Goal: Task Accomplishment & Management: Complete application form

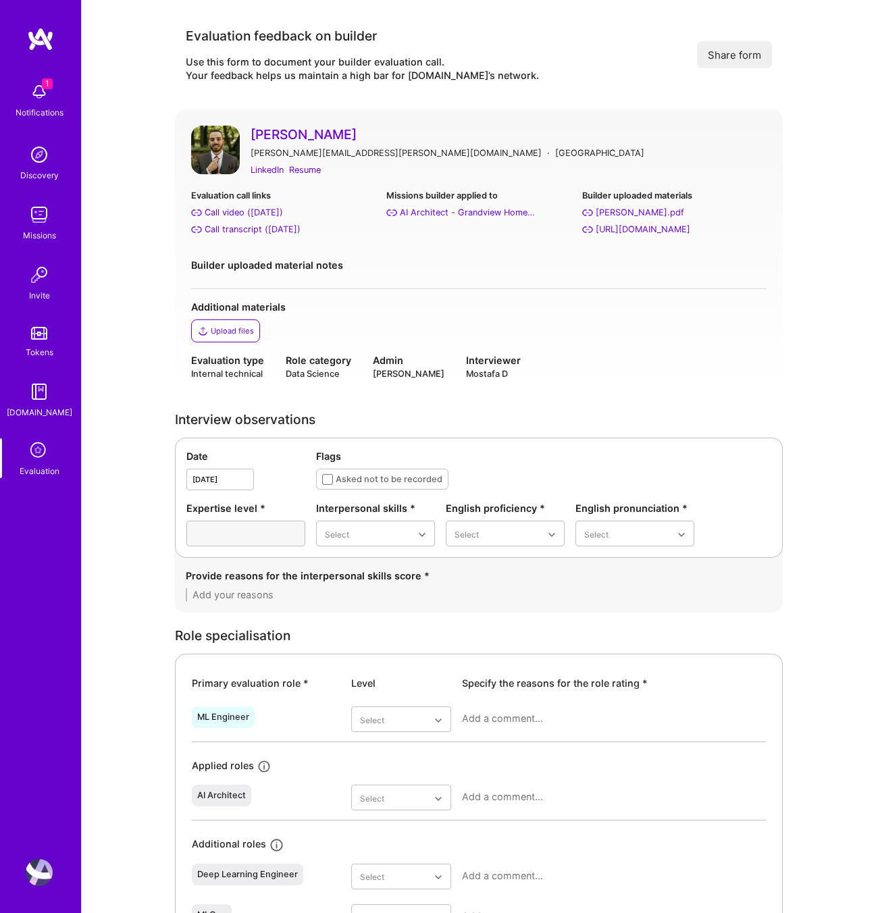
click at [343, 185] on div "[PERSON_NAME] [PERSON_NAME][EMAIL_ADDRESS][PERSON_NAME][DOMAIN_NAME] · Serbia L…" at bounding box center [479, 252] width 608 height 287
click at [303, 169] on div "Resume" at bounding box center [305, 170] width 32 height 14
click at [247, 225] on div "Call transcript ([DATE])" at bounding box center [253, 229] width 96 height 14
click at [363, 666] on div "Excellent" at bounding box center [375, 667] width 119 height 25
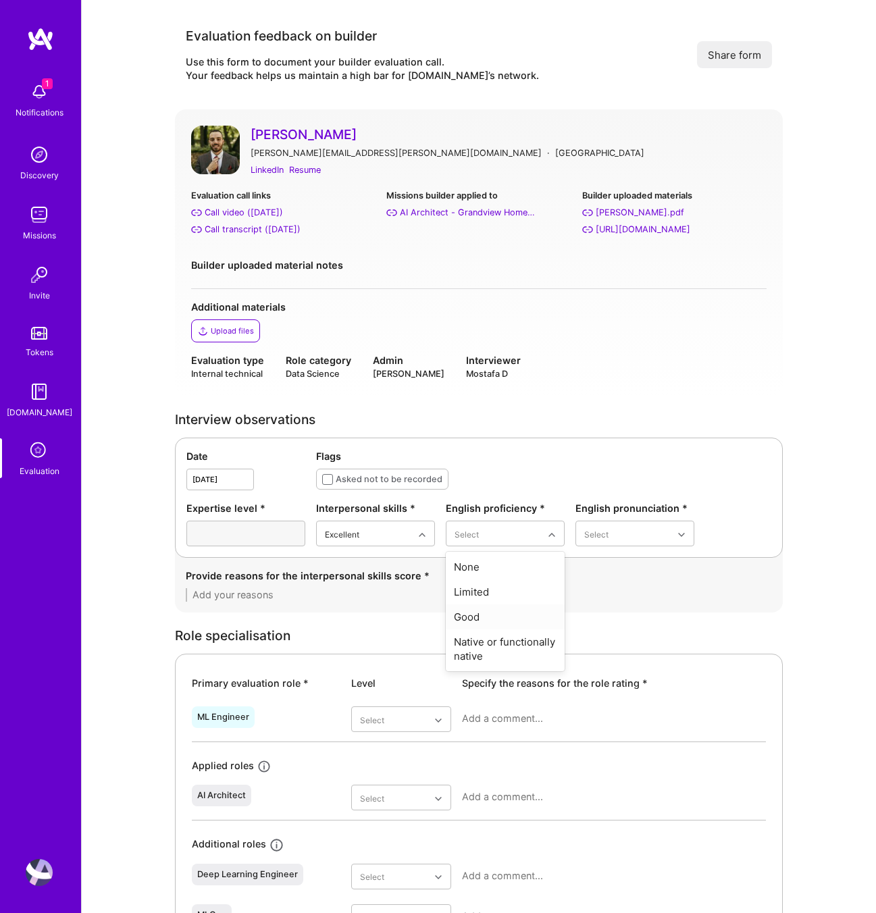
click at [484, 620] on div "Good" at bounding box center [505, 617] width 119 height 25
click at [609, 610] on div "Good" at bounding box center [635, 617] width 119 height 25
click at [286, 599] on textarea at bounding box center [479, 595] width 586 height 14
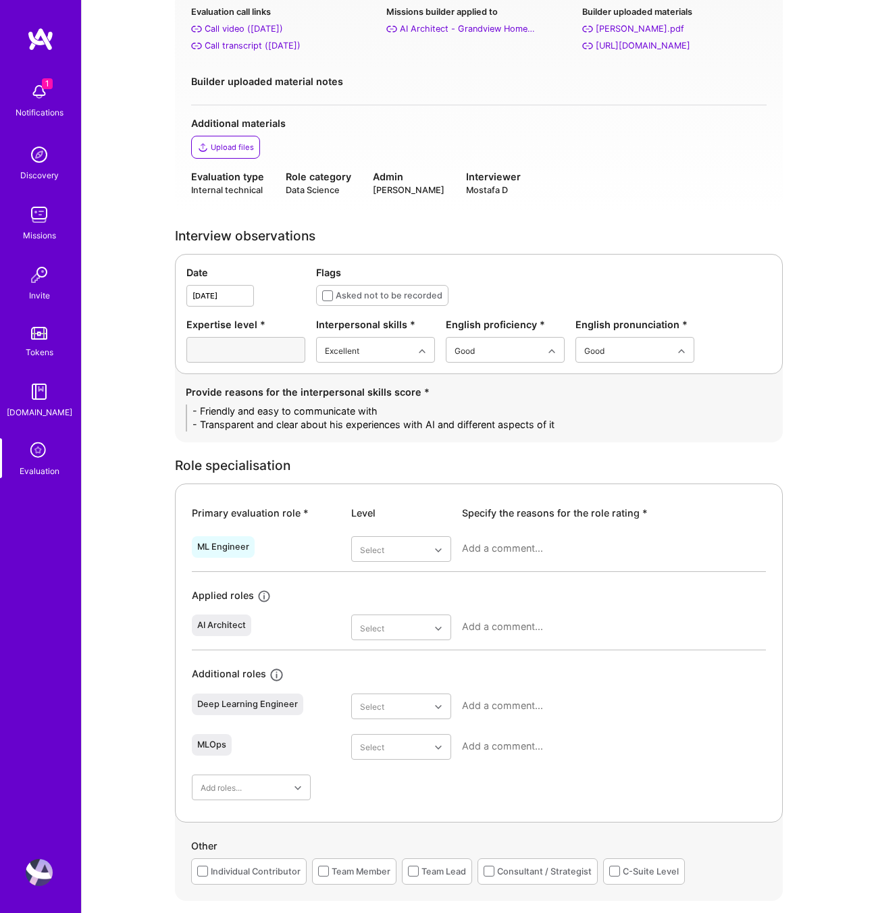
scroll to position [186, 0]
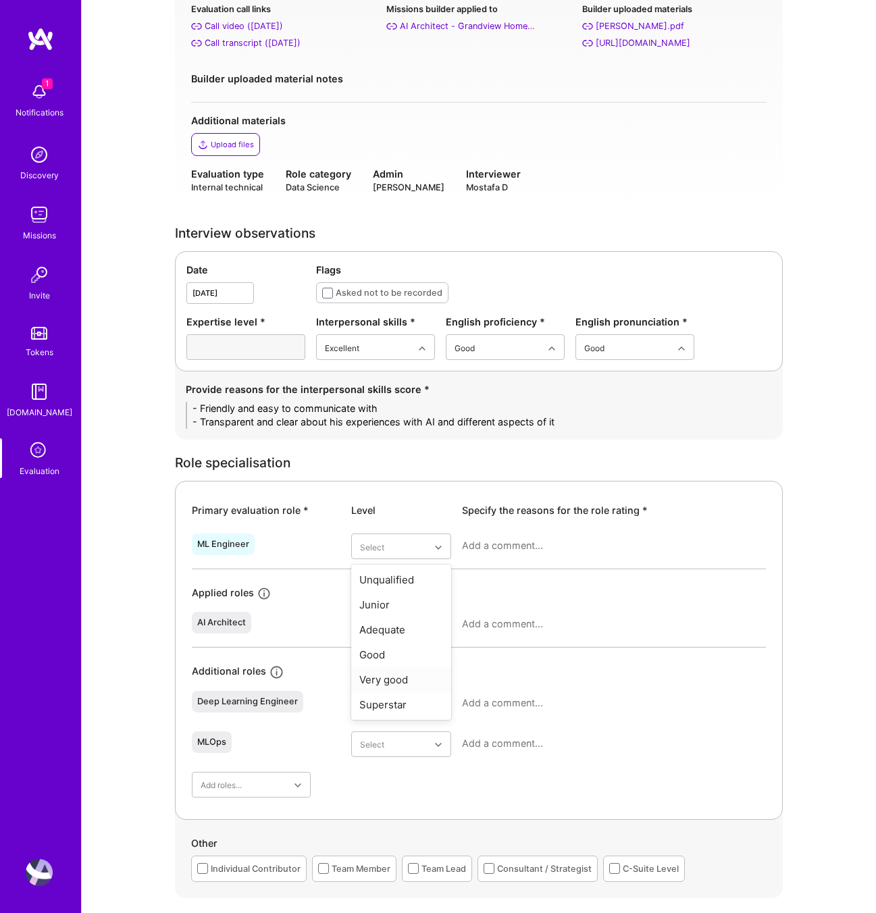
type textarea "- Friendly and easy to communicate with - Transparent and clear about his exper…"
click at [380, 677] on div "Very good" at bounding box center [401, 680] width 100 height 25
click at [387, 732] on div "Good" at bounding box center [401, 733] width 100 height 25
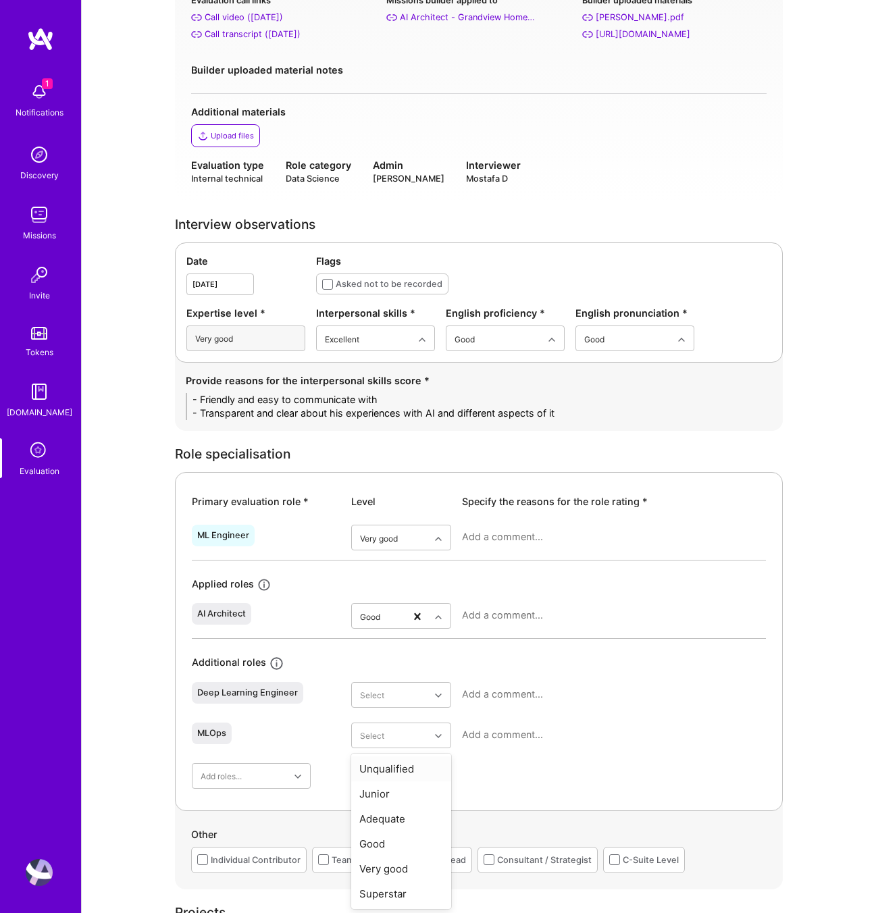
scroll to position [196, 0]
click at [397, 869] on div "Very good" at bounding box center [401, 868] width 100 height 25
click at [485, 610] on textarea at bounding box center [614, 615] width 304 height 14
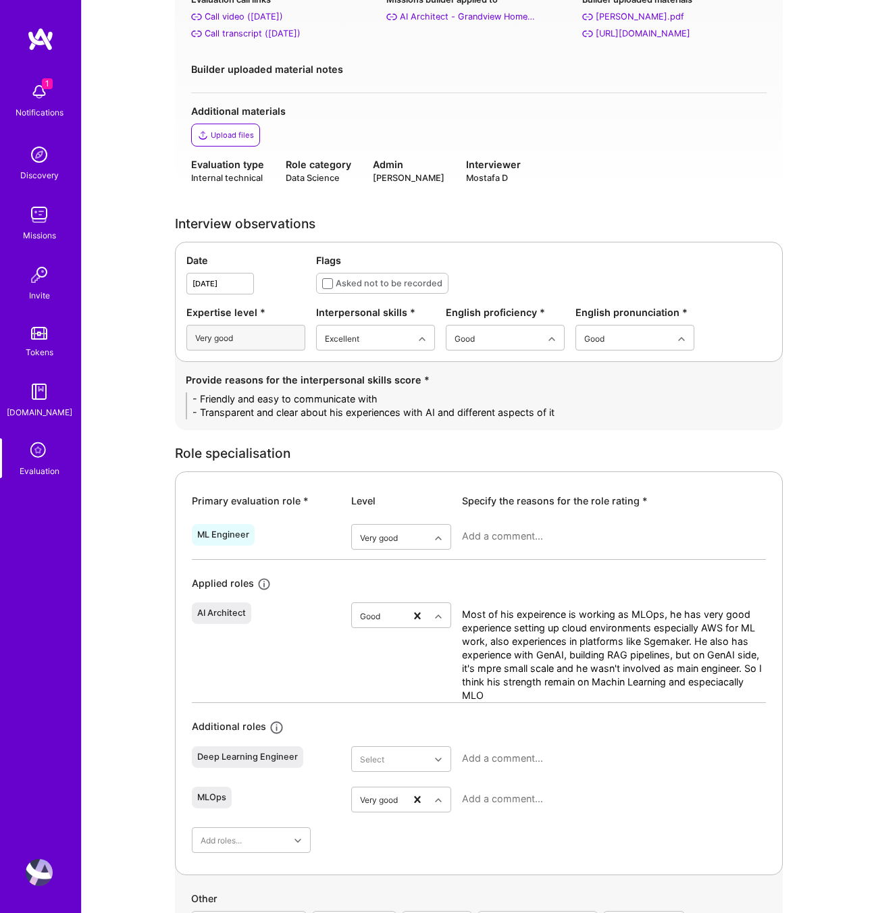
scroll to position [0, 0]
type textarea "Most of his expeirence is working as MLOps, he has very good experience setting…"
click at [507, 536] on textarea at bounding box center [614, 537] width 304 height 14
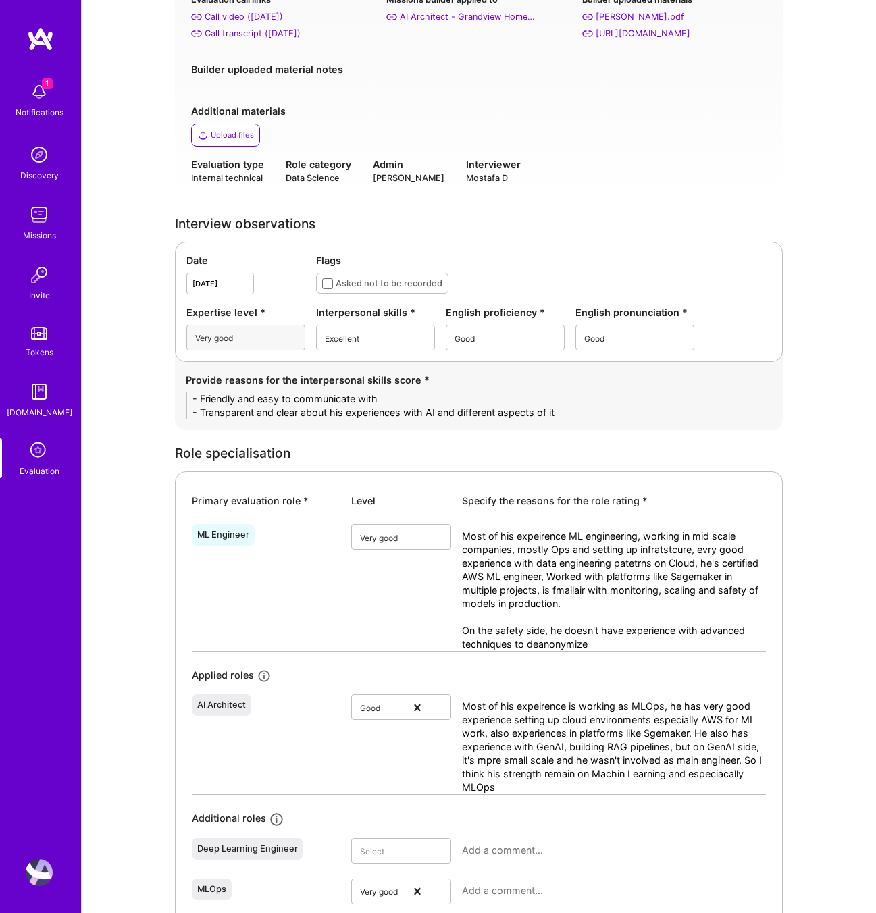
type textarea "Most of his expeirence ML engineering, working in mid scale companies, mostly O…"
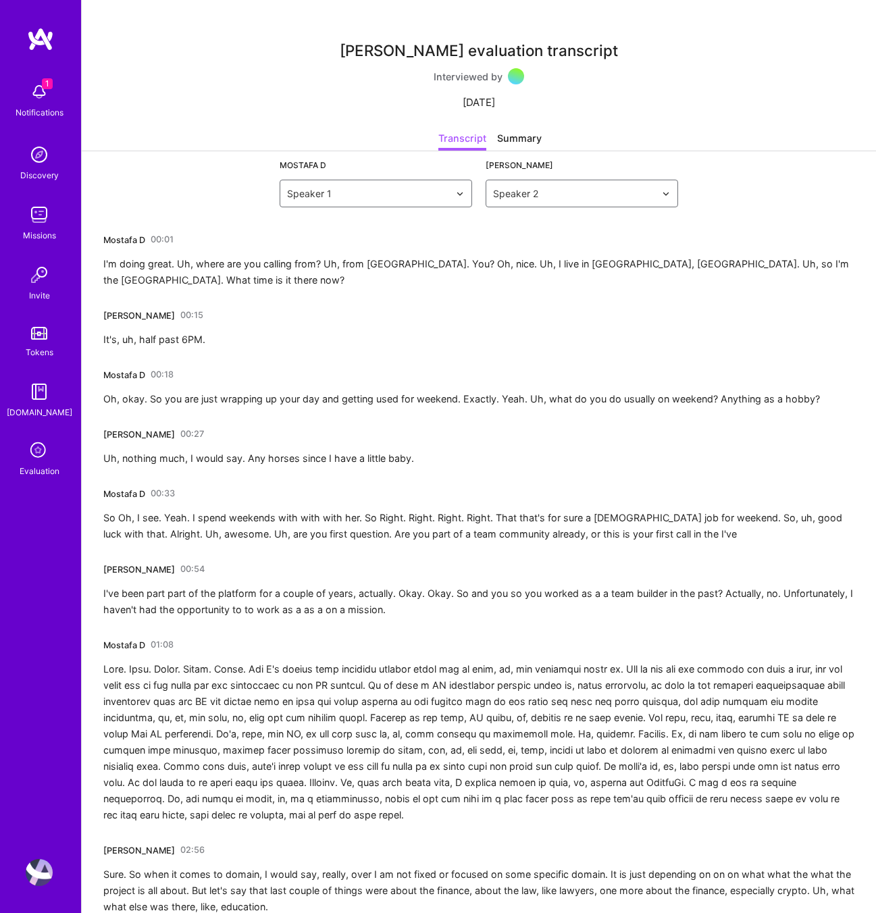
click at [140, 236] on div "Mostafa D" at bounding box center [124, 240] width 42 height 14
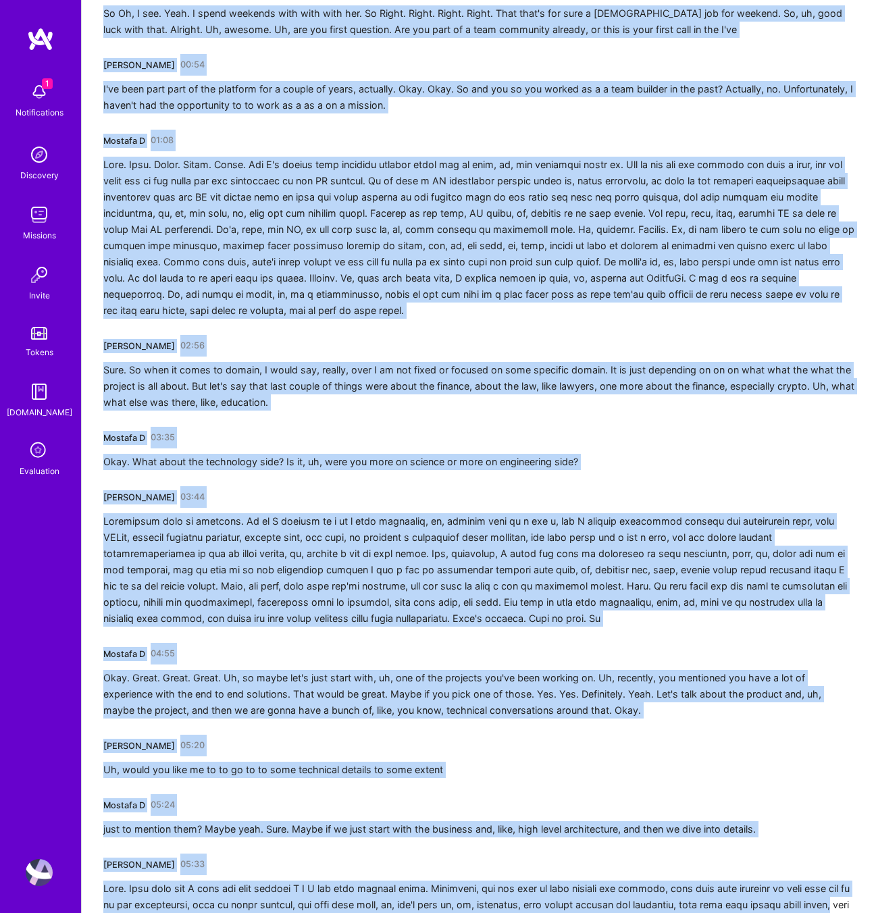
drag, startPoint x: 103, startPoint y: 238, endPoint x: 876, endPoint y: 913, distance: 1025.7
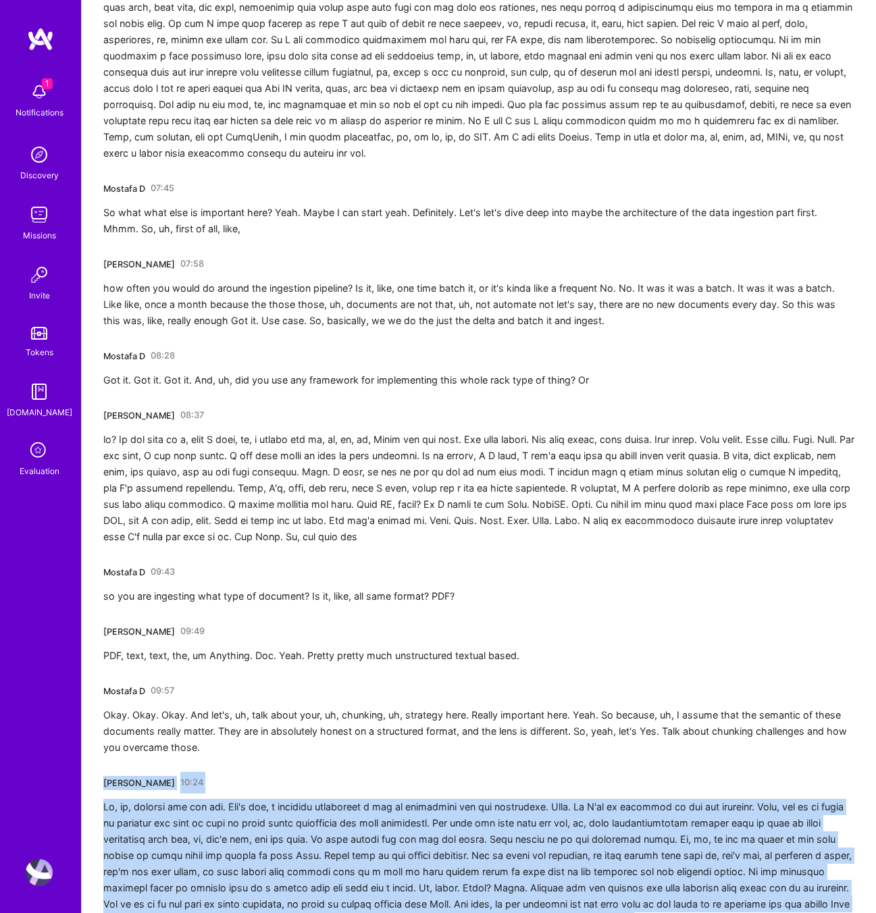
drag, startPoint x: 876, startPoint y: 913, endPoint x: 782, endPoint y: 913, distance: 93.9
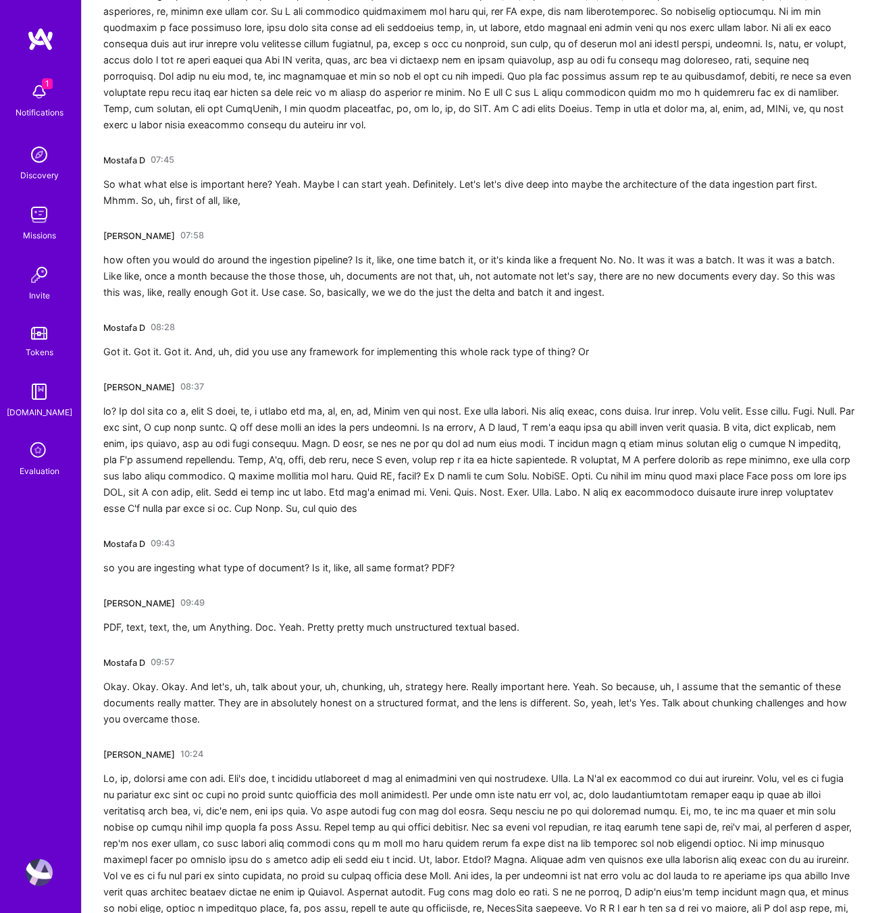
drag, startPoint x: 782, startPoint y: 913, endPoint x: 672, endPoint y: 769, distance: 181.2
click at [772, 897] on div at bounding box center [478, 860] width 751 height 178
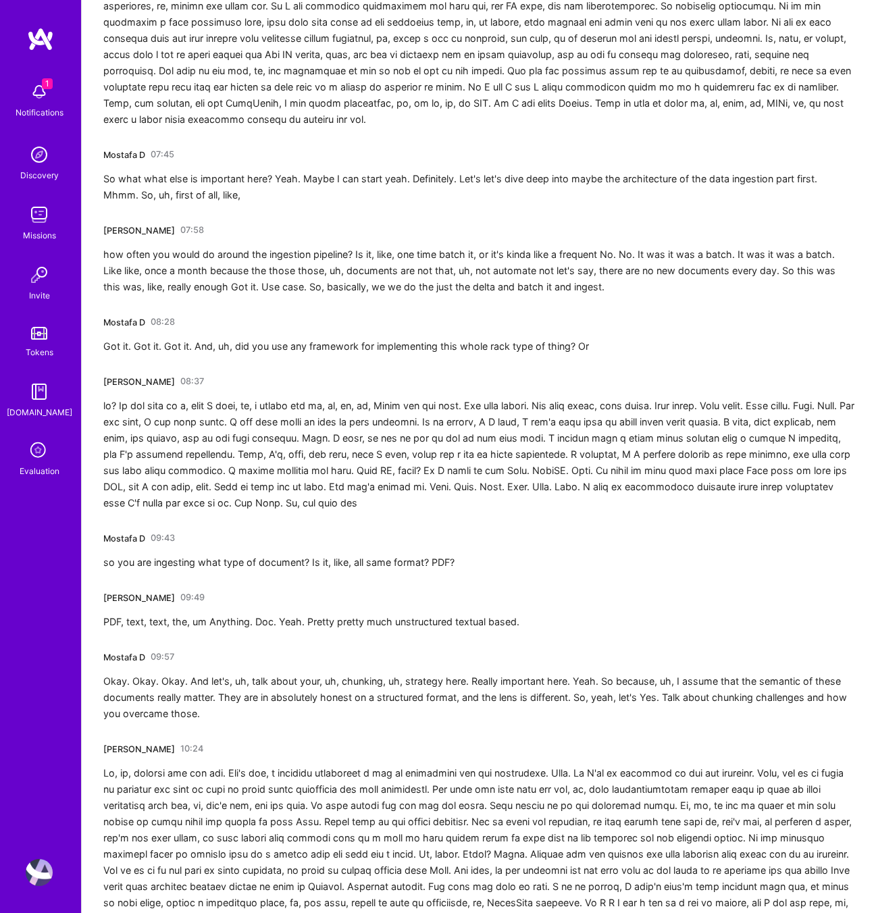
click at [646, 697] on div "Okay. Okay. Okay. And let's, uh, talk about your, uh, chunking, uh, strategy he…" at bounding box center [478, 698] width 751 height 49
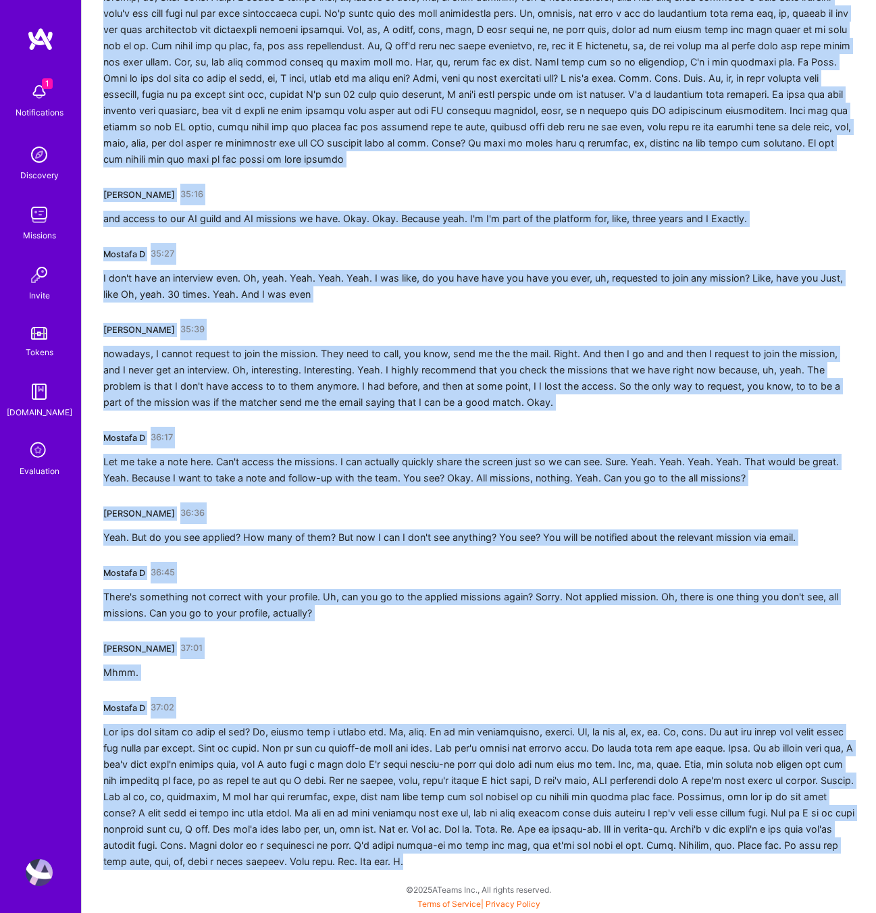
scroll to position [6029, 0]
drag, startPoint x: 105, startPoint y: 237, endPoint x: 876, endPoint y: 913, distance: 1024.6
copy div "Mostafa D 00:01 I'm doing great. Uh, where are you calling from? Uh, from Serbi…"
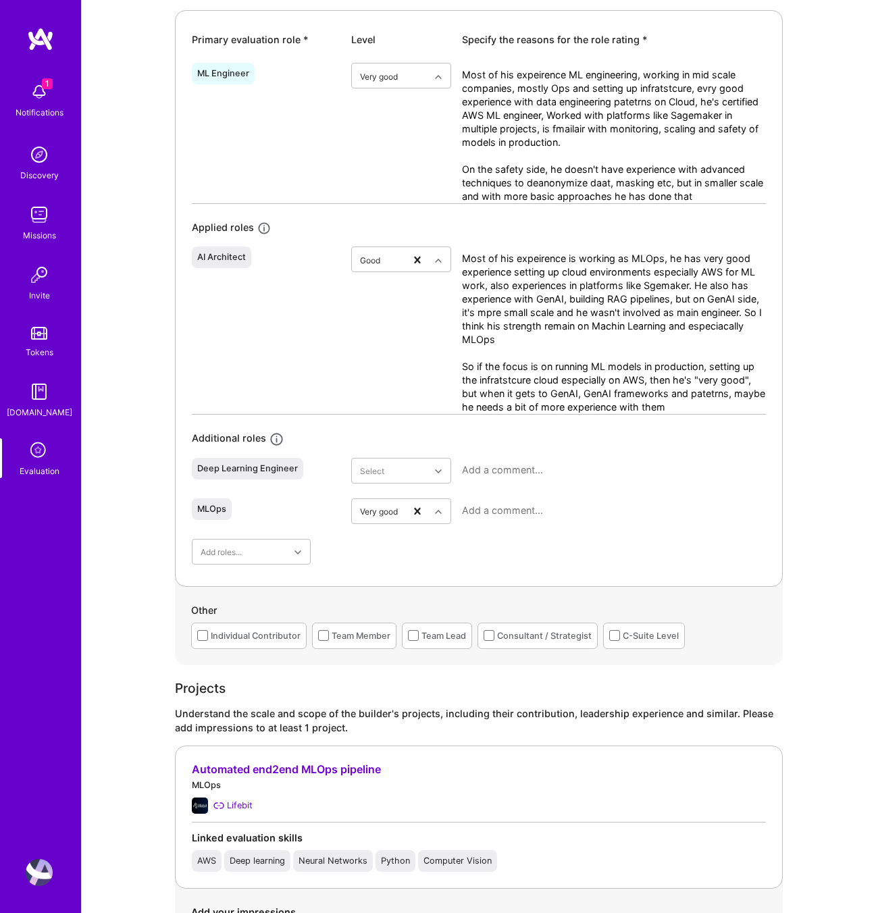
scroll to position [666, 0]
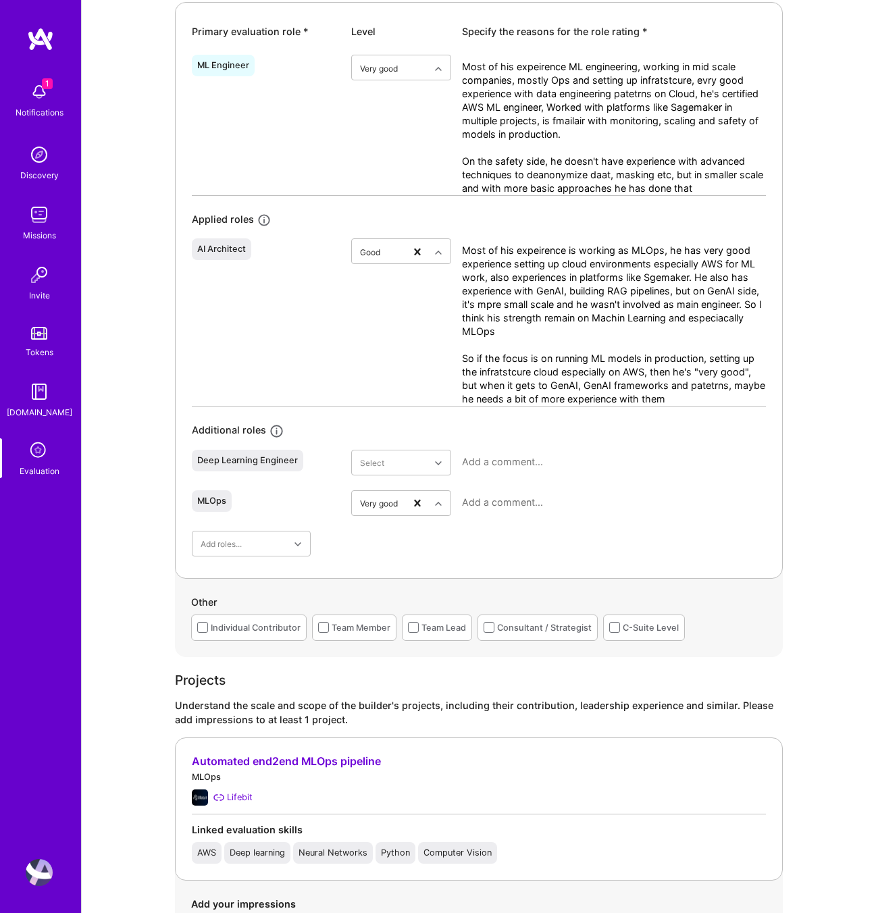
type textarea "Most of his expeirence is working as MLOps, he has very good experience setting…"
click at [497, 505] on textarea at bounding box center [614, 503] width 304 height 14
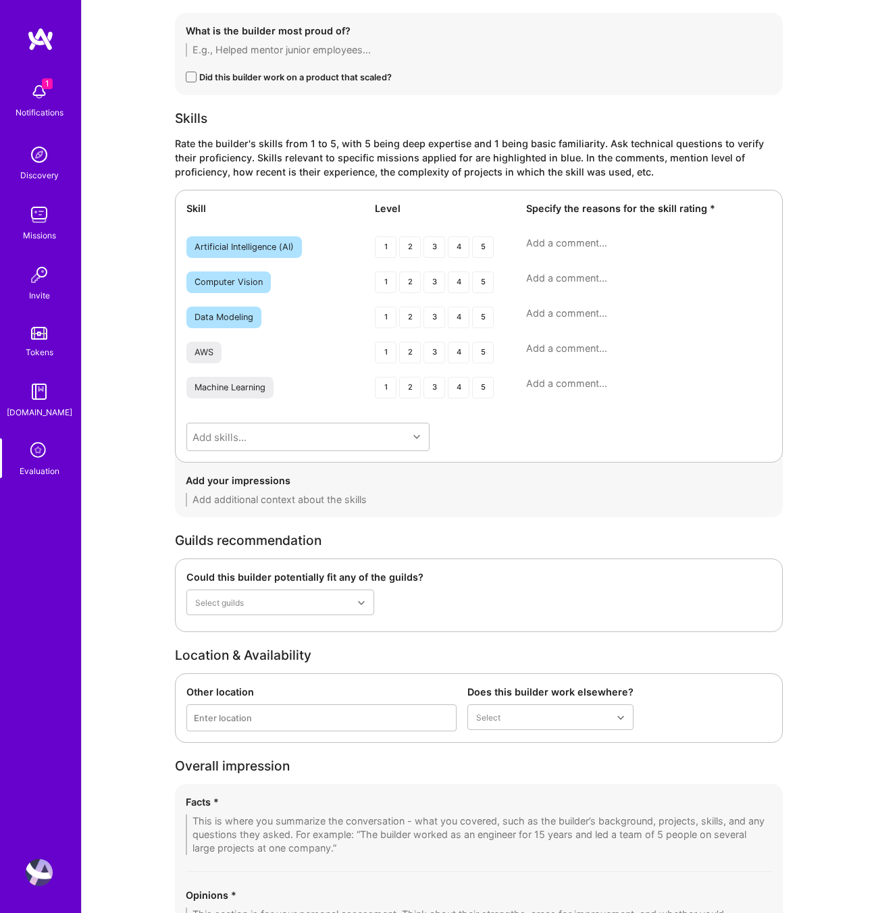
scroll to position [2247, 0]
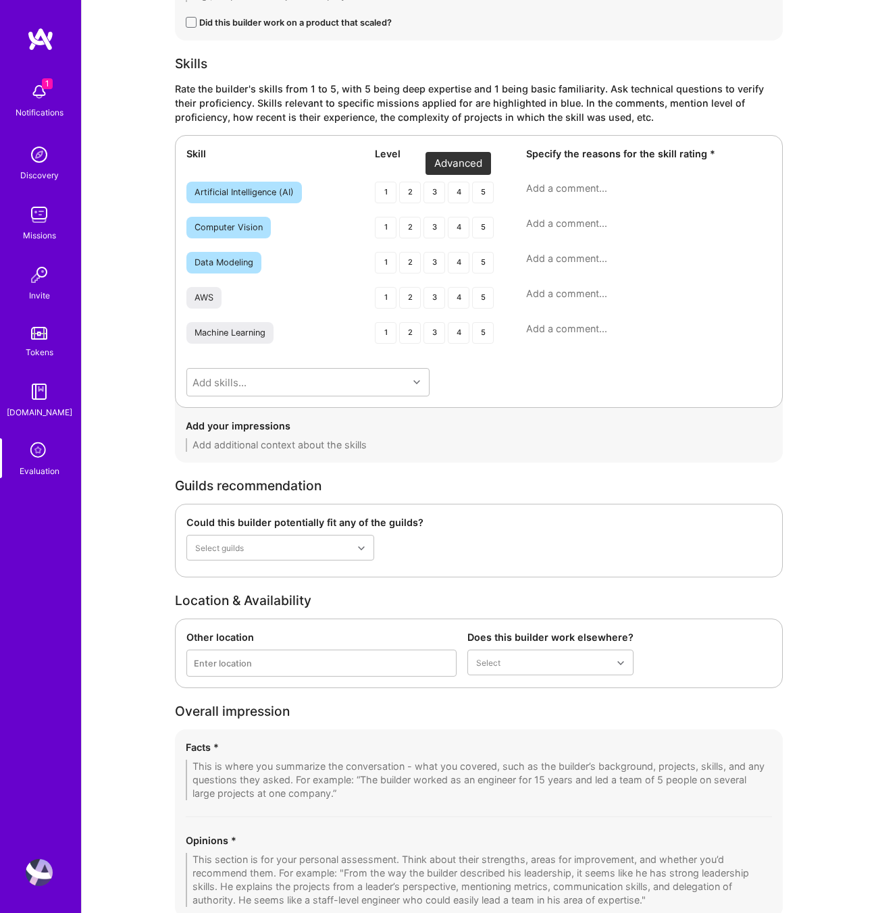
type textarea "It's his biggest strength, coming from Cloud background and data engineering, h…"
click at [466, 191] on div "4" at bounding box center [459, 193] width 22 height 22
click at [433, 223] on div "3" at bounding box center [435, 228] width 22 height 22
click at [563, 220] on textarea at bounding box center [648, 224] width 245 height 14
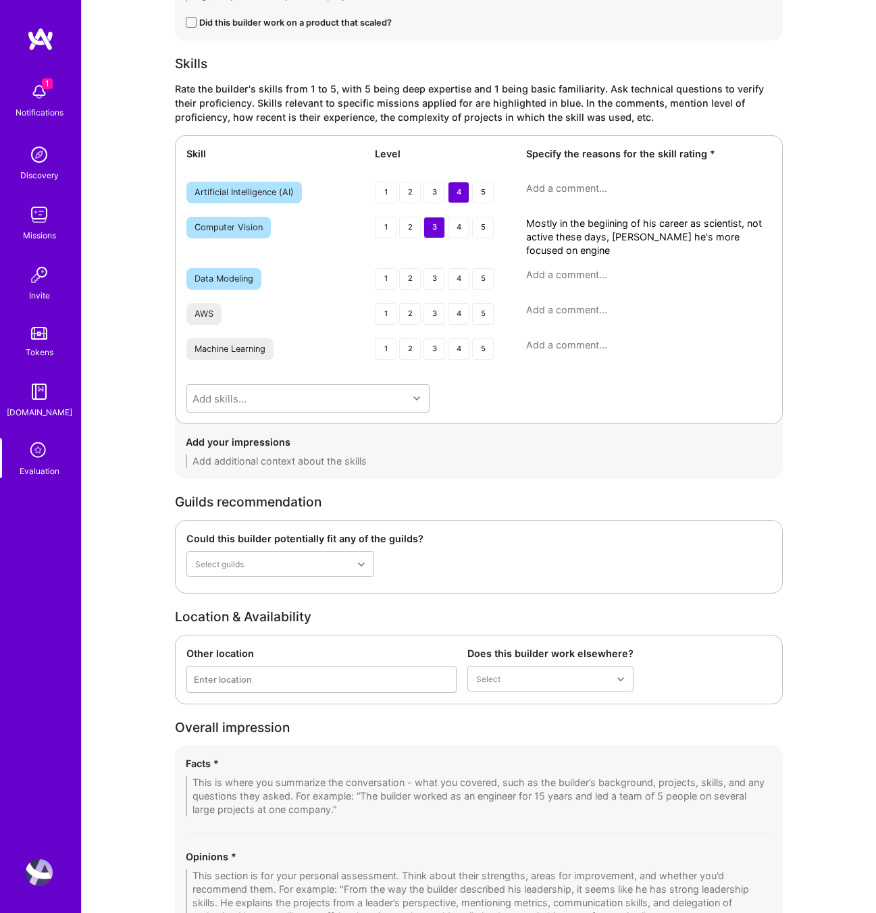
scroll to position [0, 0]
type textarea "Mostly in the begiining of his career as scientist, not active these days, sicn…"
click at [457, 307] on div "4" at bounding box center [459, 314] width 22 height 22
click at [455, 349] on div "4" at bounding box center [459, 350] width 22 height 22
click at [560, 309] on textarea at bounding box center [648, 310] width 245 height 14
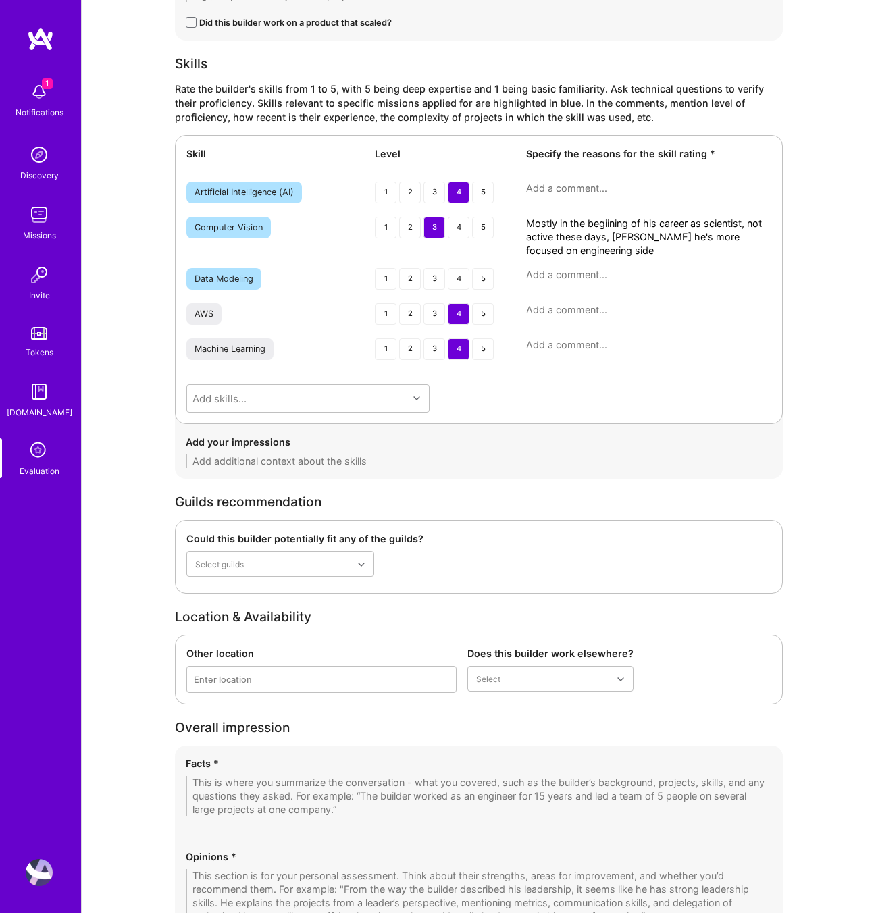
scroll to position [2359, 0]
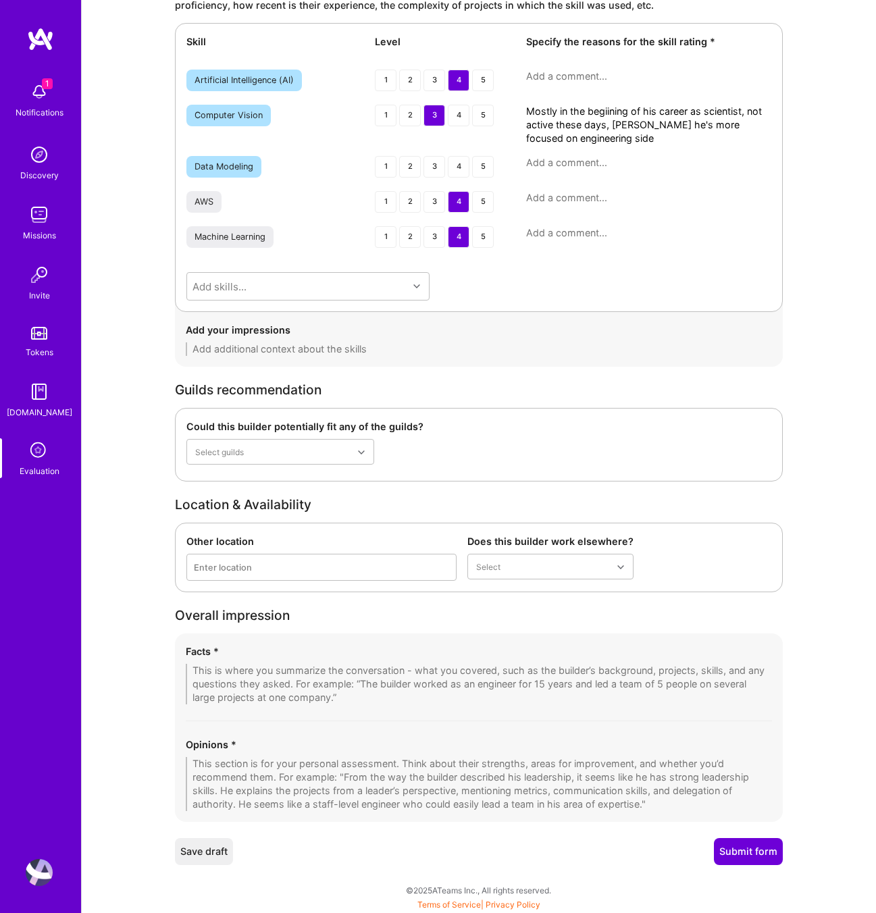
click at [391, 786] on textarea at bounding box center [479, 784] width 586 height 54
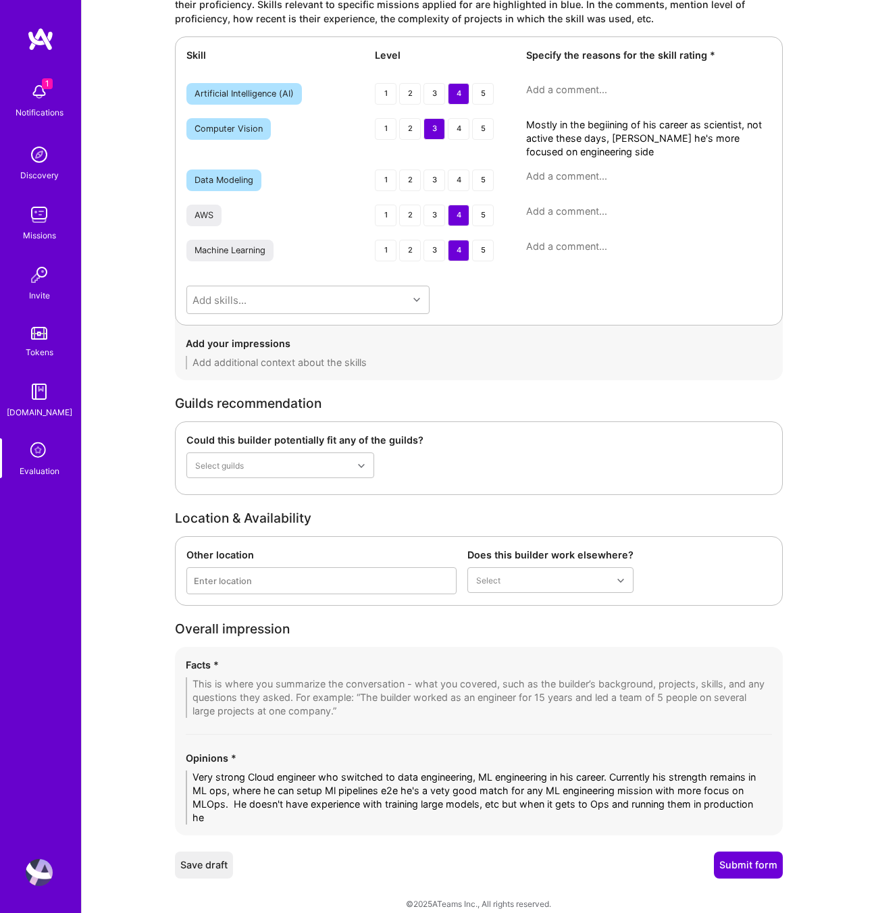
scroll to position [0, 0]
type textarea "Very strong Cloud engineer who switched to data engineering, ML engineering in …"
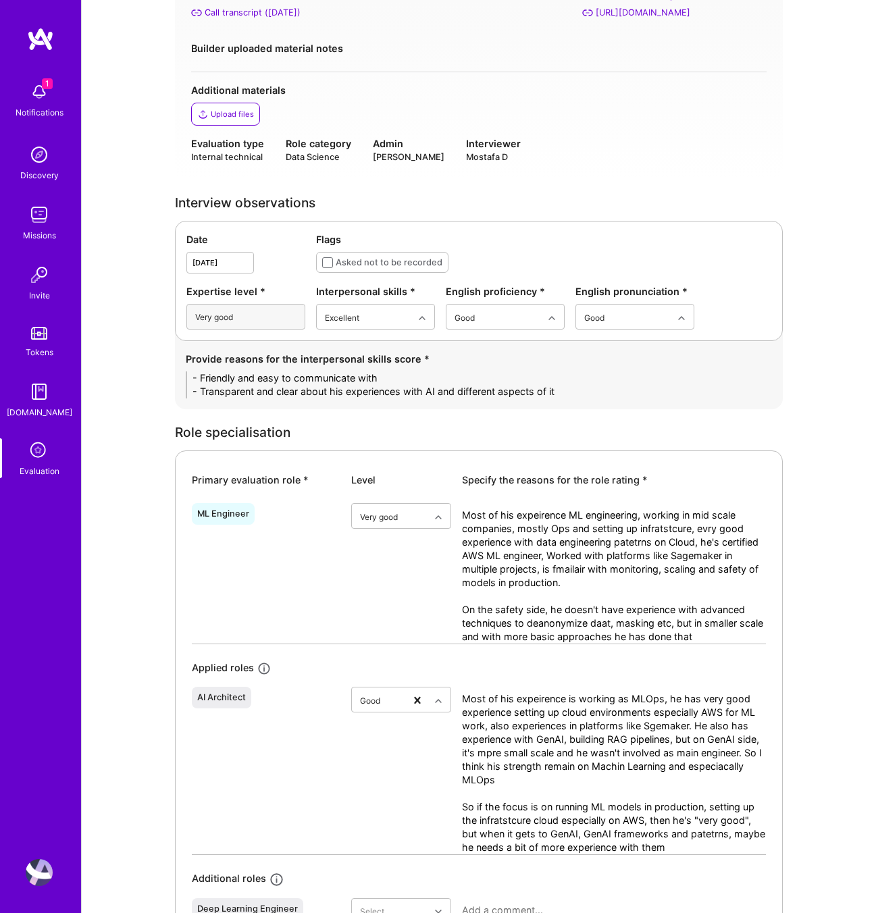
scroll to position [218, 0]
type textarea "Very strong Cloud engineer who switched to data engineering, ML engineering in …"
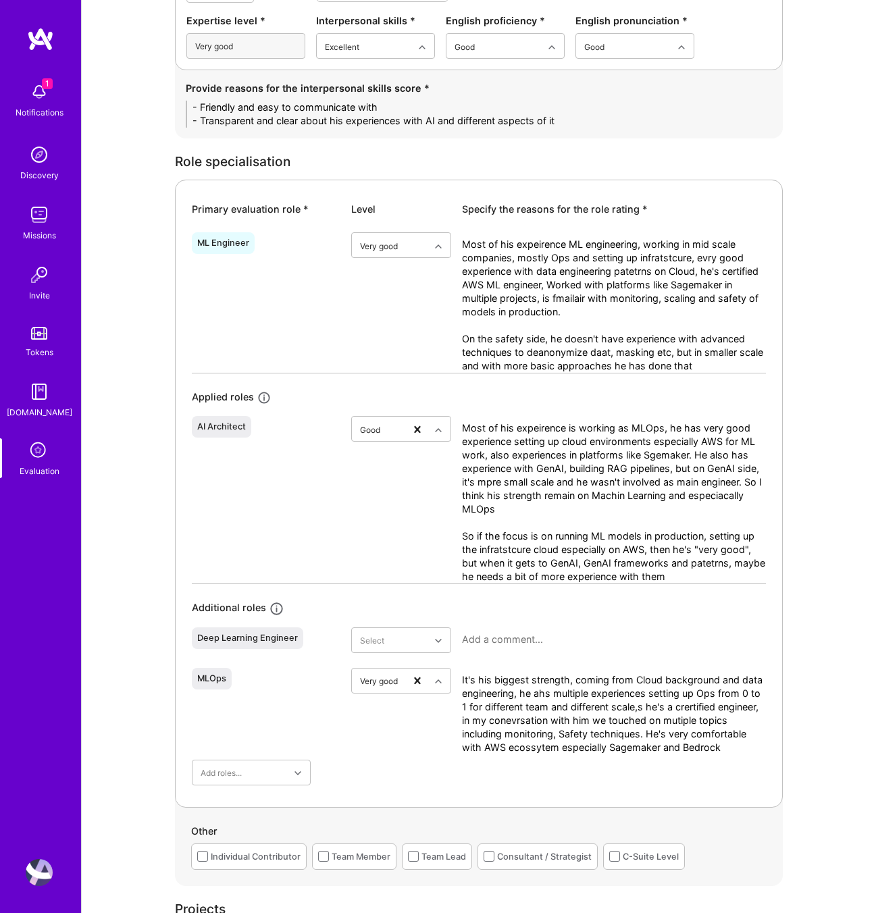
scroll to position [482, 0]
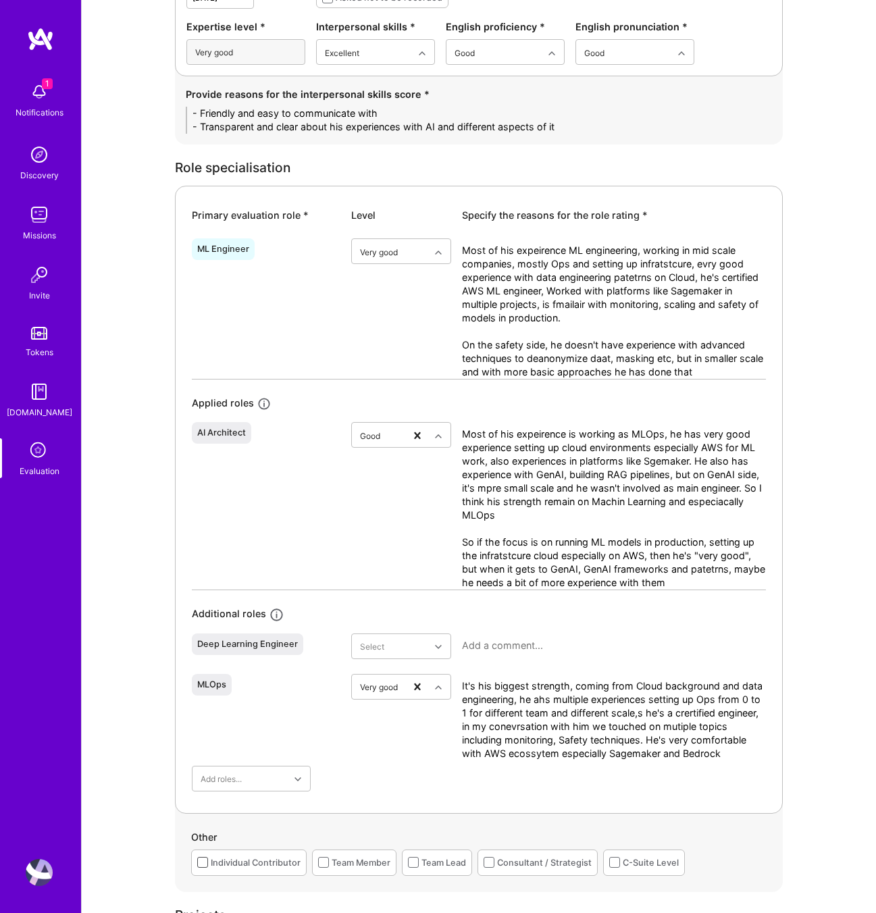
click at [202, 860] on span at bounding box center [202, 862] width 11 height 11
click at [0, 0] on input "checkbox" at bounding box center [0, 0] width 0 height 0
click at [407, 861] on div "Team Lead" at bounding box center [437, 863] width 70 height 26
click at [415, 861] on span at bounding box center [413, 862] width 11 height 11
click at [0, 0] on input "checkbox" at bounding box center [0, 0] width 0 height 0
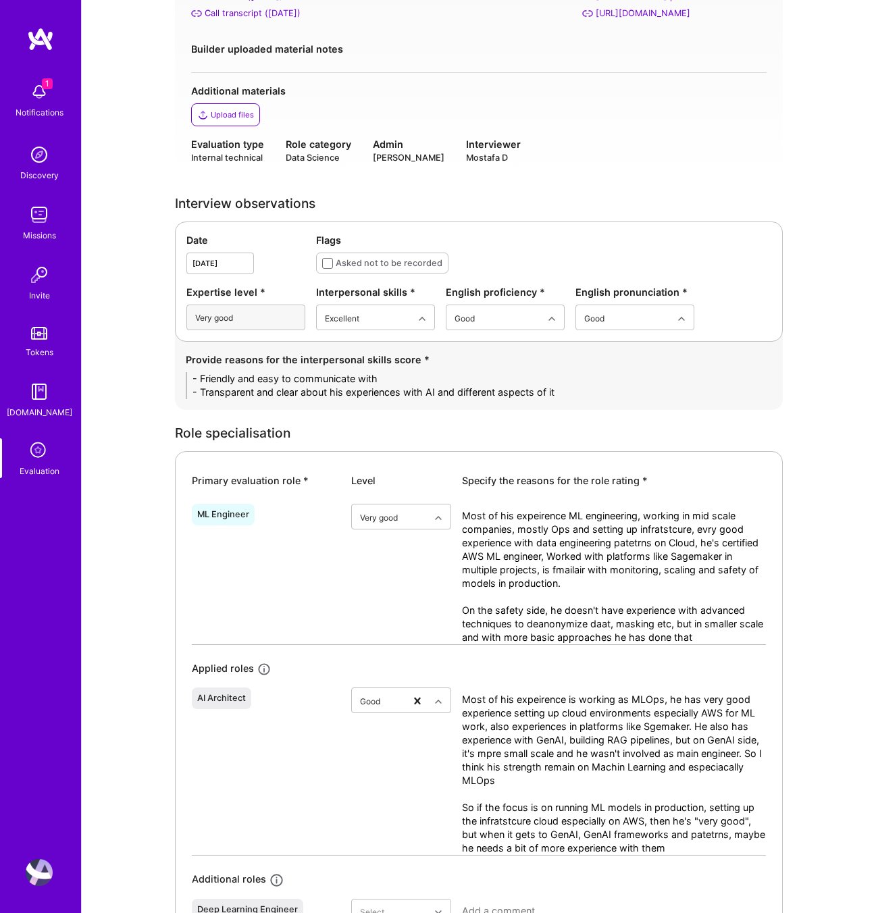
scroll to position [0, 0]
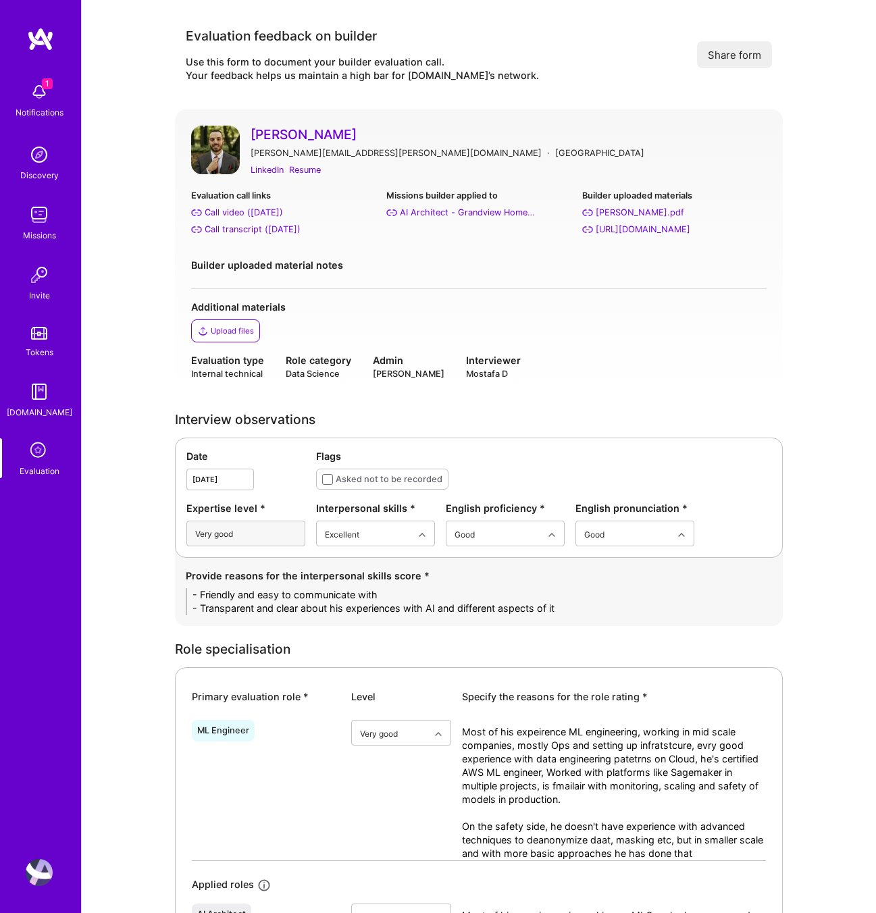
drag, startPoint x: 566, startPoint y: 606, endPoint x: 166, endPoint y: 580, distance: 401.5
paste textarea "• Friendly, approachable, and easy to communicate with. • Clear and transparent…"
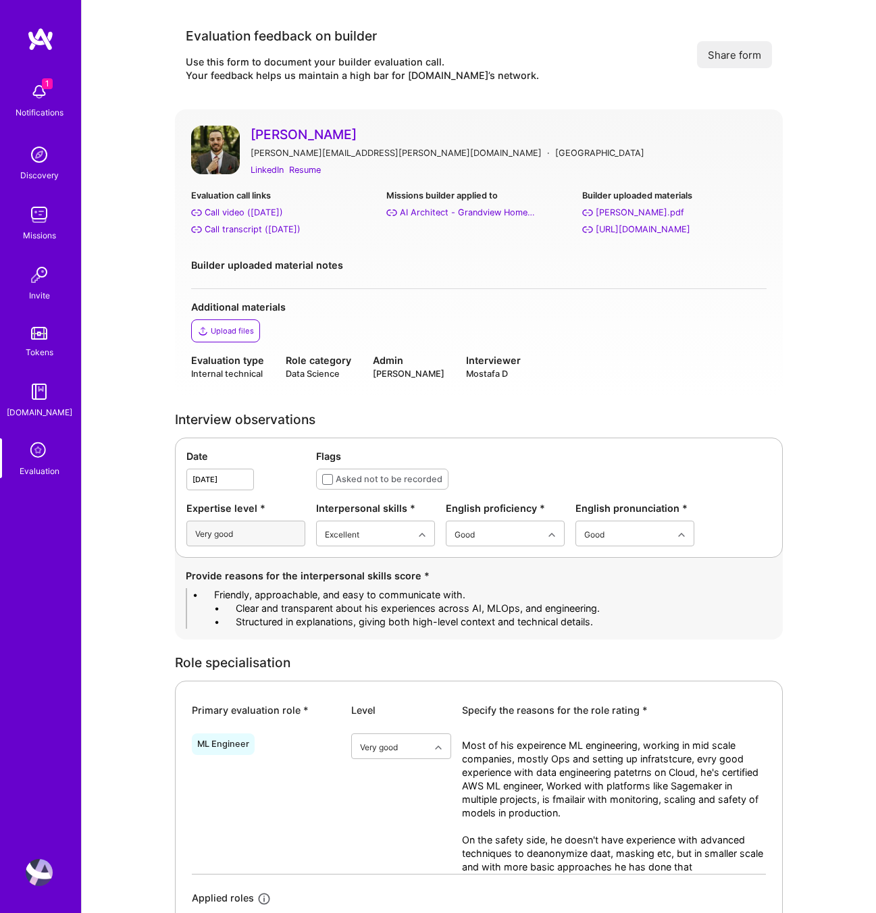
drag, startPoint x: 236, startPoint y: 592, endPoint x: 150, endPoint y: 593, distance: 86.5
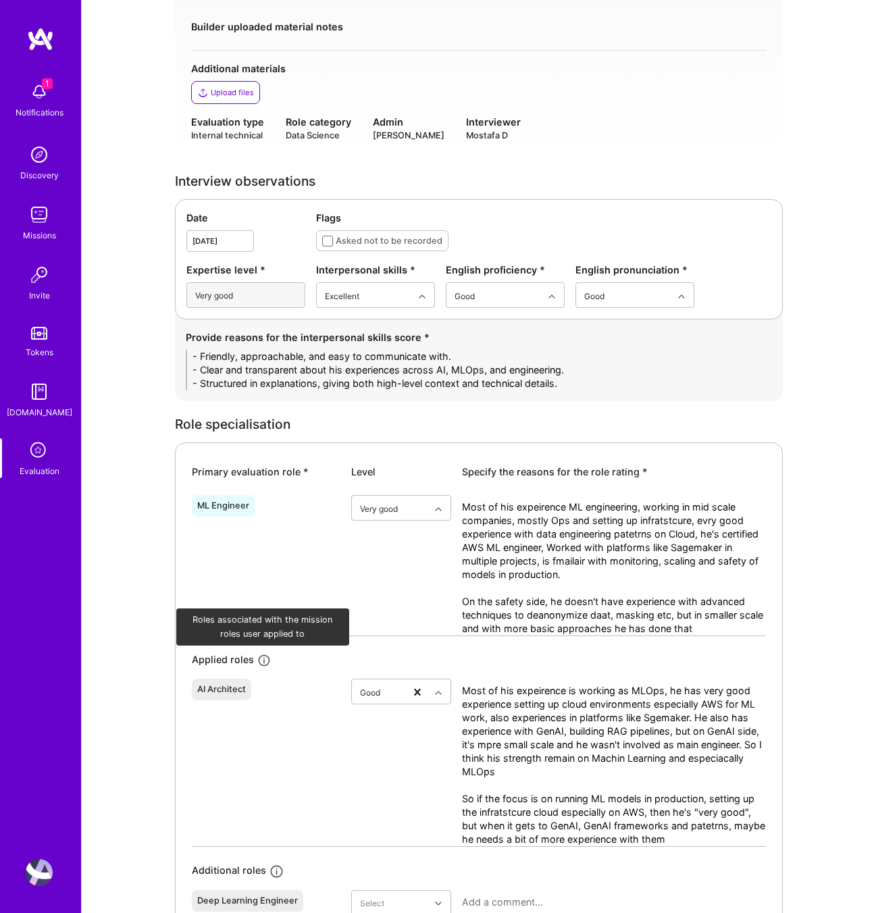
scroll to position [350, 0]
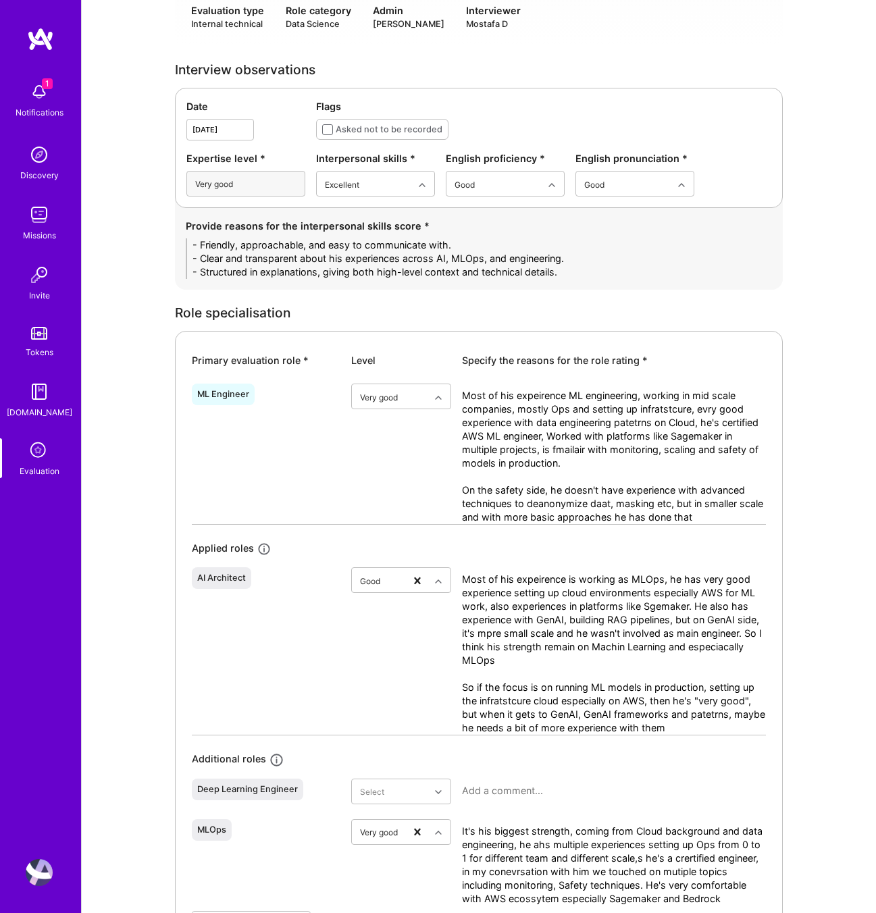
type textarea "- Friendly, approachable, and easy to communicate with. - Clear and transparent…"
click at [508, 501] on textarea "Most of his expeirence ML engineering, working in mid scale companies, mostly O…" at bounding box center [614, 456] width 304 height 135
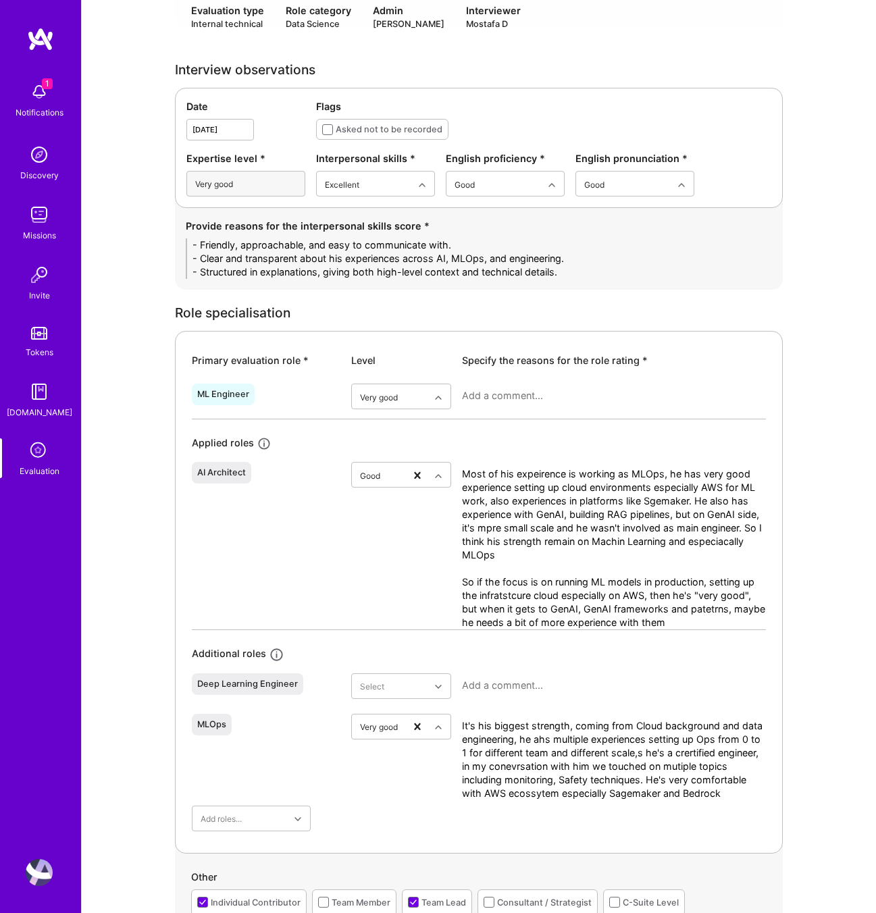
paste textarea "Most of his experience is in ML engineering, working in mid-scale companies, wi…"
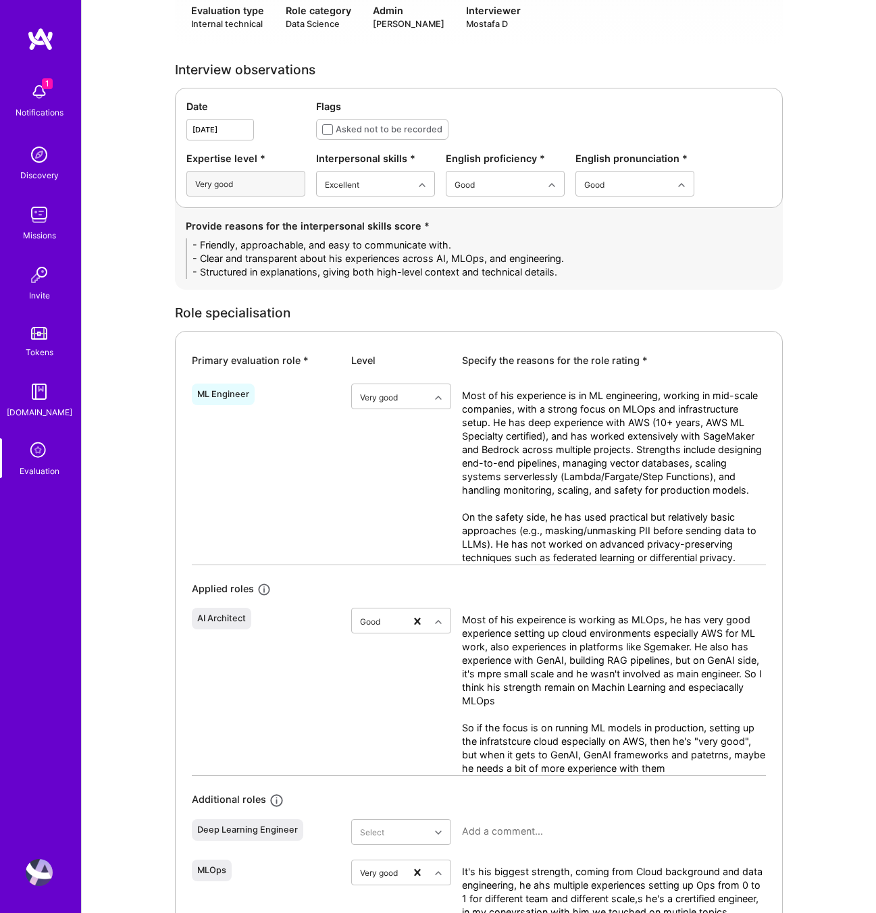
scroll to position [0, 0]
type textarea "Most of his experience is in ML engineering, working in mid-scale companies, wi…"
click at [597, 672] on textarea "Most of his expeirence is working as MLOps, he has very good experience setting…" at bounding box center [614, 694] width 304 height 162
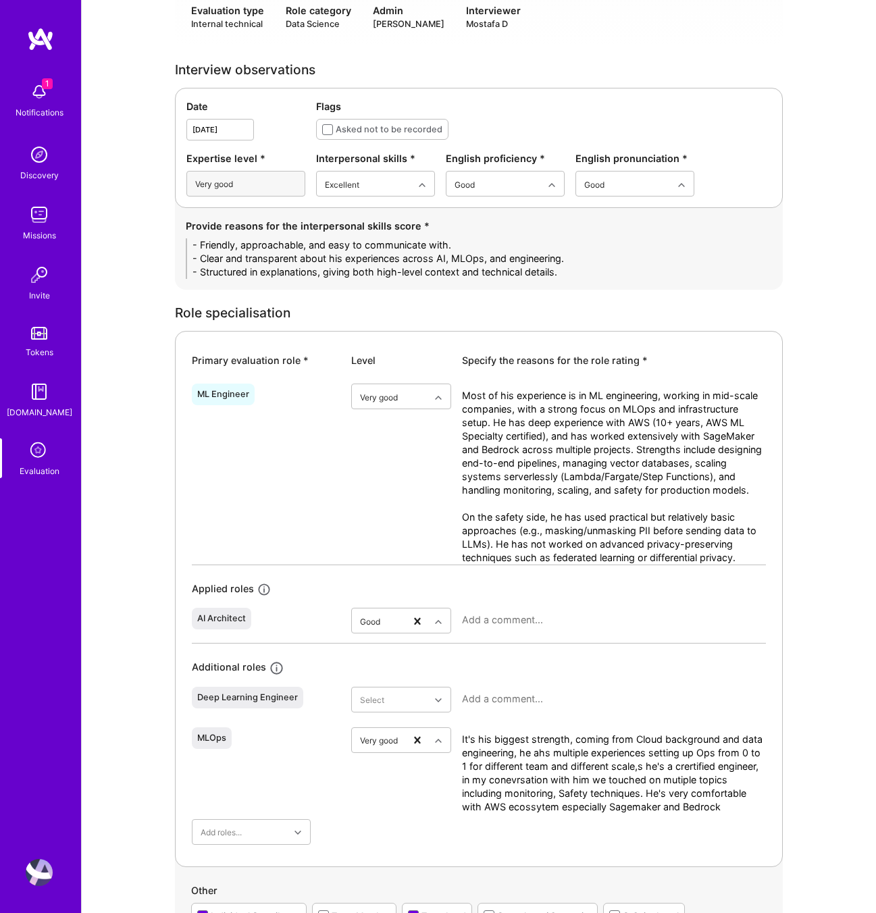
paste textarea "He has designed and implemented RAG pipelines and has exposure to frameworks li…"
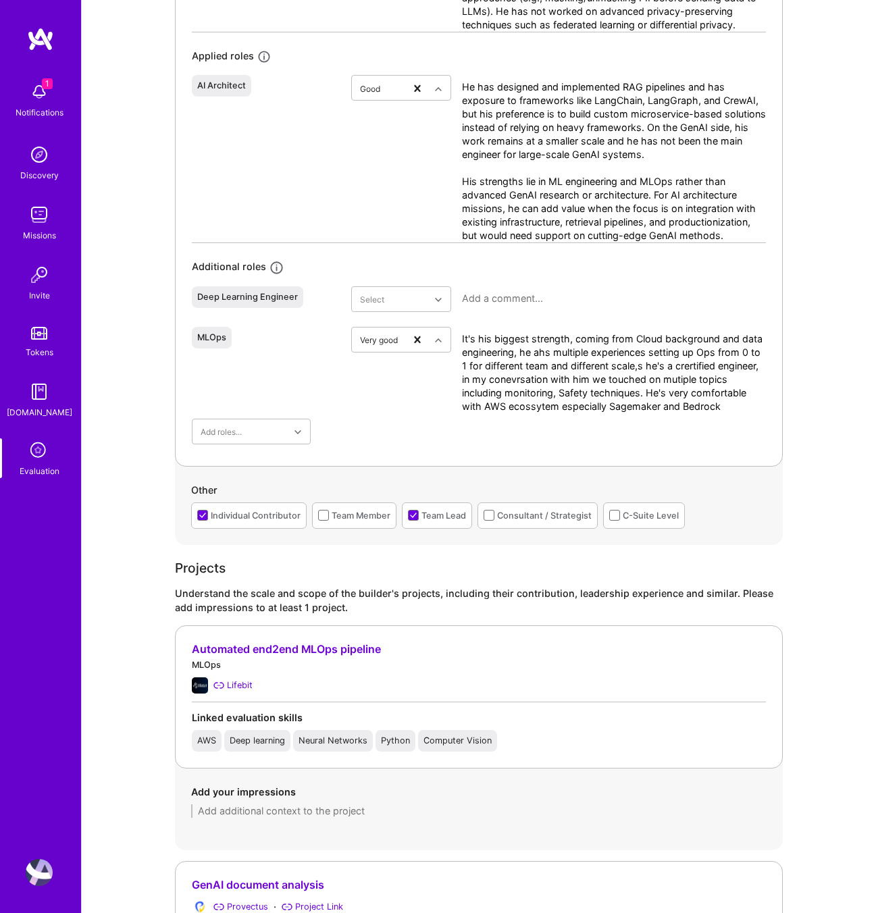
scroll to position [921, 0]
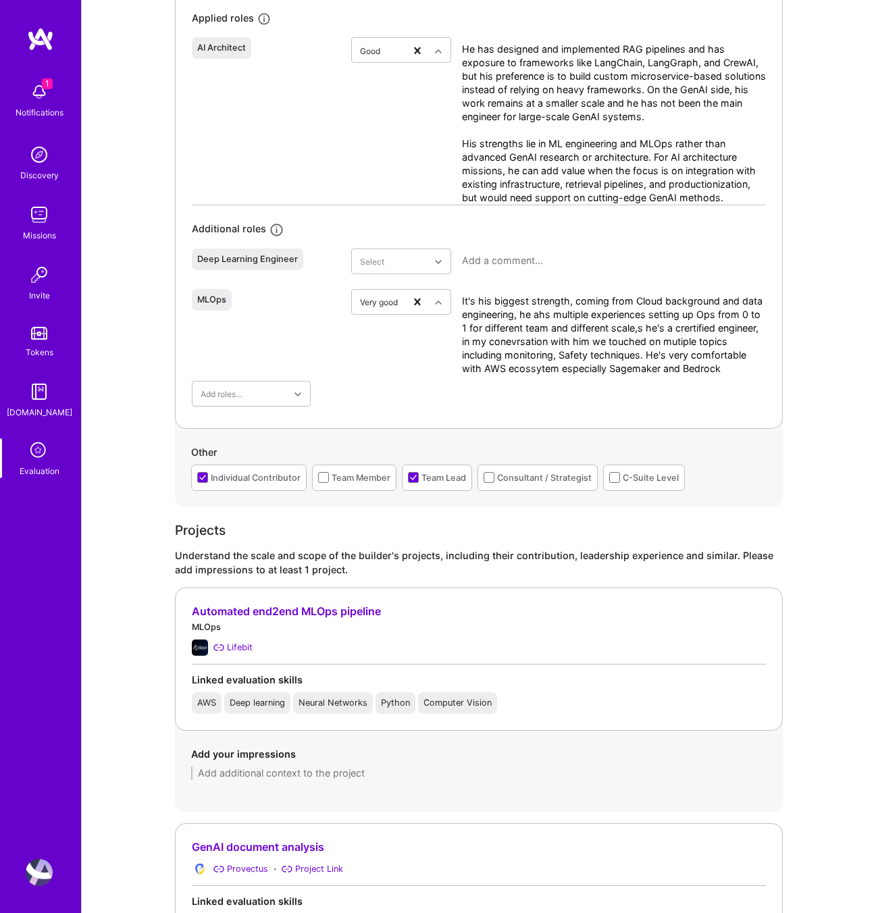
type textarea "He has designed and implemented RAG pipelines and has exposure to frameworks li…"
click at [637, 319] on textarea "It's his biggest strength, coming from Cloud background and data engineering, h…" at bounding box center [614, 335] width 304 height 81
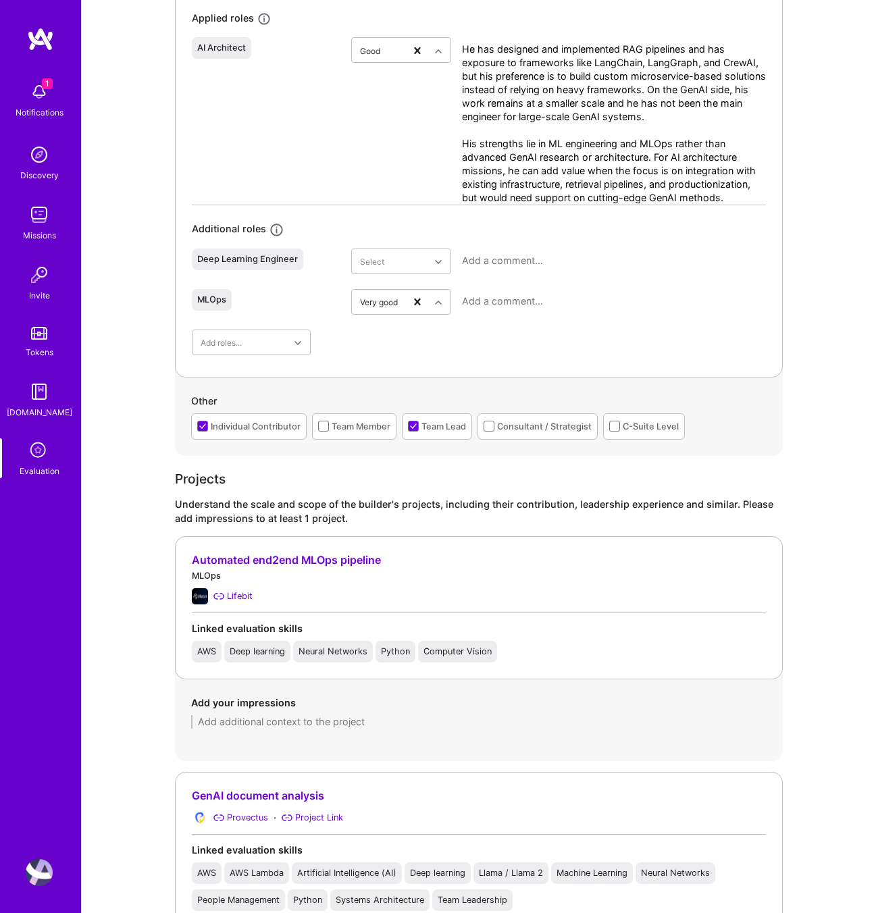
paste textarea "This is his strongest area. He has repeatedly built ML systems from scratch to …"
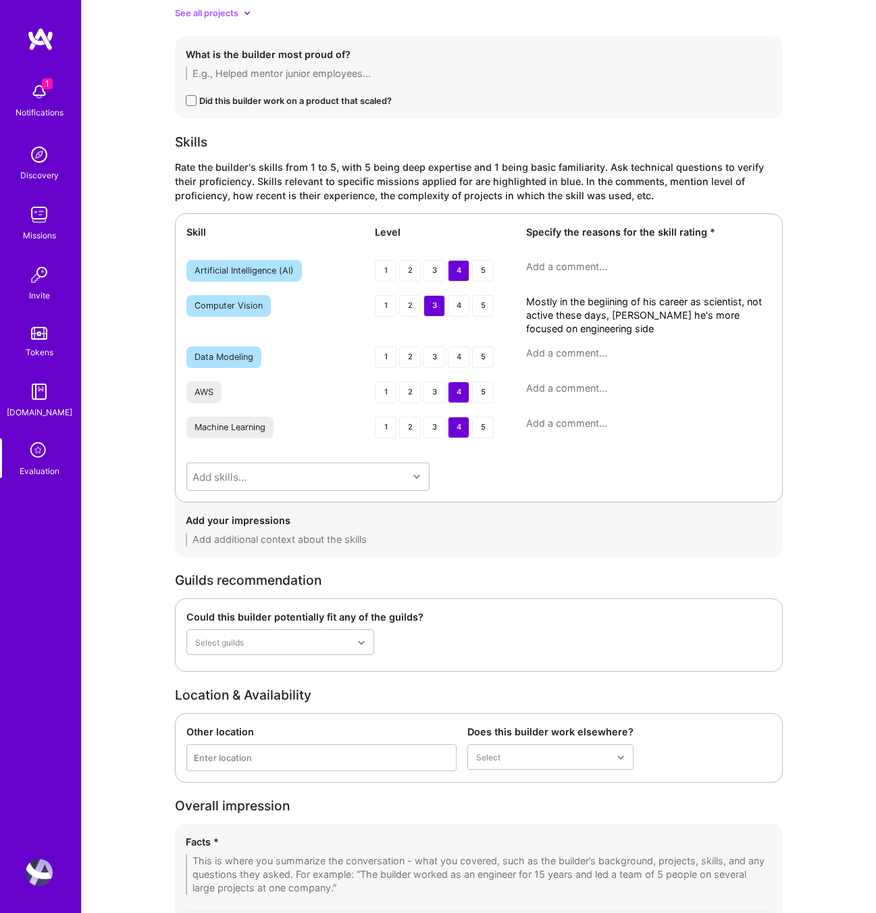
scroll to position [2481, 0]
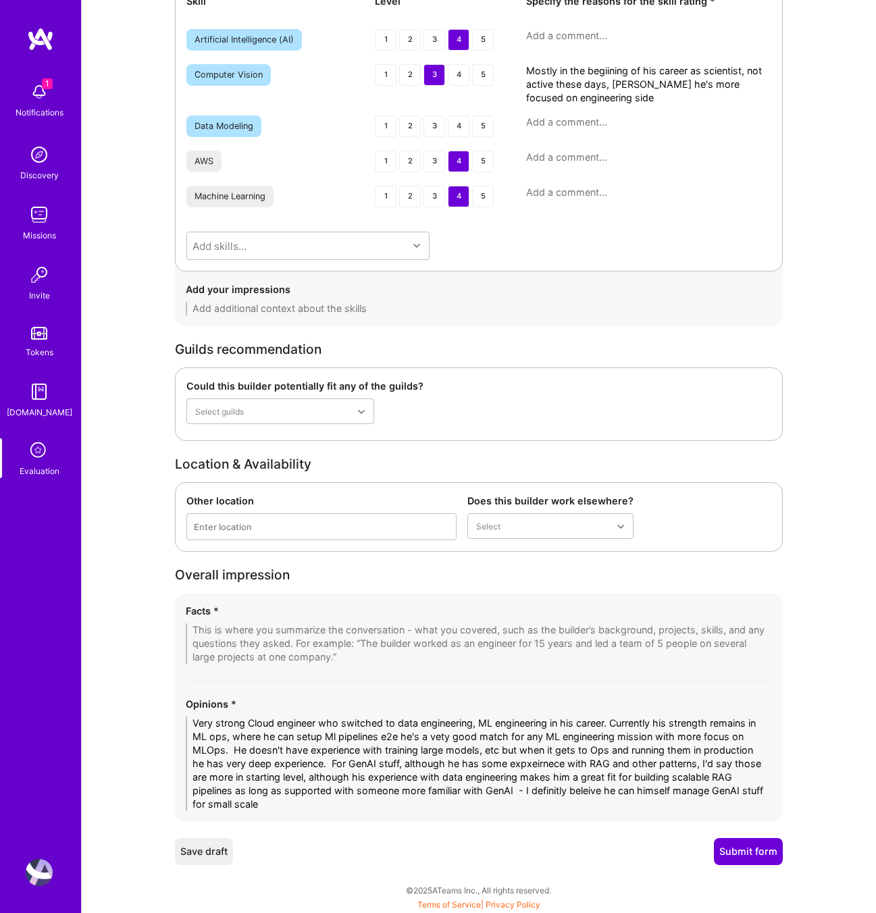
type textarea "This is his strongest area. He has repeatedly built ML systems from scratch to …"
click at [347, 775] on textarea "Very strong Cloud engineer who switched to data engineering, ML engineering in …" at bounding box center [479, 764] width 586 height 95
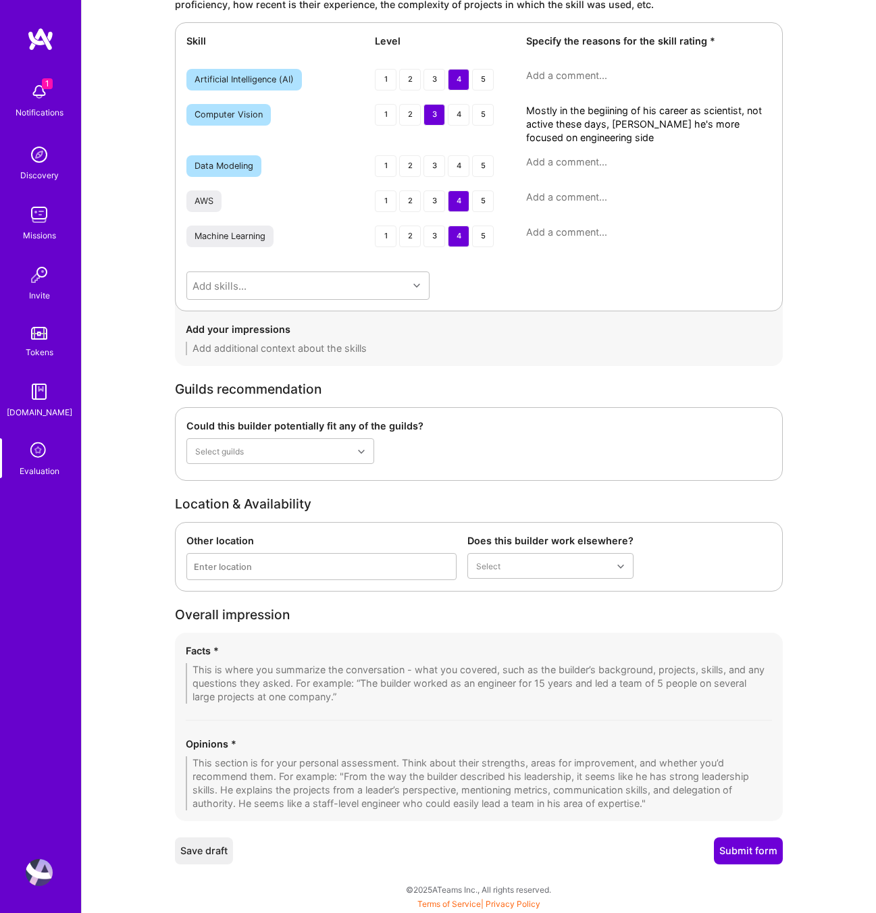
scroll to position [2440, 0]
paste textarea "He is a strong cloud engineer who transitioned into data engineering and ML eng…"
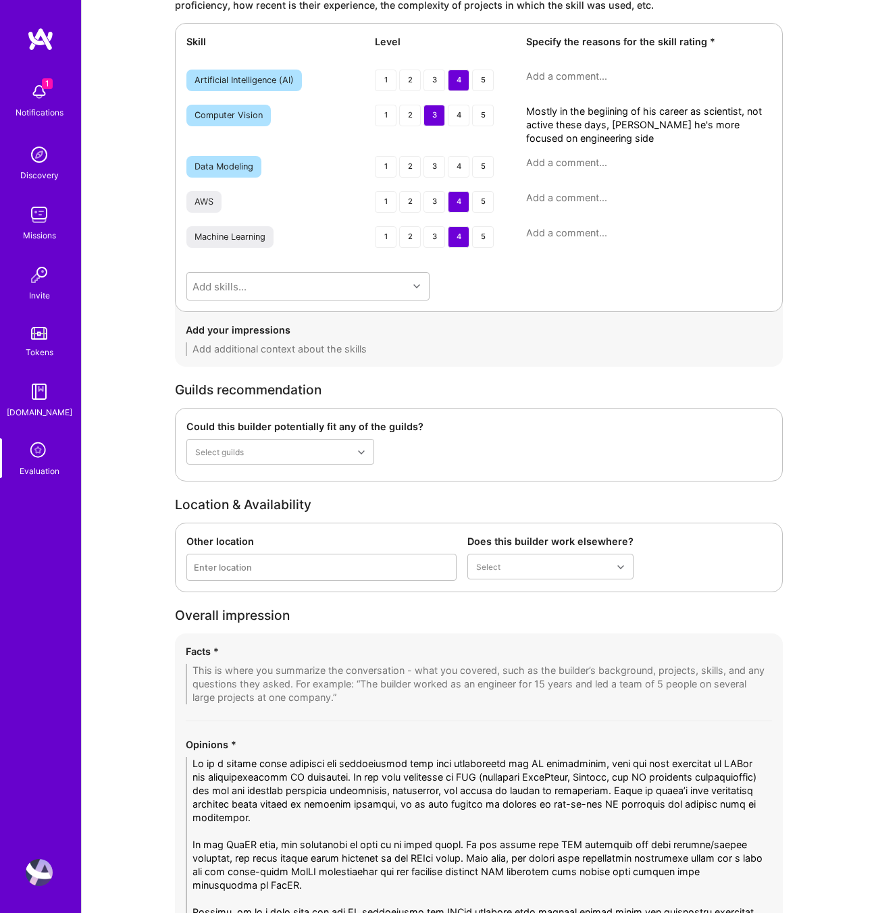
scroll to position [0, 0]
type textarea "He is a strong cloud engineer who transitioned into data engineering and ML eng…"
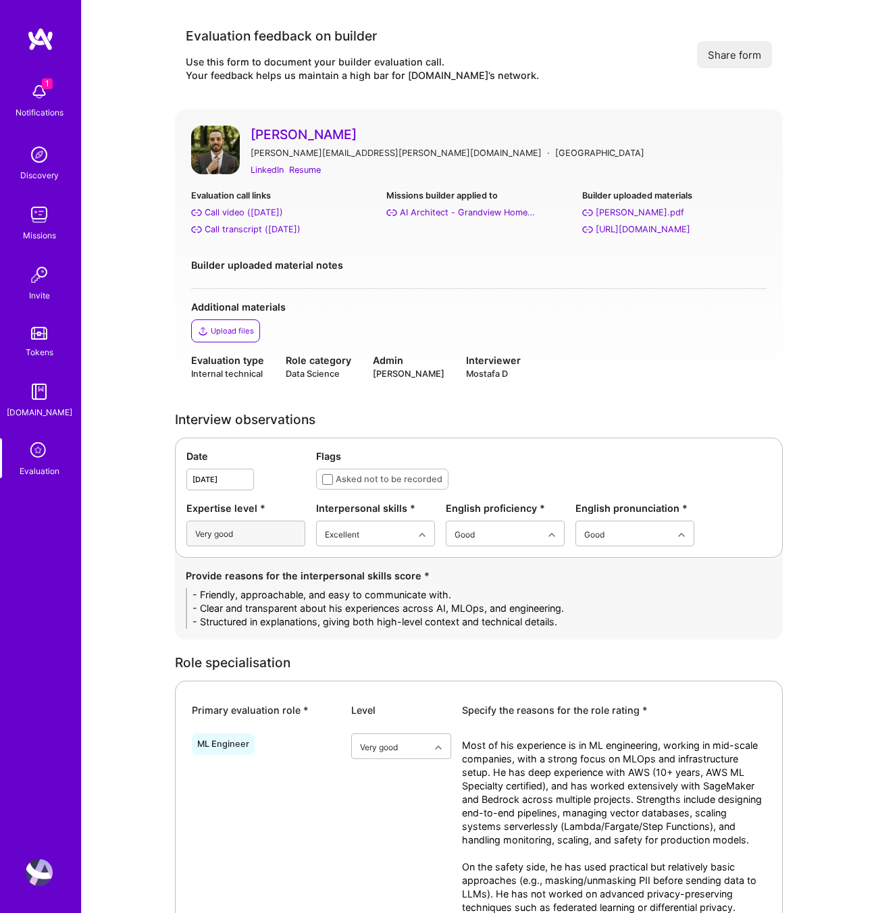
click at [322, 132] on link "[PERSON_NAME]" at bounding box center [509, 135] width 516 height 18
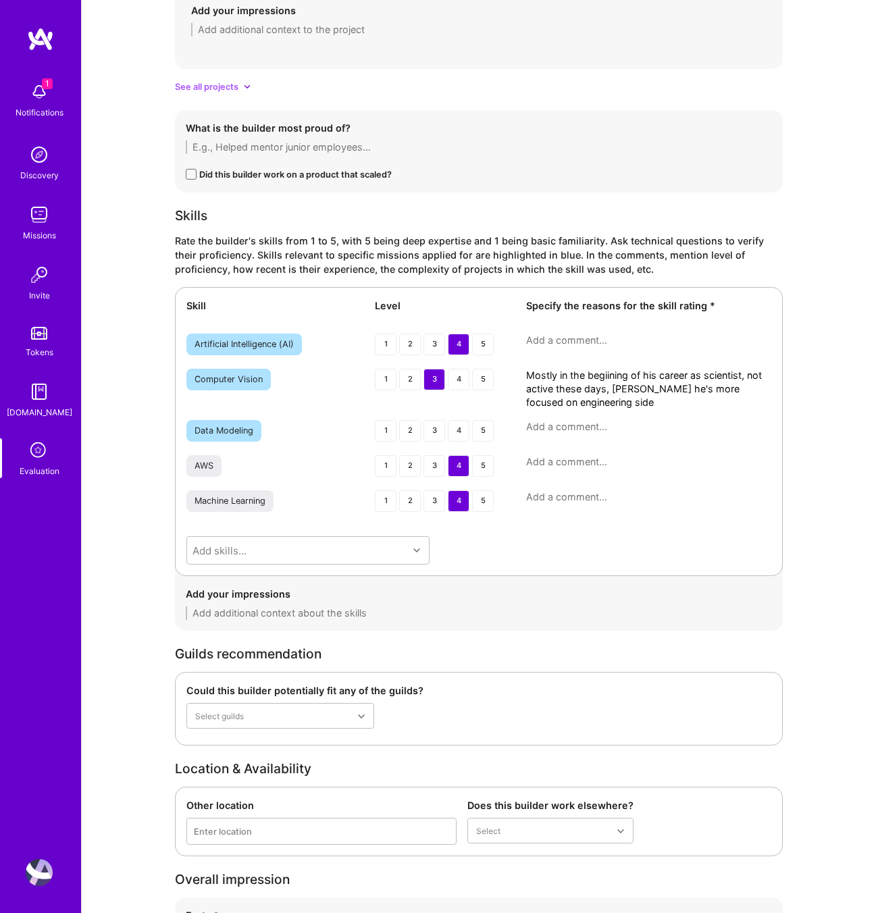
scroll to position [2288, 0]
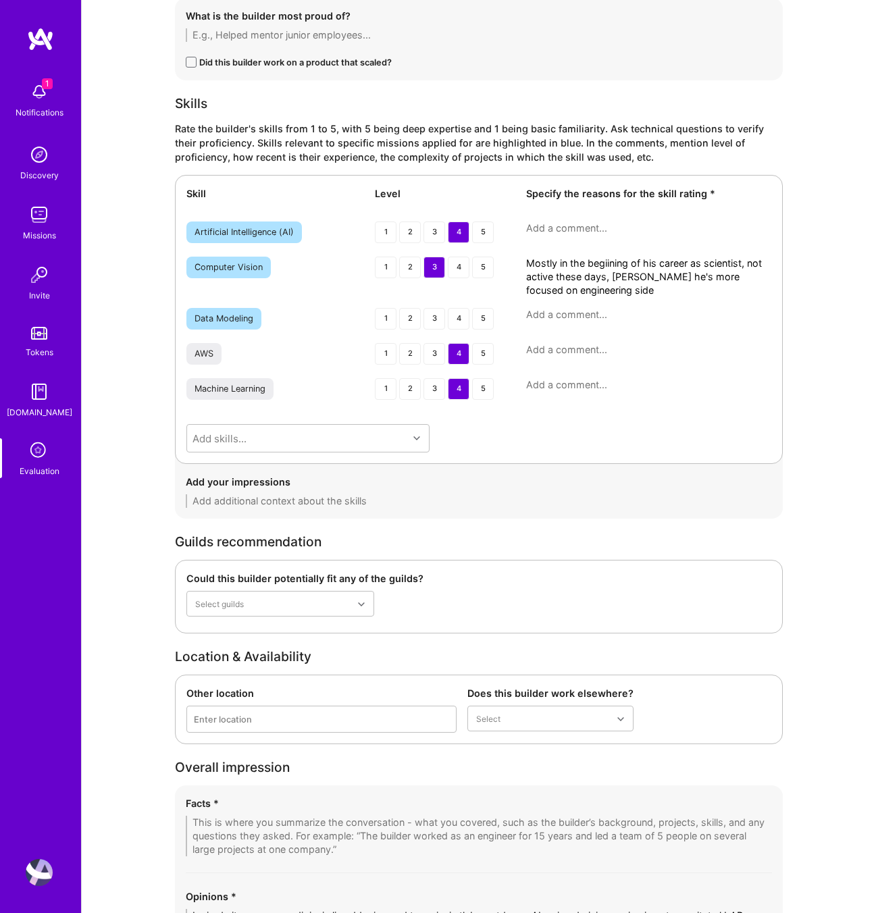
click at [581, 231] on textarea at bounding box center [648, 229] width 245 height 14
paste textarea "He has strong AI engineering exposure, particularly in MLOps and productionizin…"
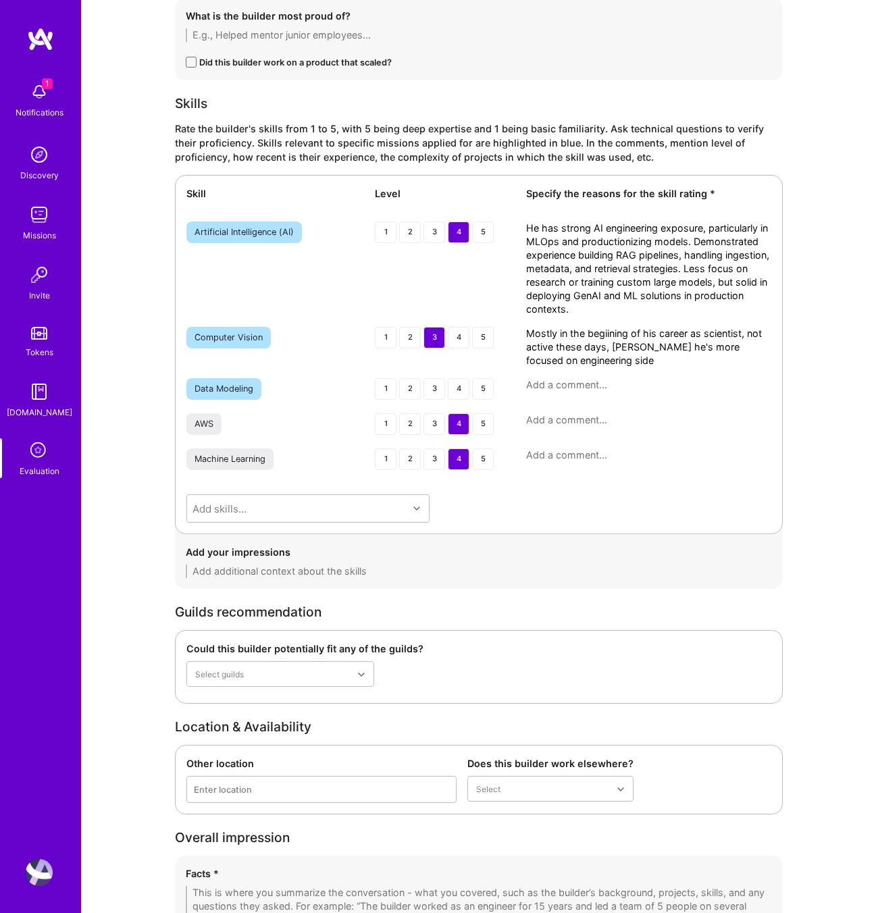
scroll to position [0, 0]
type textarea "He has strong AI engineering exposure, particularly in MLOps and productionizin…"
click at [570, 336] on textarea "Mostly in the begiining of his career as scientist, not active these days, sicn…" at bounding box center [648, 347] width 245 height 41
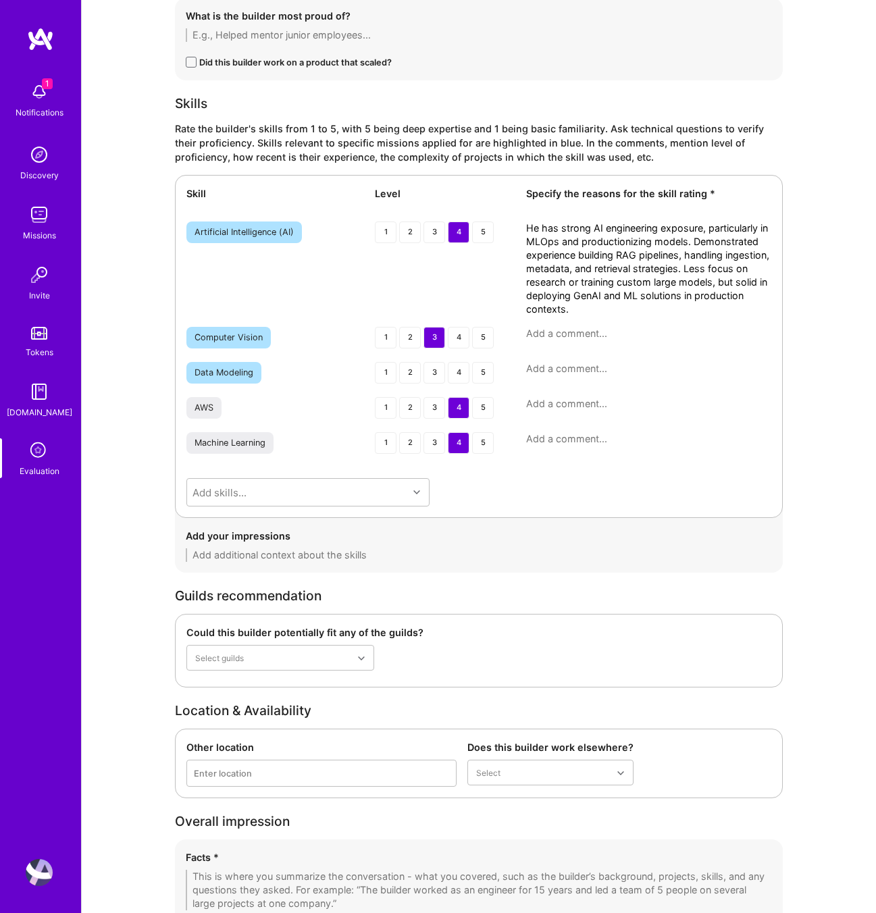
paste textarea "Most of his CV work was at the start of his career, using CNNs, YOLO, UNet, and…"
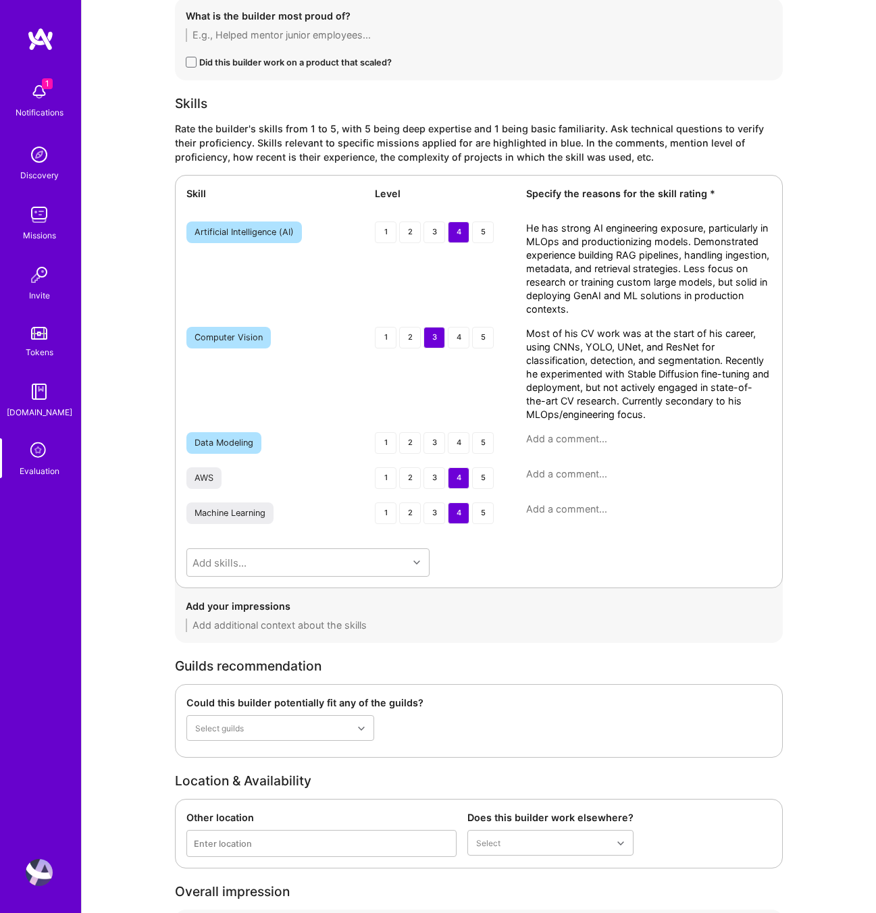
type textarea "Most of his CV work was at the start of his career, using CNNs, YOLO, UNet, and…"
click at [608, 472] on textarea at bounding box center [648, 475] width 245 height 14
paste textarea "Deep expertise in AWS, with 10+ years of use and AWS ML Specialty certification…"
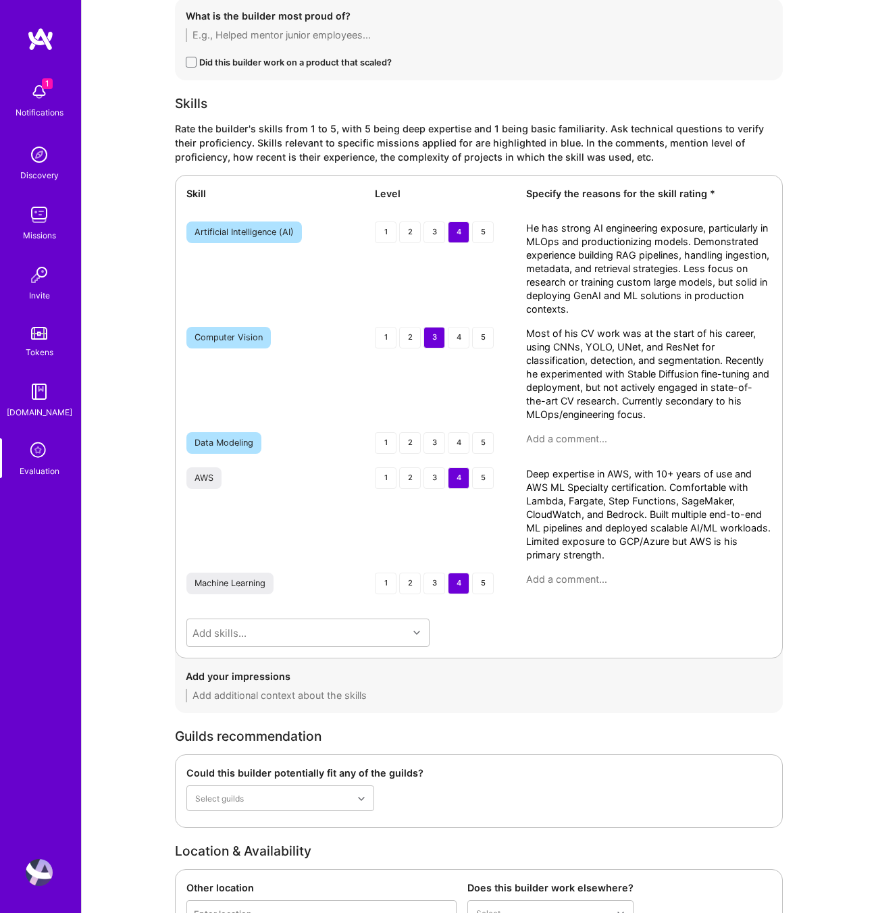
type textarea "Deep expertise in AWS, with 10+ years of use and AWS ML Specialty certification…"
click at [594, 582] on textarea at bounding box center [648, 580] width 245 height 14
paste textarea "Strong background in end-to-end ML engineering, particularly in operationalizin…"
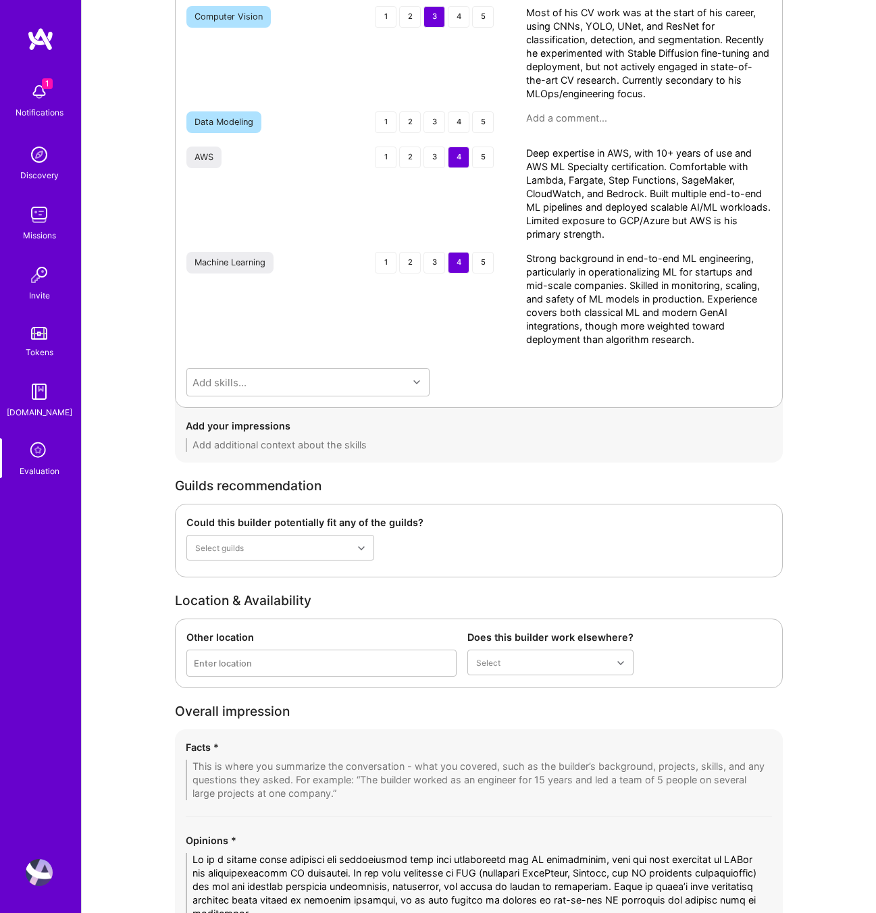
scroll to position [2827, 0]
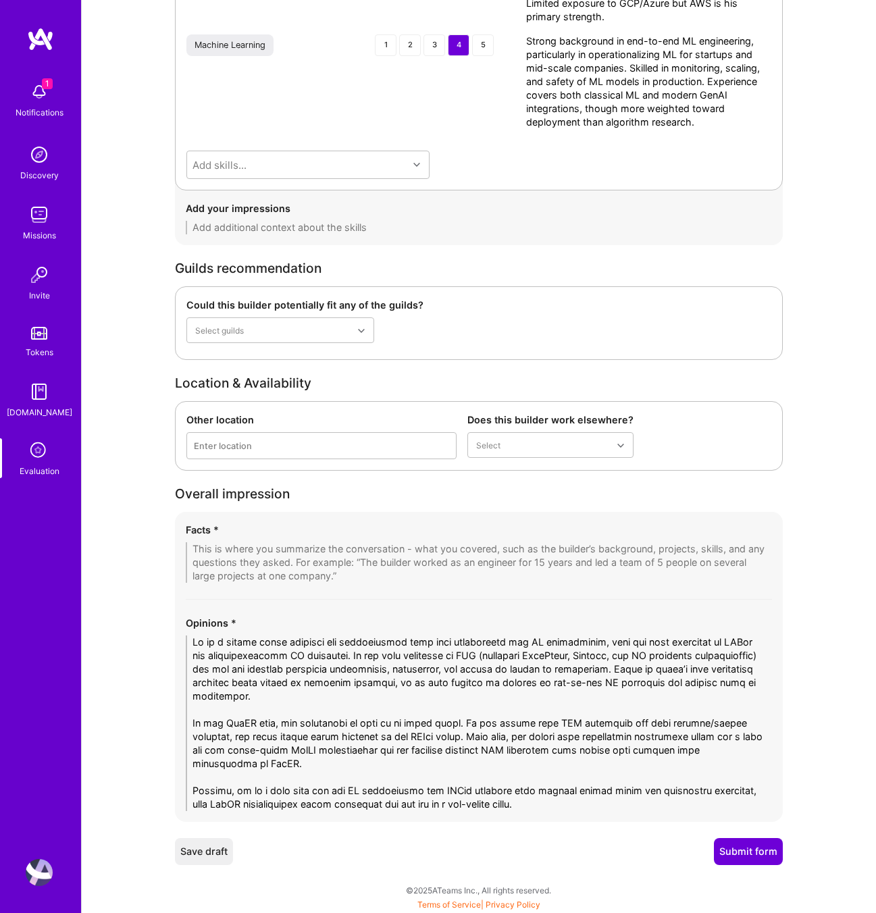
type textarea "Strong background in end-to-end ML engineering, particularly in operationalizin…"
click at [224, 551] on textarea at bounding box center [479, 563] width 586 height 41
paste textarea "1. End-to-End AI/ML Engineering He has strong experience building end-to-end AI…"
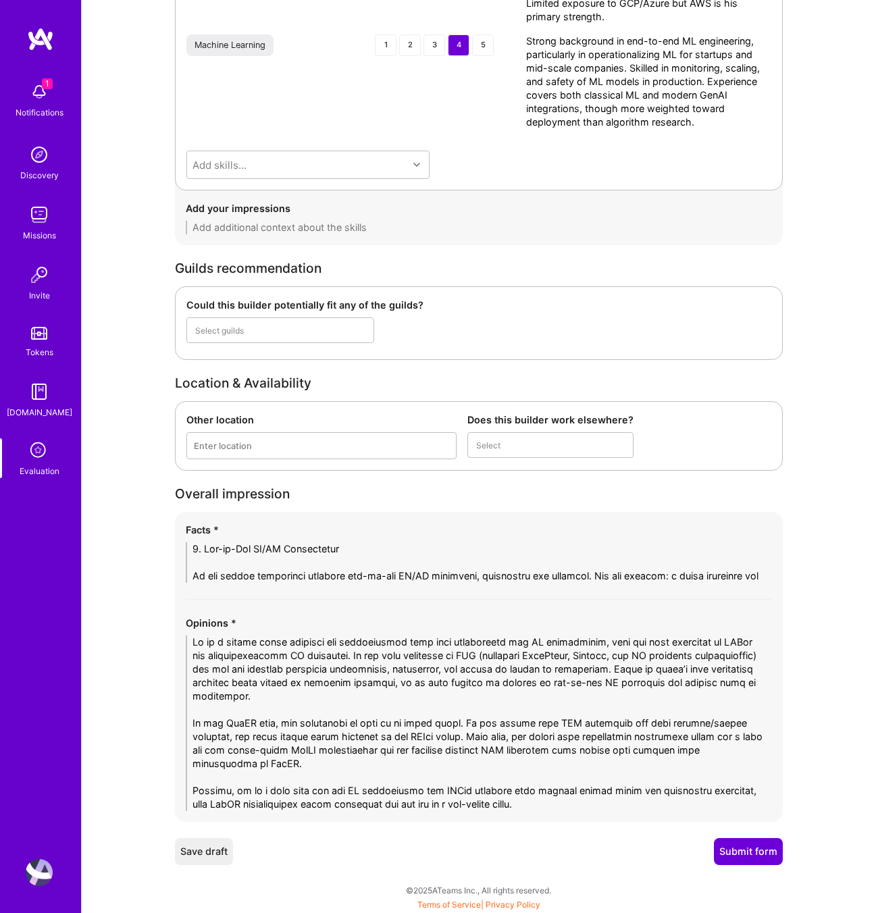
scroll to position [0, 0]
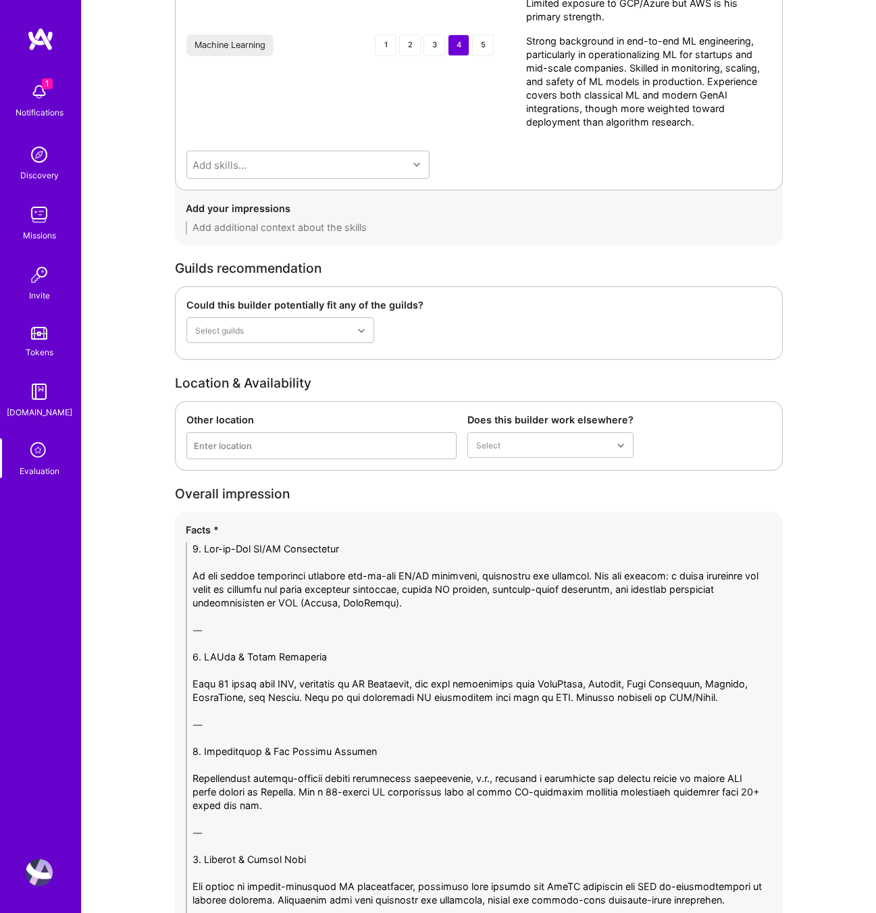
click at [208, 561] on textarea at bounding box center [479, 779] width 586 height 473
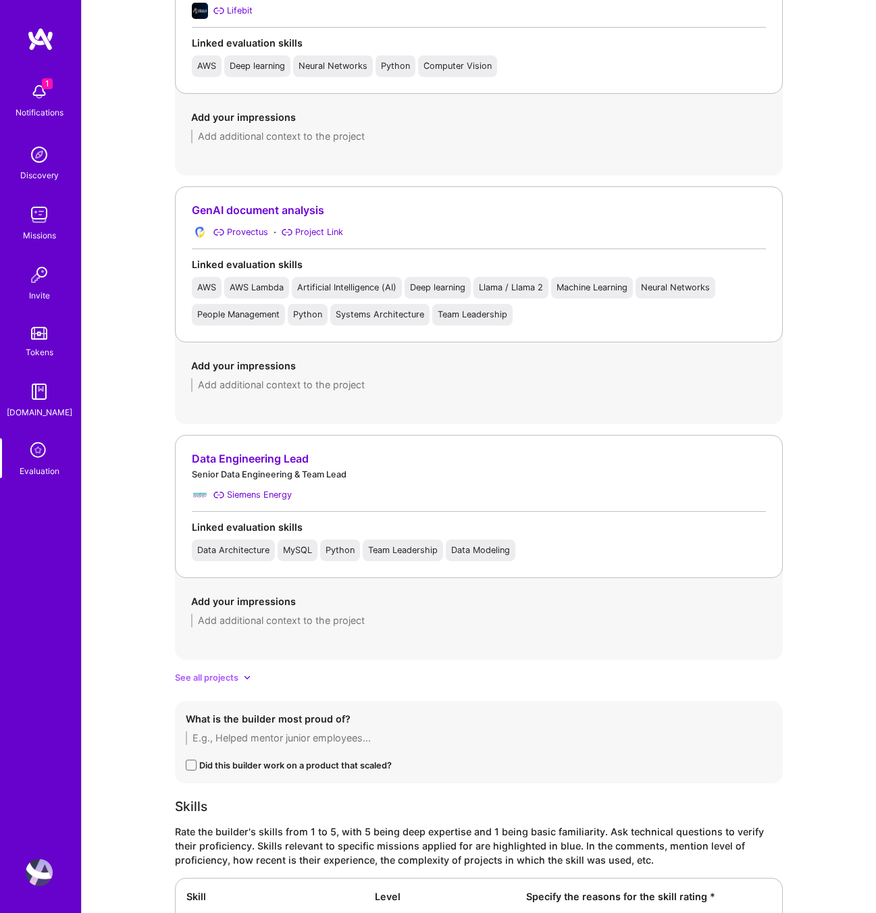
scroll to position [1583, 0]
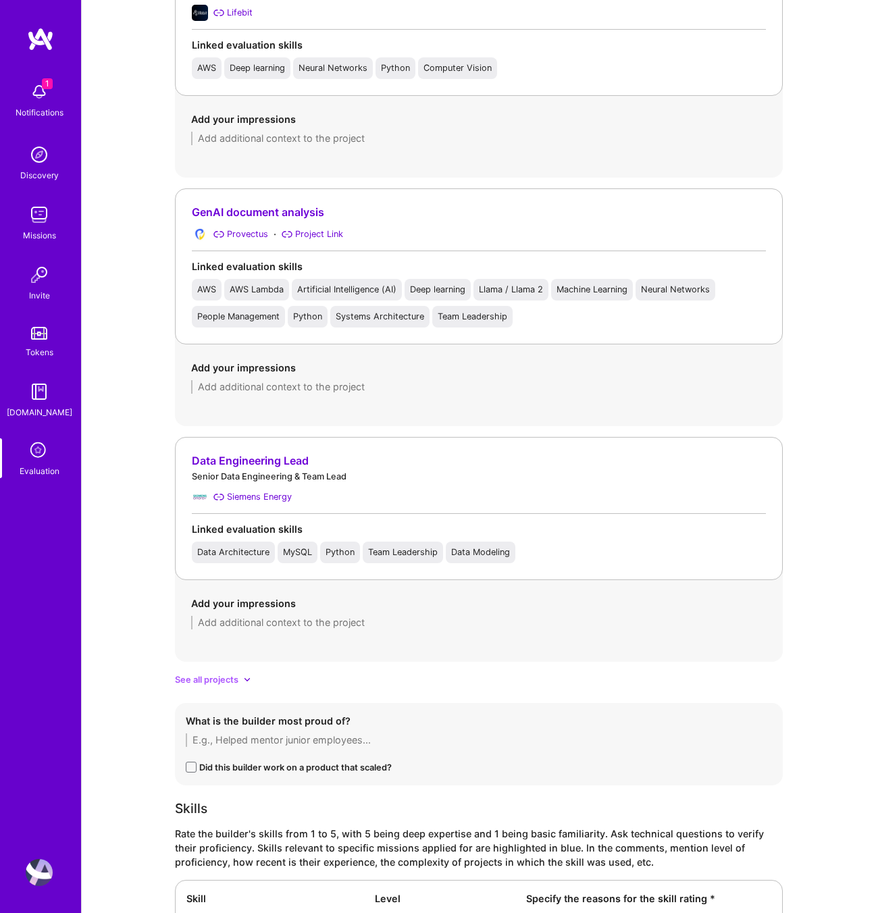
type textarea "1. End-to-End AI/ML Engineering He has strong experience building end-to-end AI…"
click at [239, 676] on div "See all projects" at bounding box center [479, 680] width 608 height 14
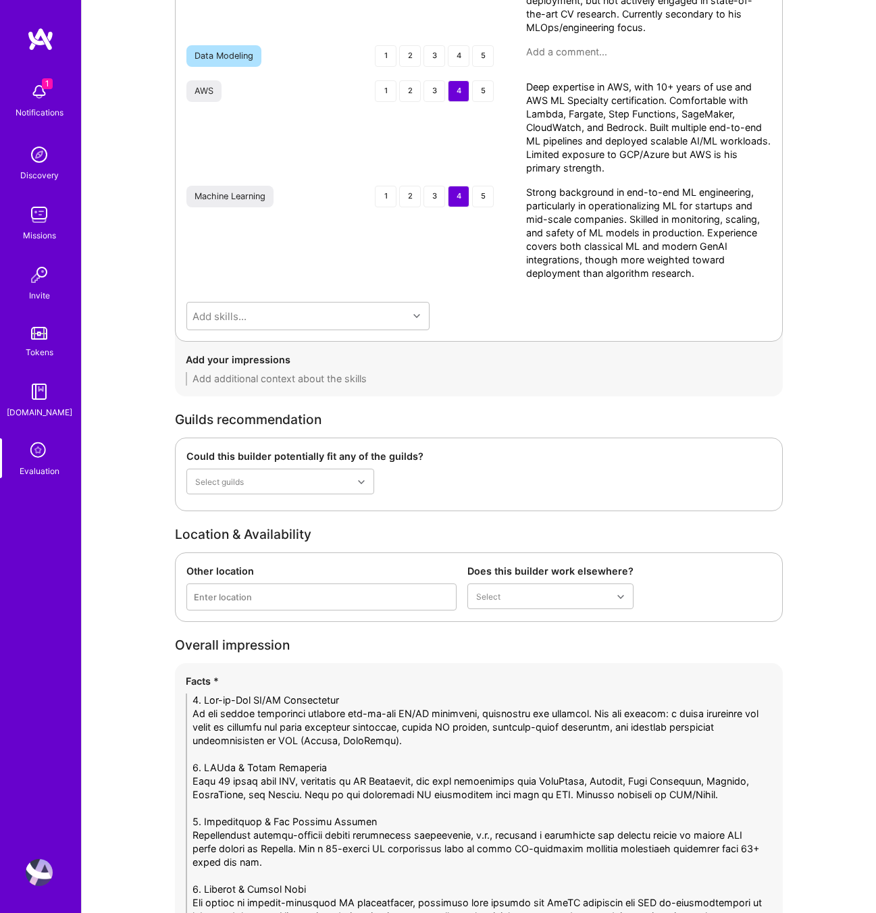
scroll to position [8256, 0]
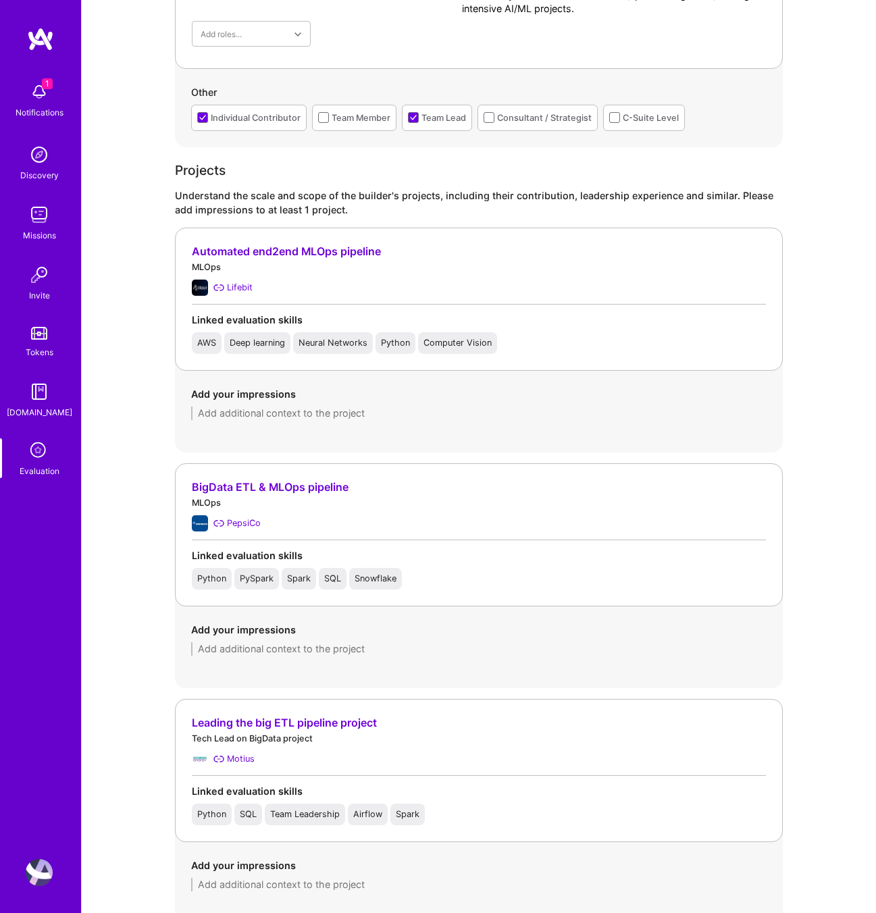
scroll to position [1181, 0]
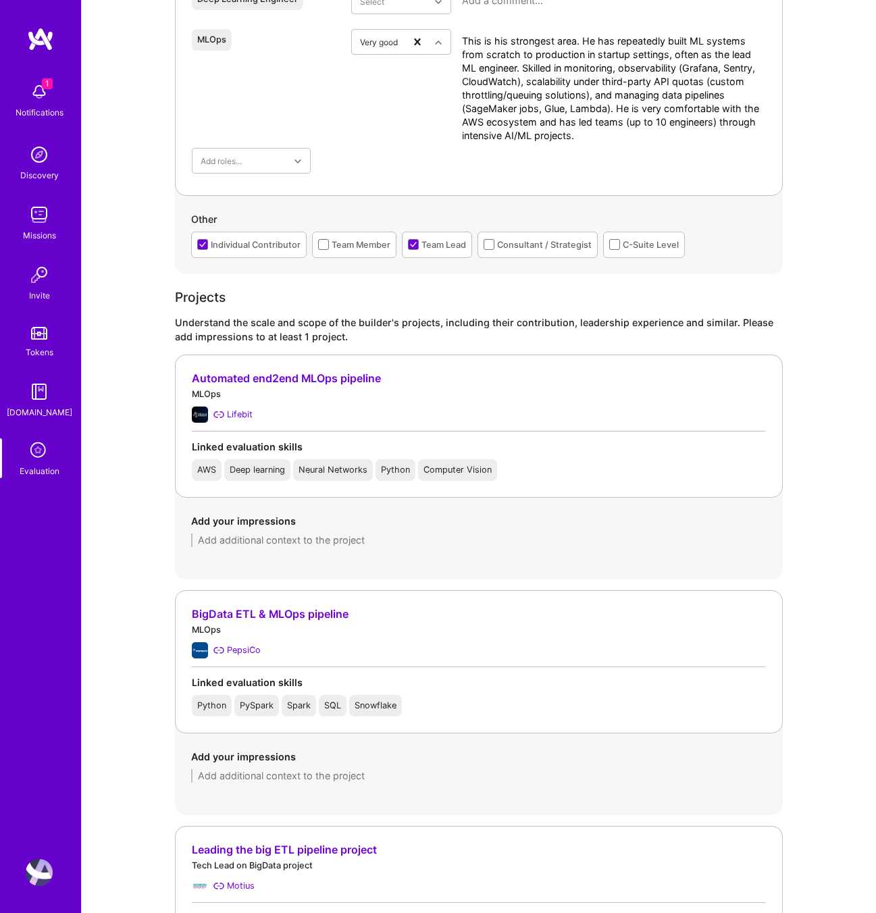
click at [222, 539] on textarea at bounding box center [479, 541] width 576 height 14
type textarea "p"
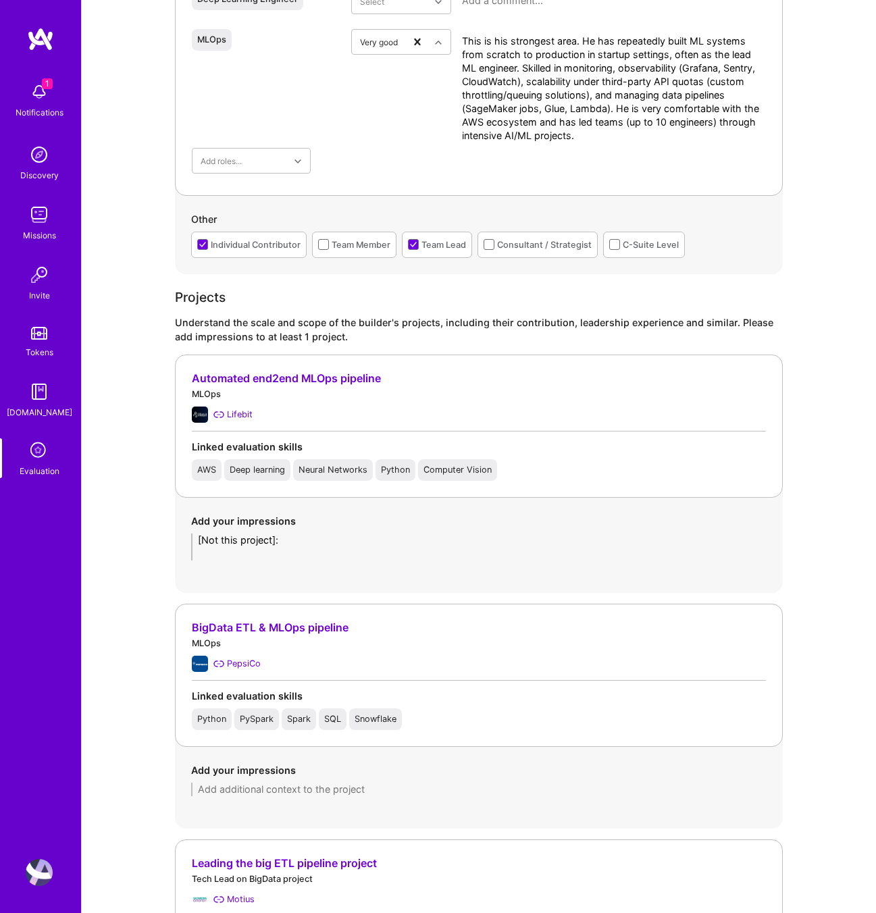
paste textarea "Built an end-to-end RAG pipeline for lawyers, from ingestion and chunking of le…"
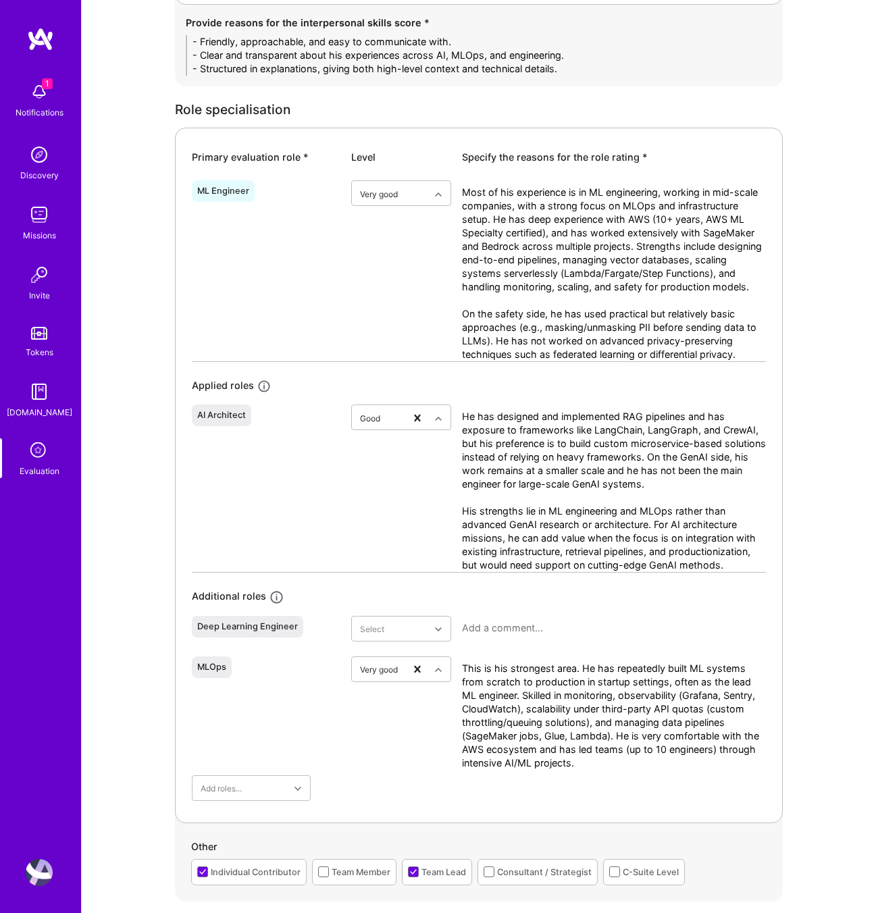
scroll to position [0, 0]
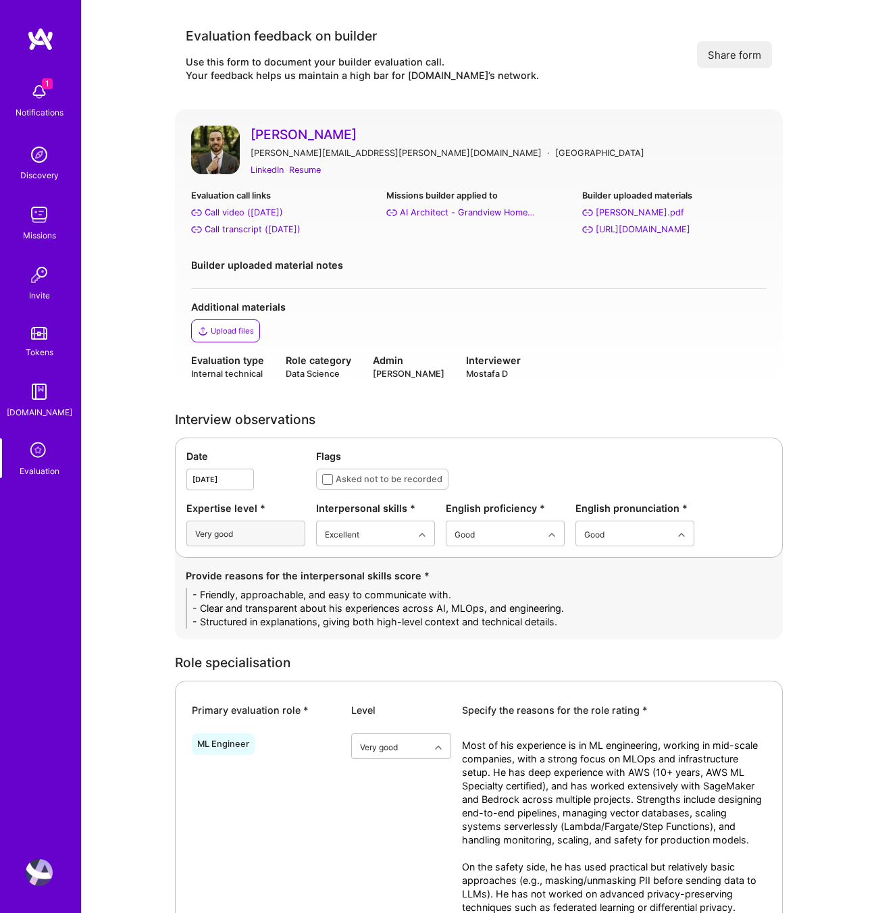
type textarea "[Not this project]: Built an end-to-end RAG pipeline for lawyers, from ingestio…"
click at [224, 334] on div "Upload files" at bounding box center [232, 331] width 43 height 11
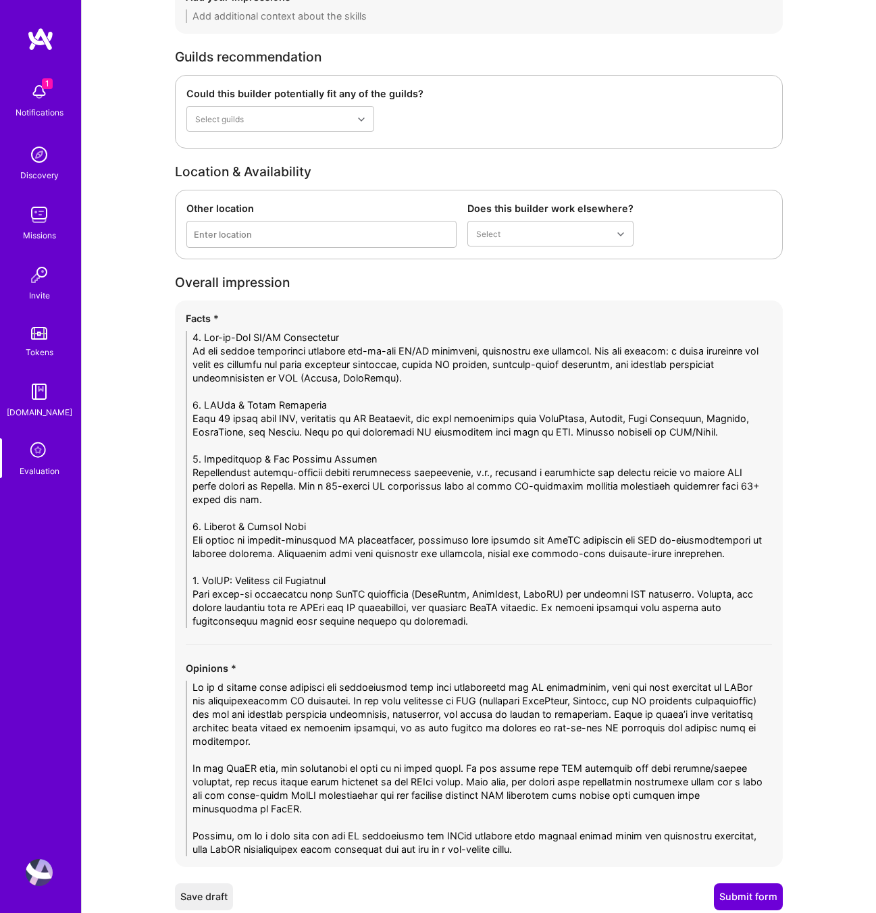
scroll to position [8323, 0]
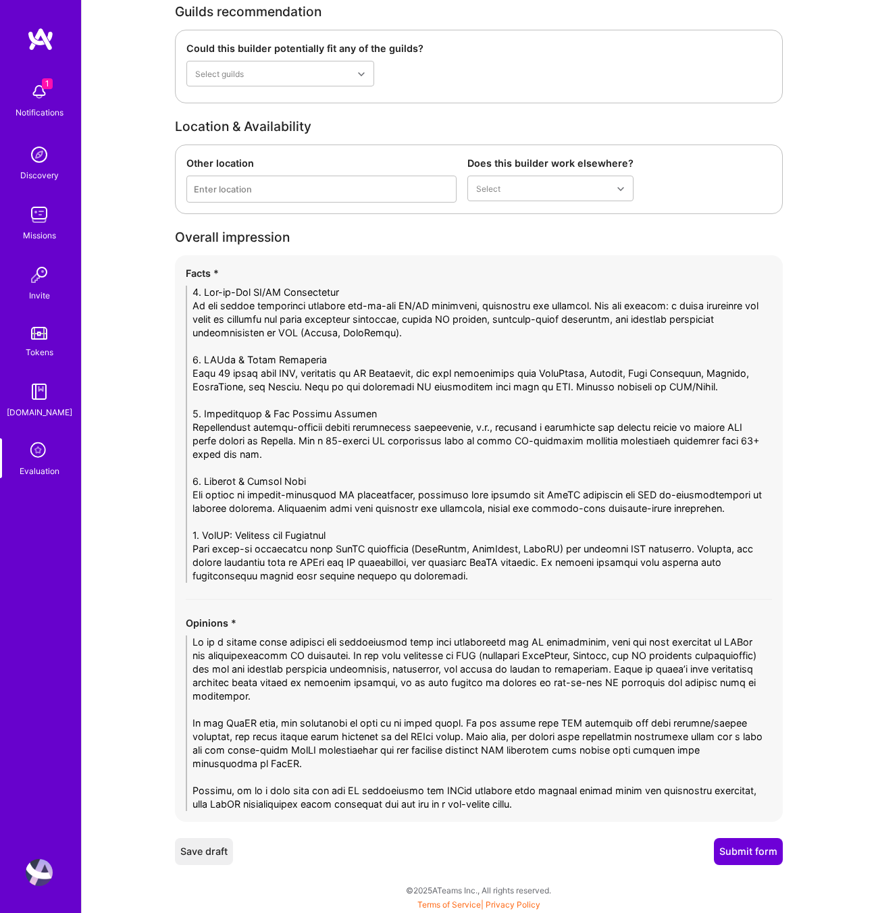
click at [768, 848] on button "Submit form" at bounding box center [748, 851] width 69 height 27
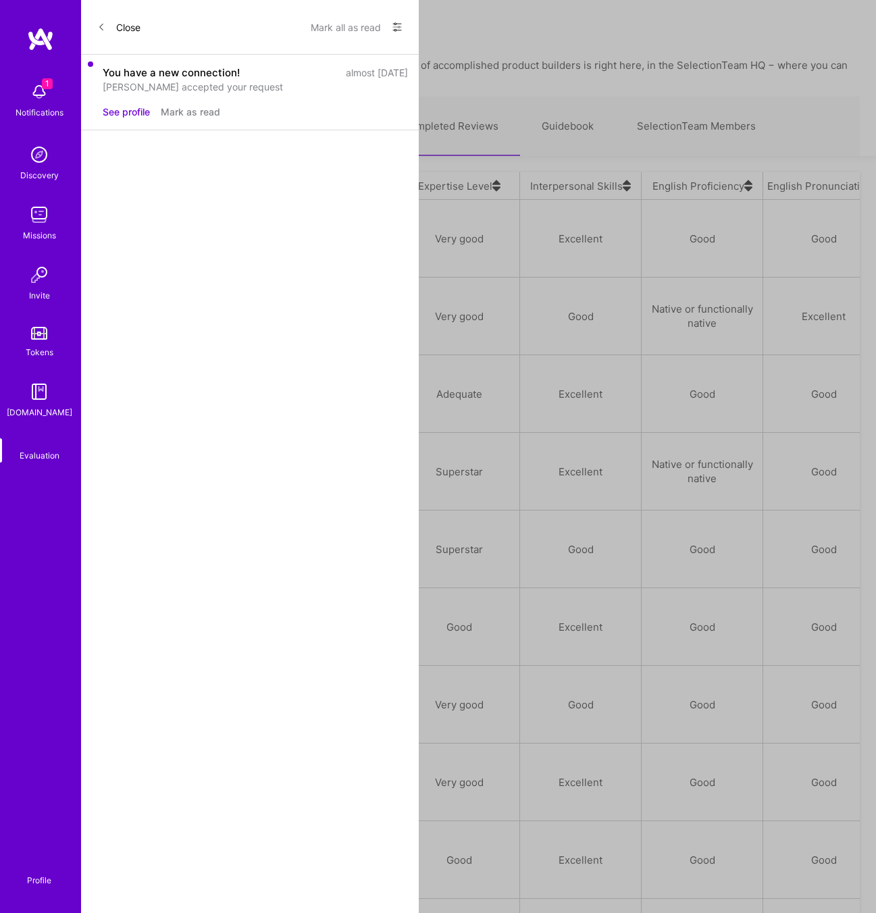
scroll to position [772, 762]
click at [183, 230] on div "[PERSON_NAME]" at bounding box center [155, 238] width 82 height 16
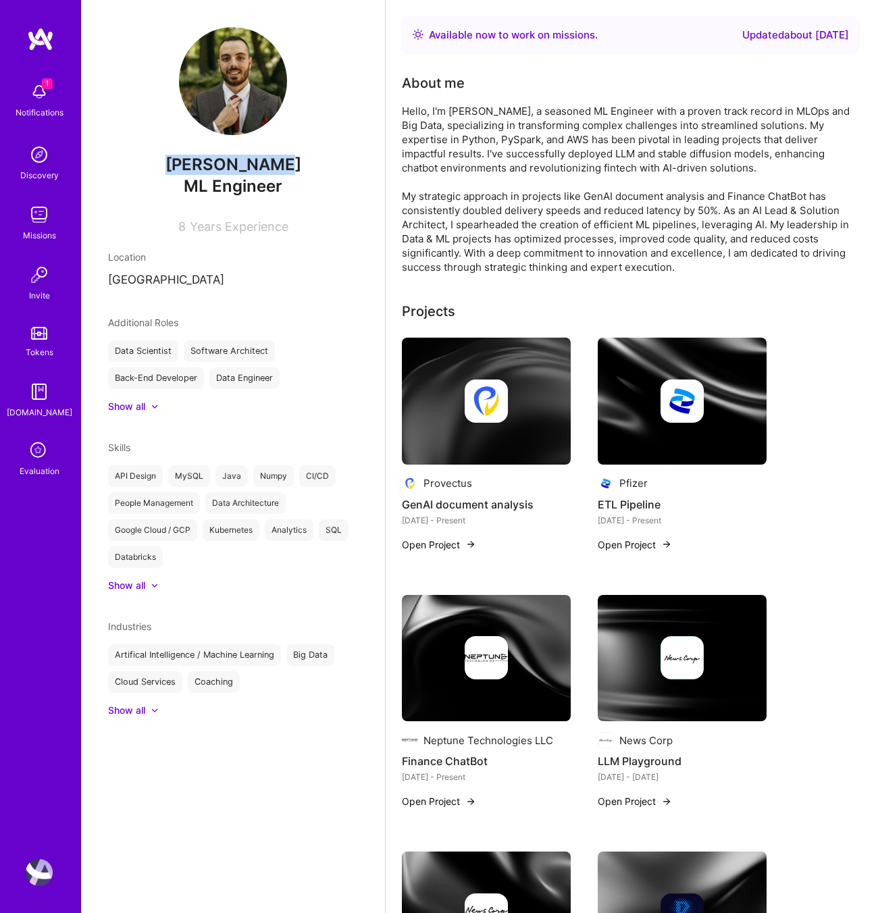
drag, startPoint x: 280, startPoint y: 166, endPoint x: 179, endPoint y: 167, distance: 100.7
click at [181, 166] on span "Stefan Micic" at bounding box center [233, 165] width 250 height 20
copy span "[PERSON_NAME]"
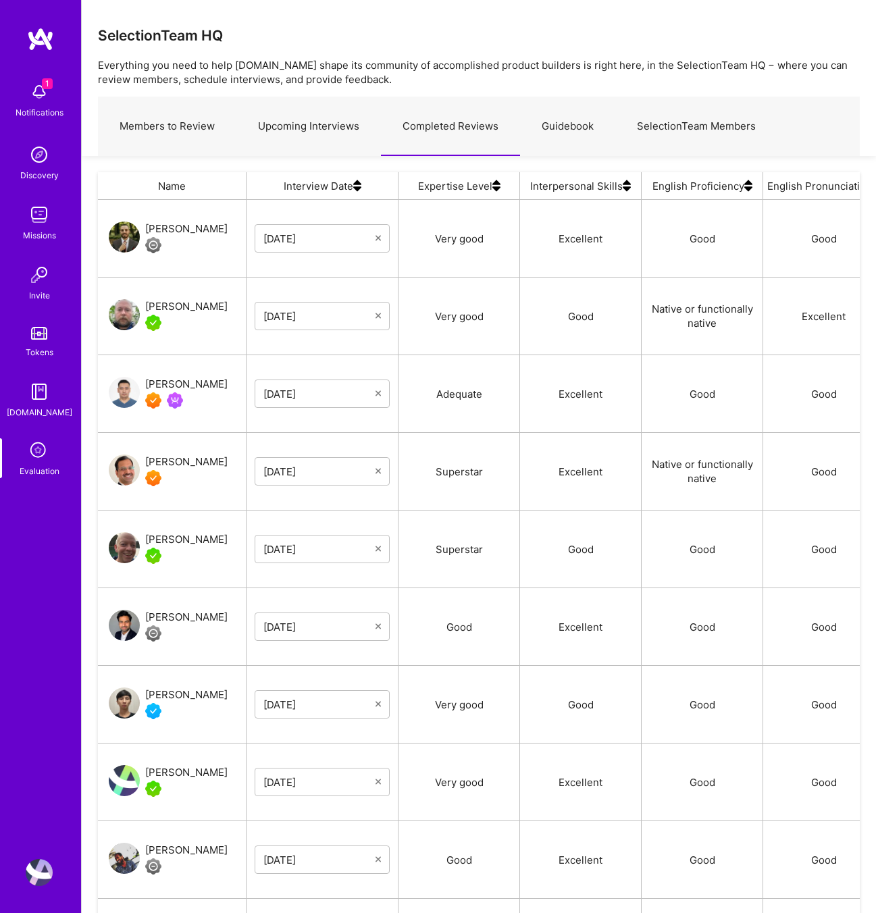
scroll to position [772, 762]
click at [300, 134] on link "Upcoming Interviews" at bounding box center [308, 126] width 145 height 59
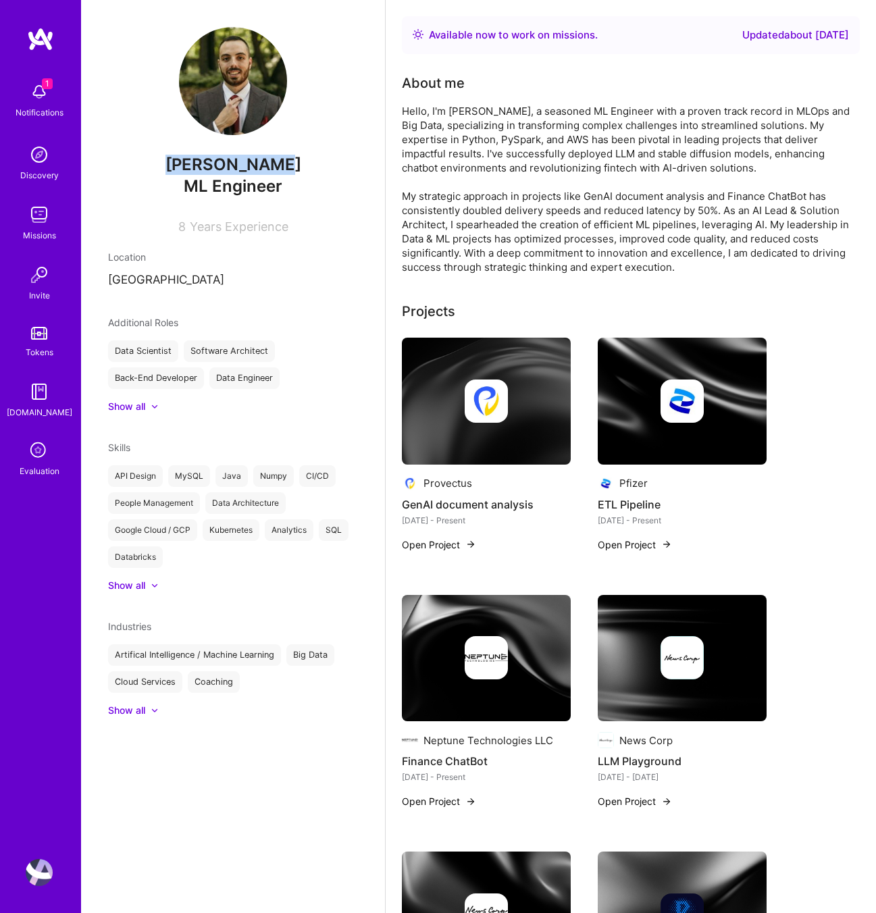
drag, startPoint x: 279, startPoint y: 166, endPoint x: 182, endPoint y: 164, distance: 96.6
click at [182, 164] on span "[PERSON_NAME]" at bounding box center [233, 165] width 250 height 20
copy span "[PERSON_NAME]"
click at [103, 133] on div "[PERSON_NAME] ML Engineer 8 Years Experience Location [GEOGRAPHIC_DATA] Additio…" at bounding box center [233, 456] width 304 height 913
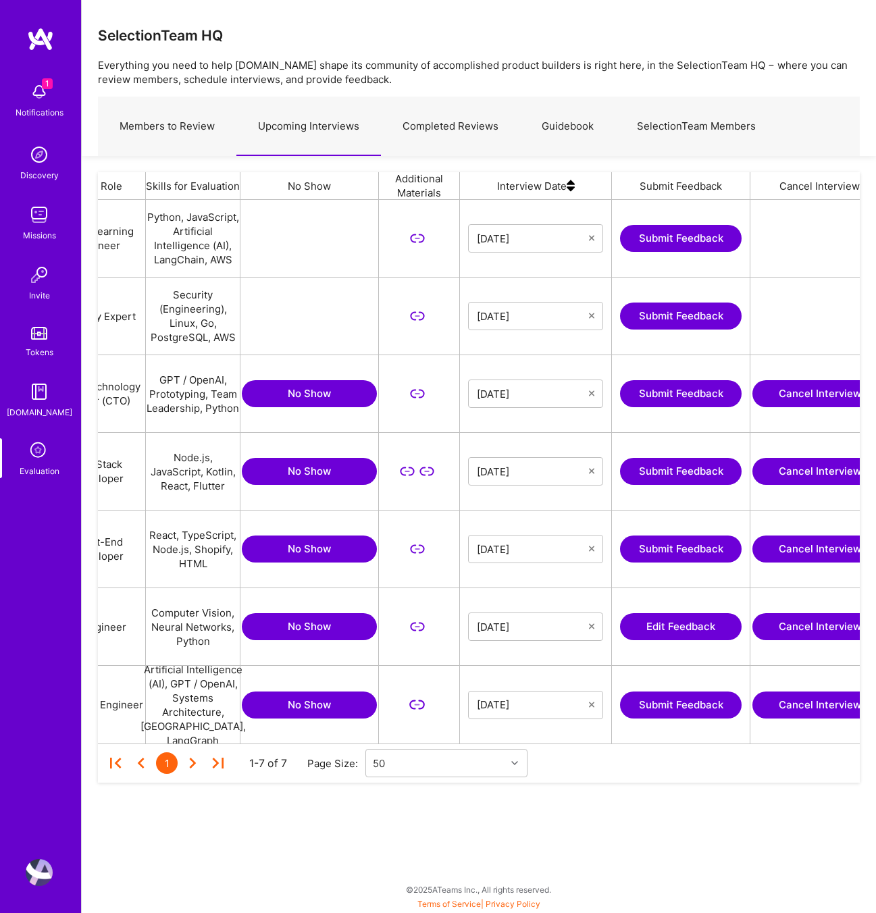
scroll to position [0, 277]
click at [664, 634] on button "Edit Feedback" at bounding box center [681, 626] width 122 height 27
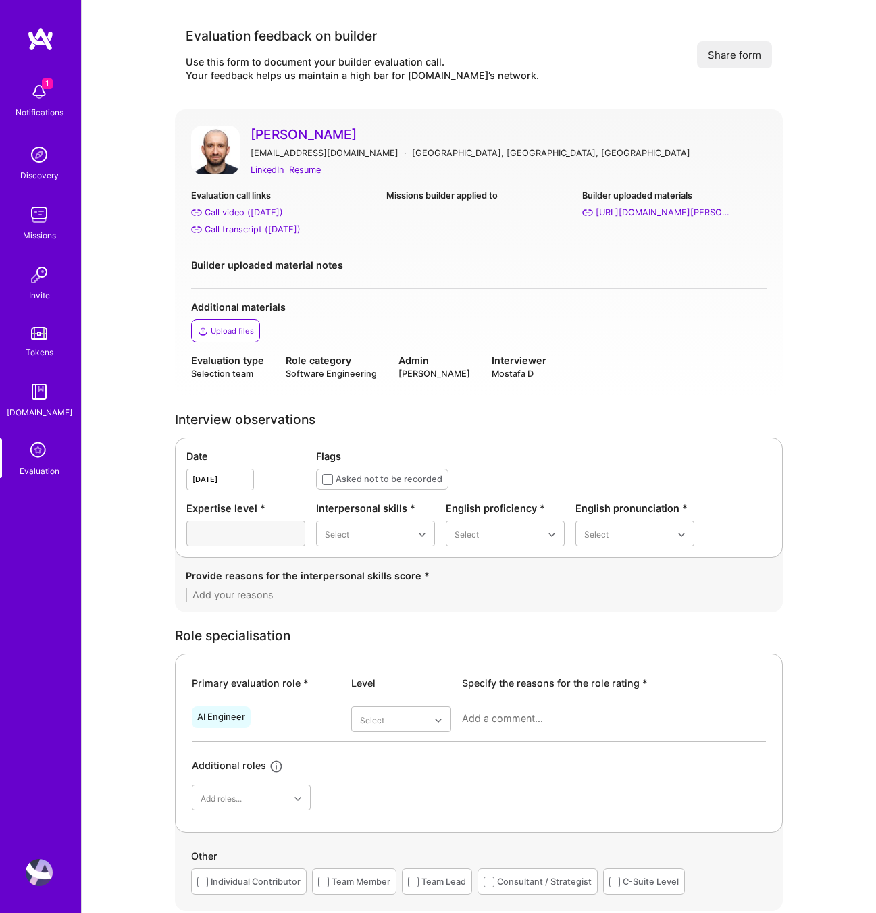
click at [345, 184] on div "Adrian Wolny wolny101@gmail.com · Berlin, Berlin, Germany LinkedIn Resume Evalu…" at bounding box center [479, 252] width 608 height 287
click at [270, 172] on div "LinkedIn" at bounding box center [267, 170] width 33 height 14
click at [380, 235] on div "Evaluation call links Call video (Aug 29, 2025) Call transcript (Aug 29, 2025) …" at bounding box center [479, 218] width 576 height 59
click at [316, 171] on div "Resume" at bounding box center [305, 170] width 32 height 14
click at [266, 227] on div "Call transcript (Aug 29, 2025)" at bounding box center [253, 229] width 96 height 14
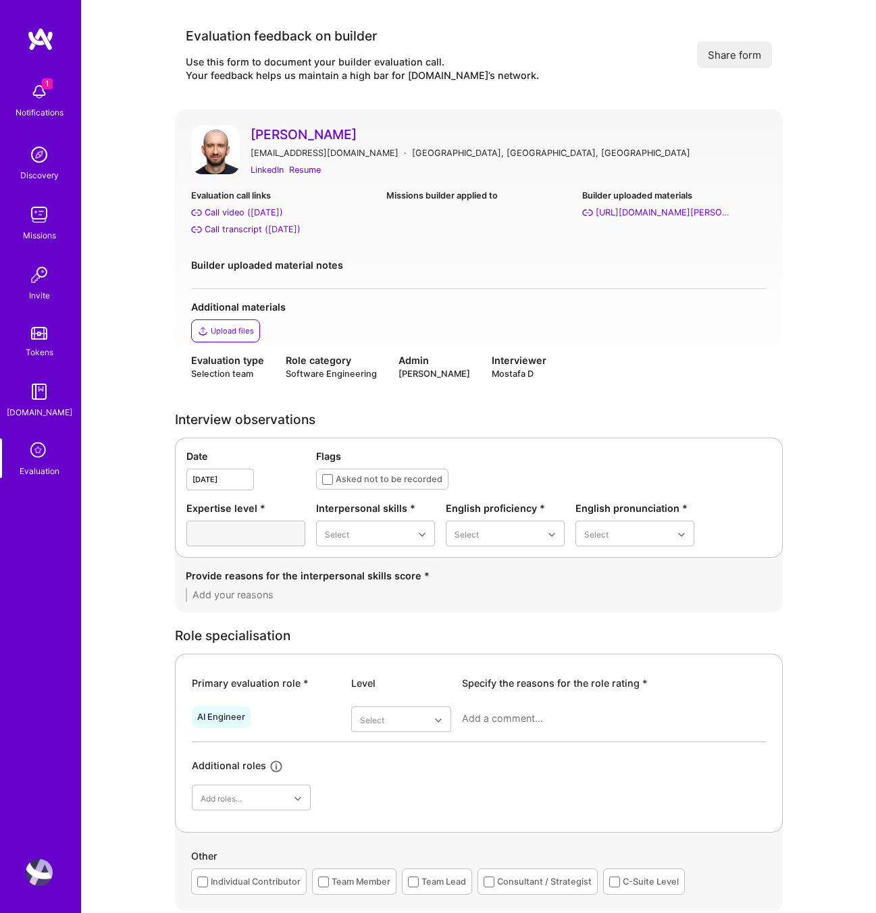
click at [43, 453] on icon at bounding box center [39, 452] width 26 height 26
click at [293, 136] on link "[PERSON_NAME]" at bounding box center [509, 135] width 516 height 18
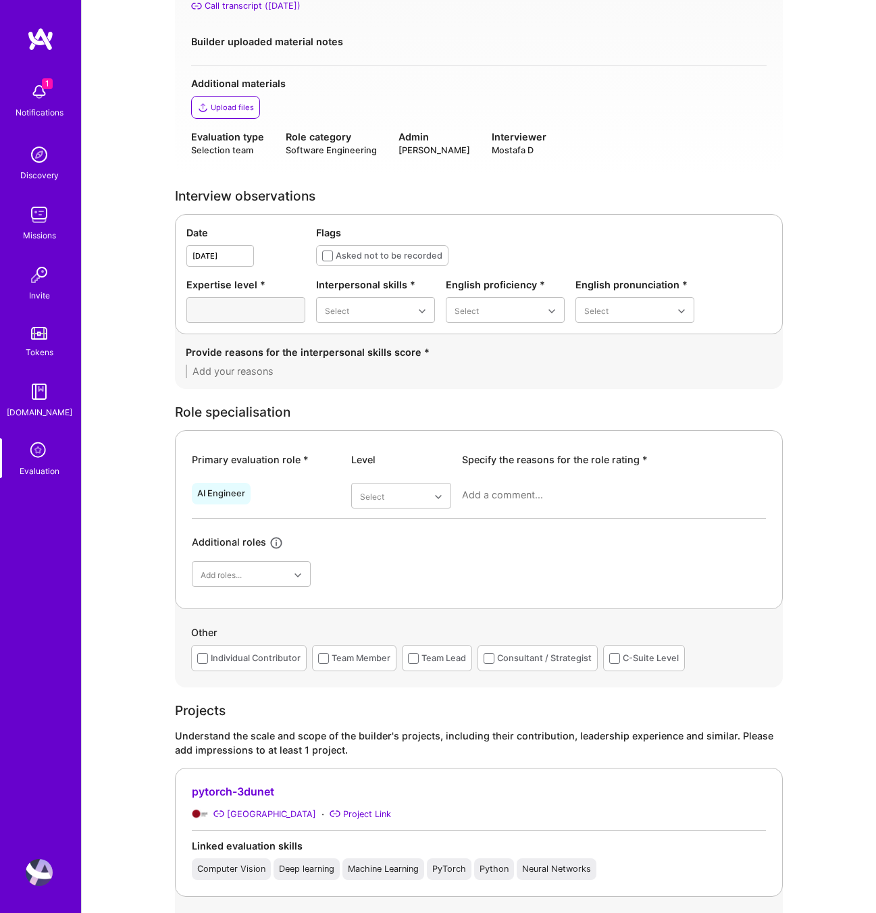
scroll to position [226, 0]
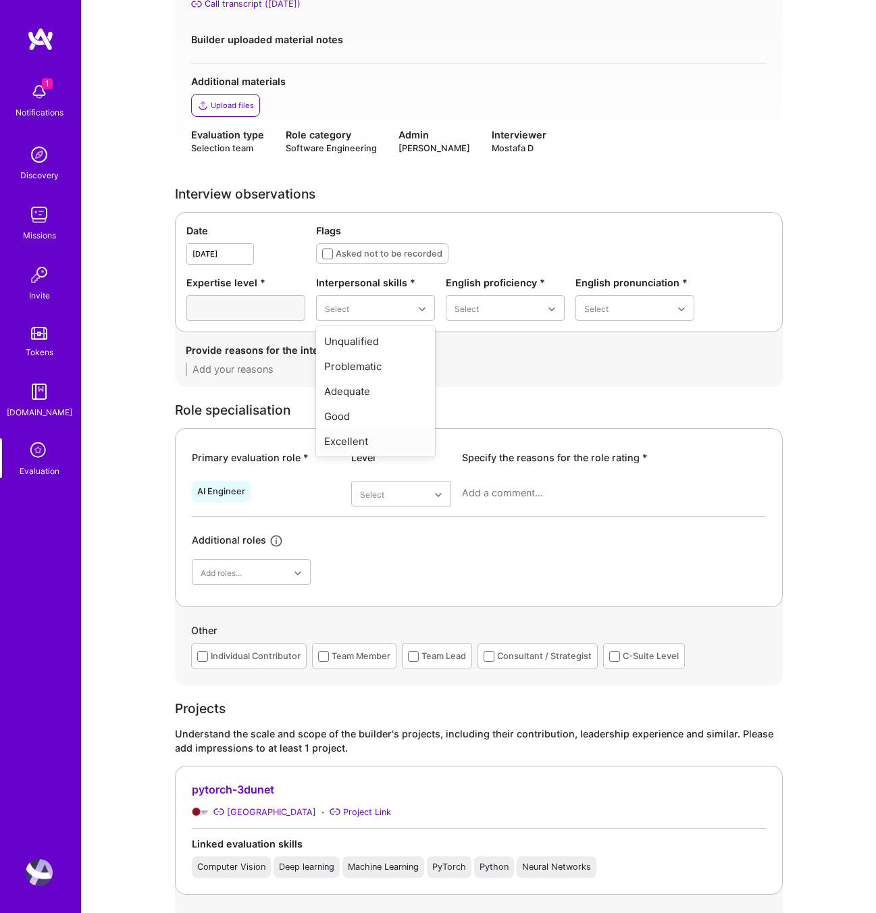
click at [379, 443] on div "Excellent" at bounding box center [375, 441] width 119 height 25
click at [502, 392] on div "Good" at bounding box center [505, 391] width 119 height 25
click at [610, 390] on div "Good" at bounding box center [635, 391] width 119 height 25
click at [355, 373] on textarea at bounding box center [479, 370] width 586 height 14
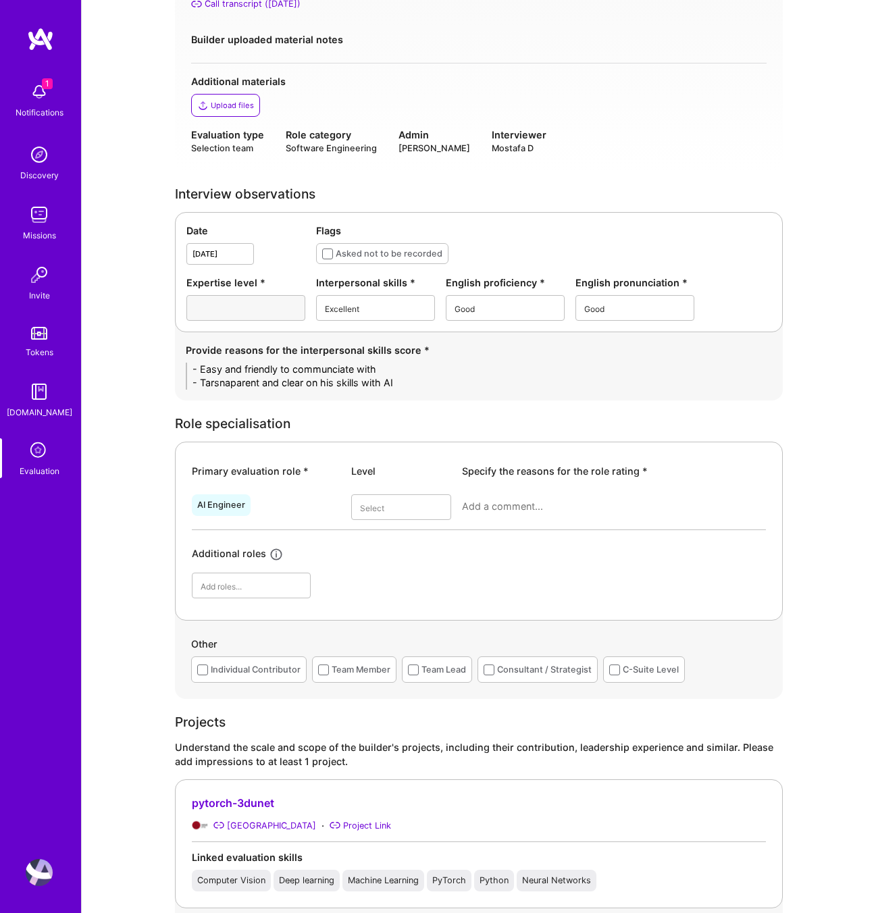
scroll to position [0, 0]
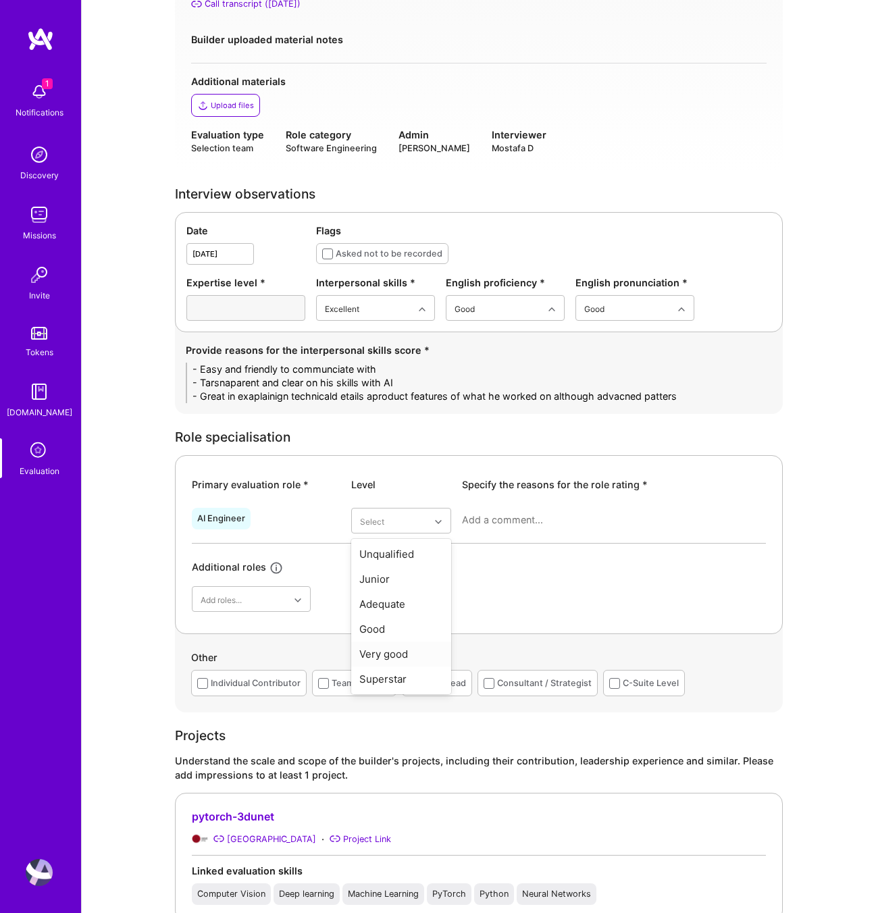
type textarea "- Easy and friendly to communciate with - Tarsnaparent and clear on his skills …"
click at [403, 656] on div "Very good" at bounding box center [401, 654] width 100 height 25
click at [511, 527] on div at bounding box center [614, 525] width 304 height 35
click at [509, 517] on textarea at bounding box center [614, 520] width 304 height 14
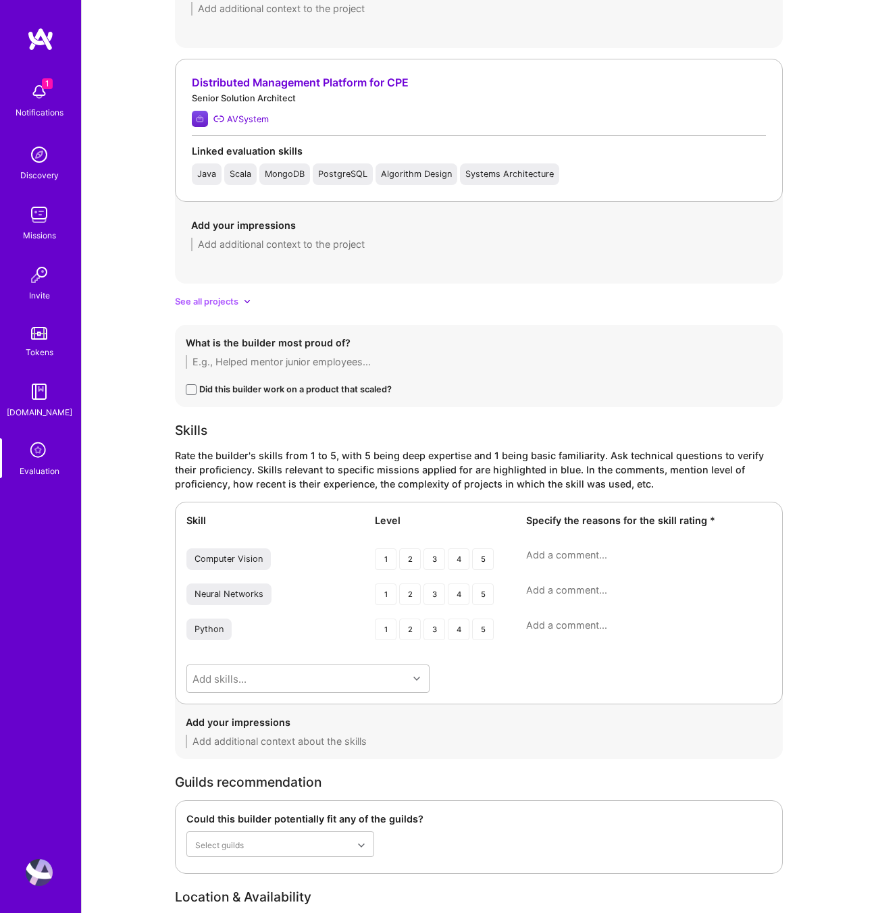
scroll to position [1786, 0]
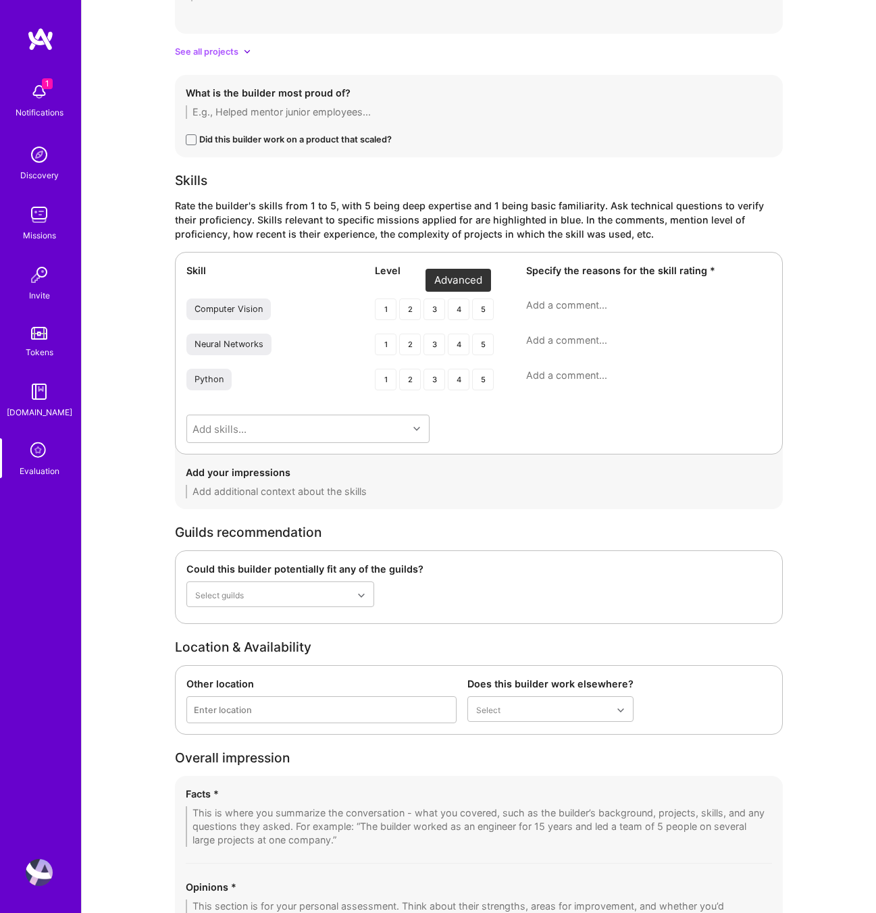
type textarea "He has a solid background in machin elarning computer vision, he's more on scie…"
click at [456, 312] on div "4" at bounding box center [459, 310] width 22 height 22
click at [460, 339] on div "4" at bounding box center [459, 345] width 22 height 22
click at [464, 382] on div "4" at bounding box center [459, 381] width 22 height 22
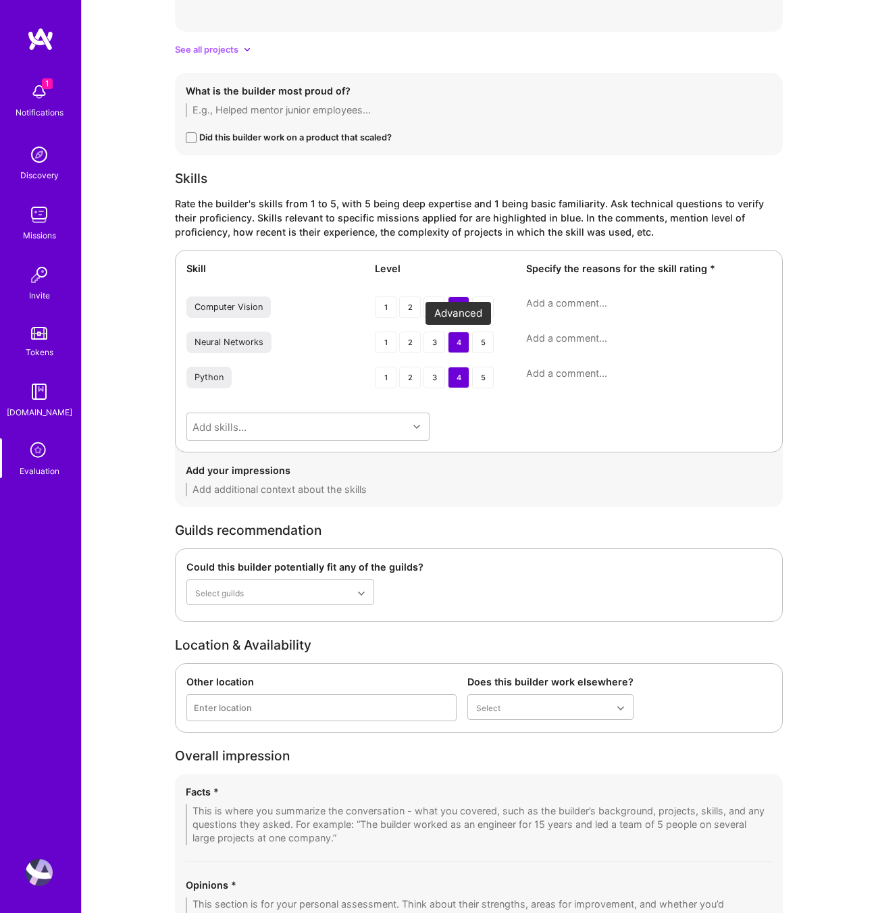
scroll to position [1930, 0]
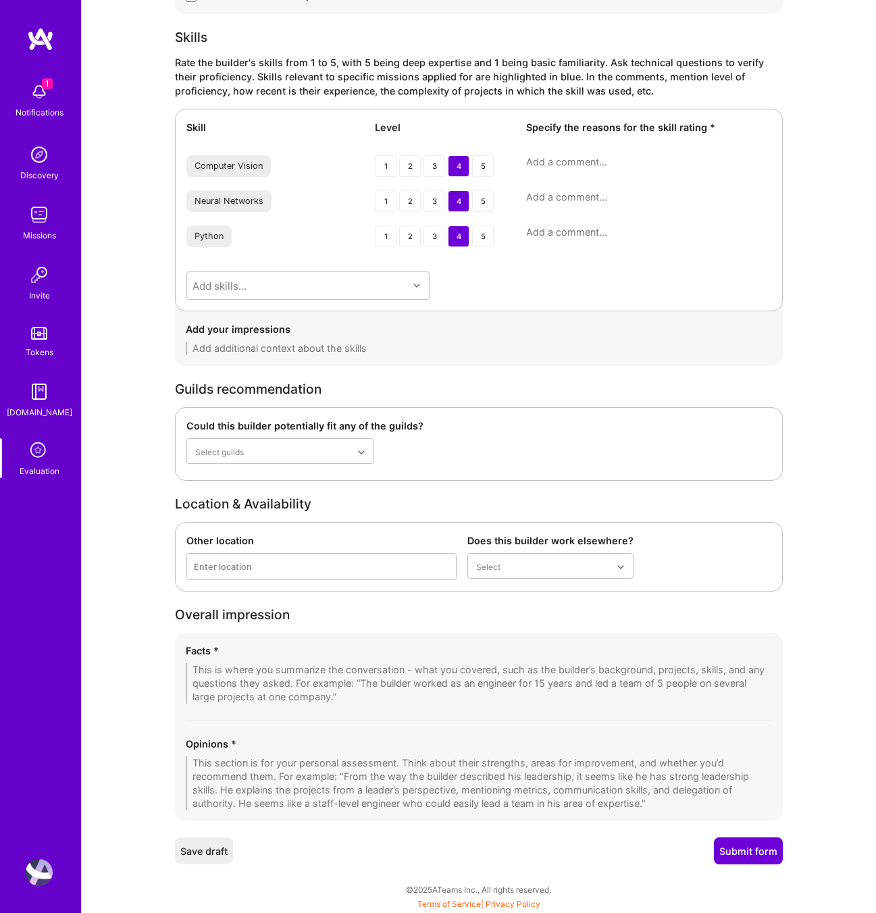
click at [236, 766] on textarea at bounding box center [479, 784] width 586 height 54
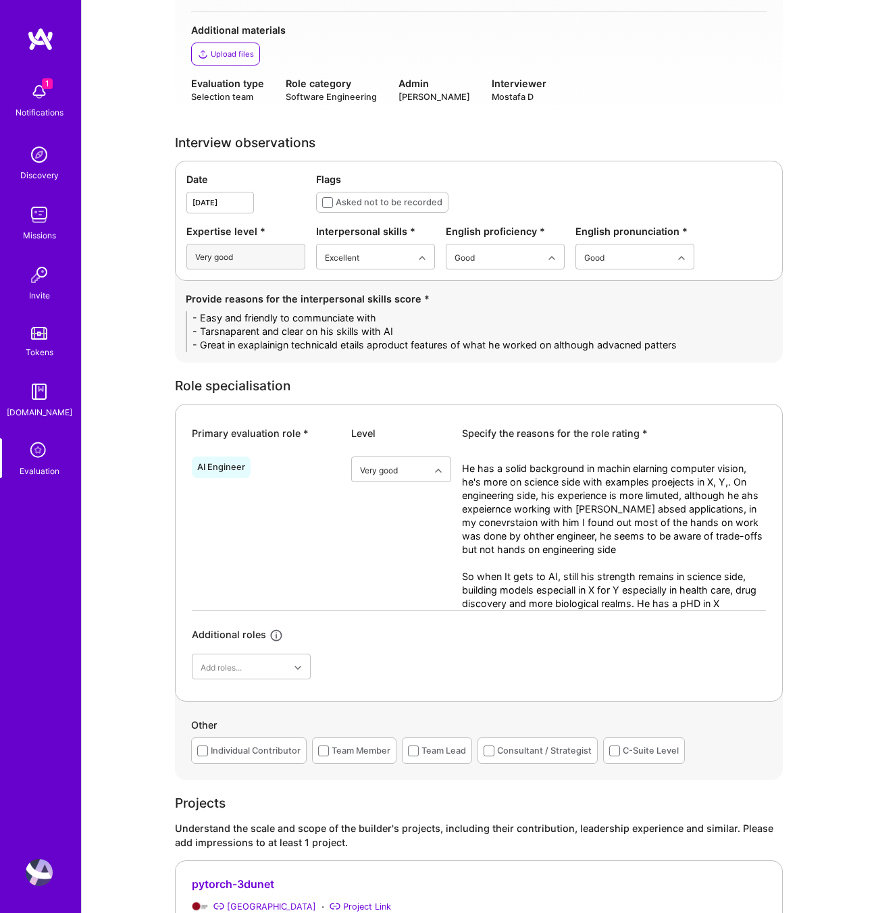
scroll to position [274, 0]
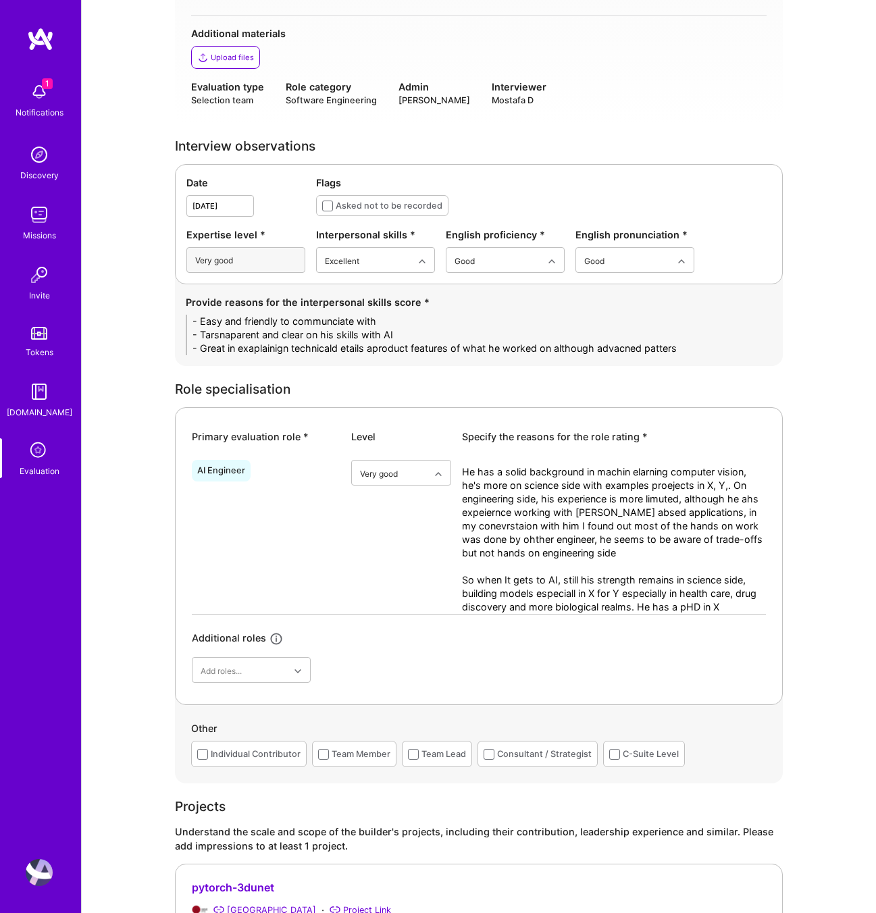
type textarea "Strong scientis with background in machin learning mostly in Computer vision wi…"
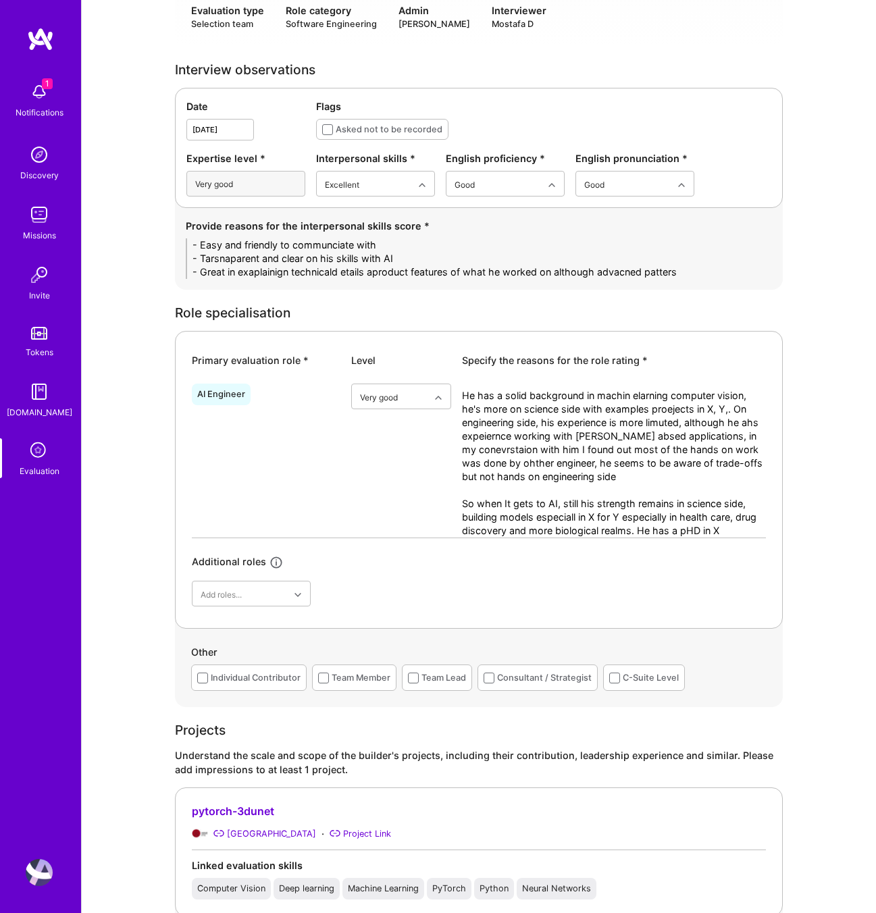
scroll to position [349, 0]
drag, startPoint x: 351, startPoint y: 270, endPoint x: 55, endPoint y: 243, distance: 297.2
paste textarea "• Friendly, approachable, and easy to communicate with. • Transparent and clear…"
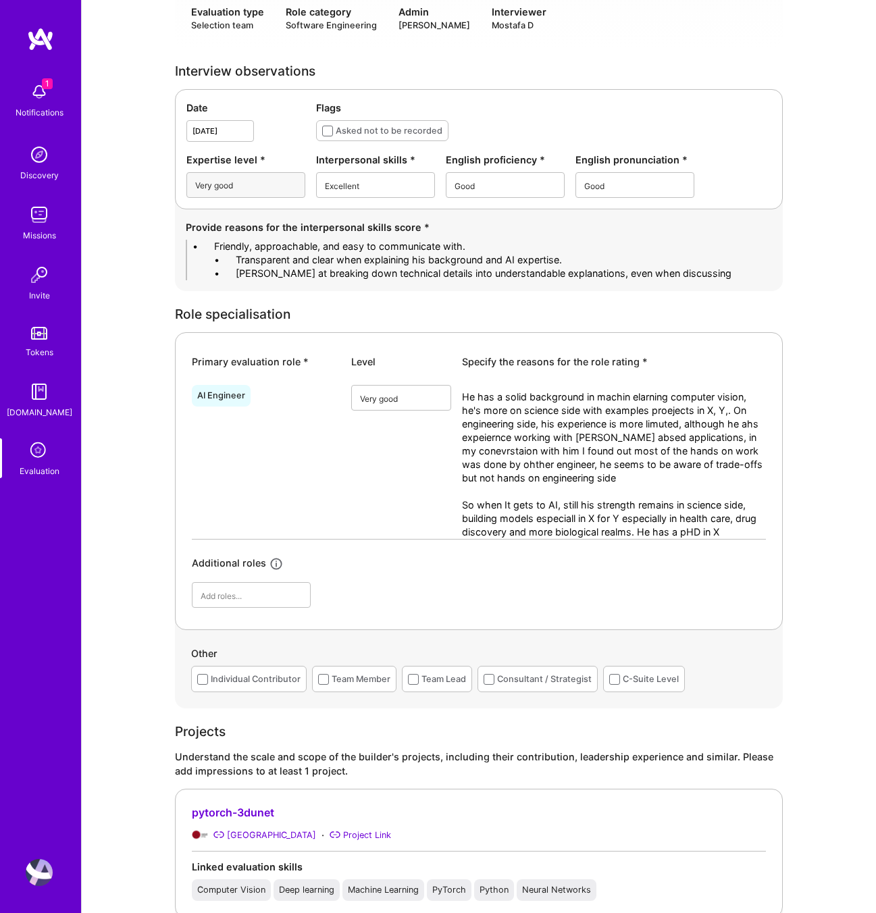
scroll to position [0, 0]
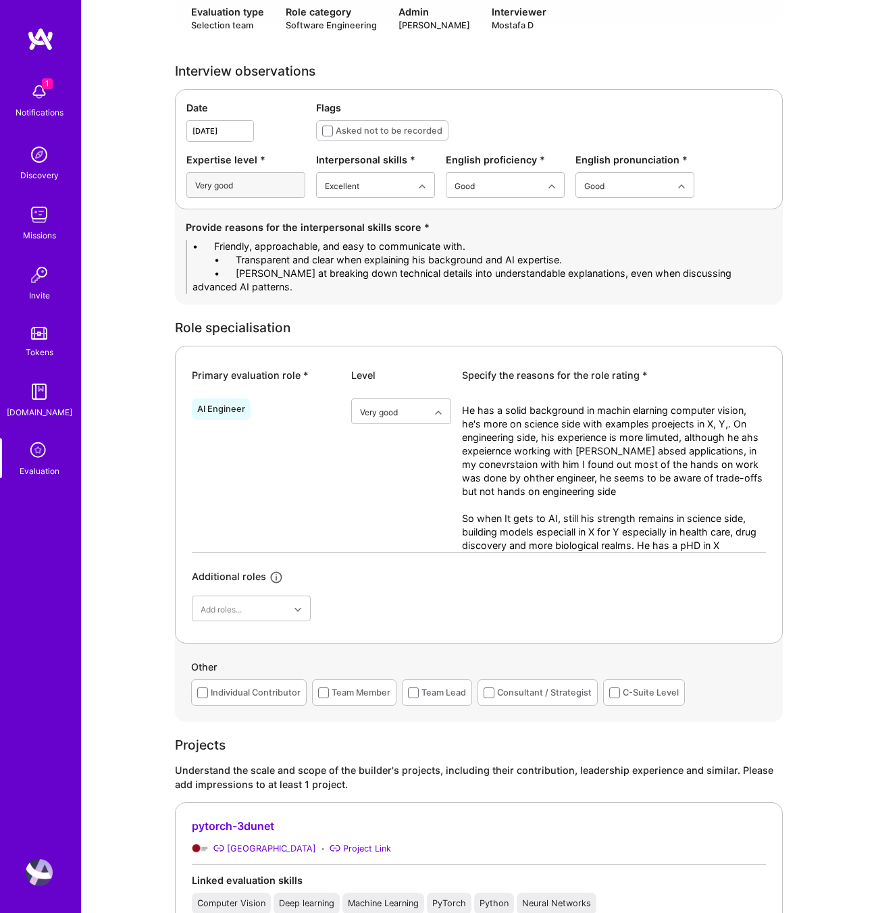
drag, startPoint x: 234, startPoint y: 246, endPoint x: 93, endPoint y: 245, distance: 141.9
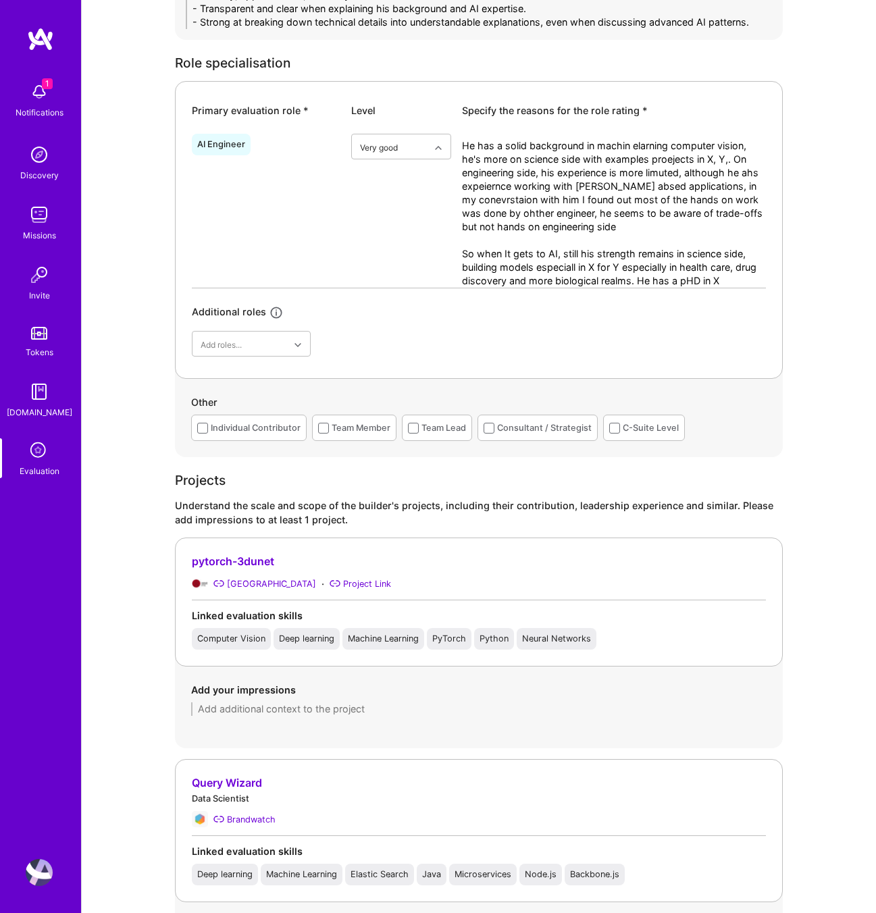
scroll to position [604, 0]
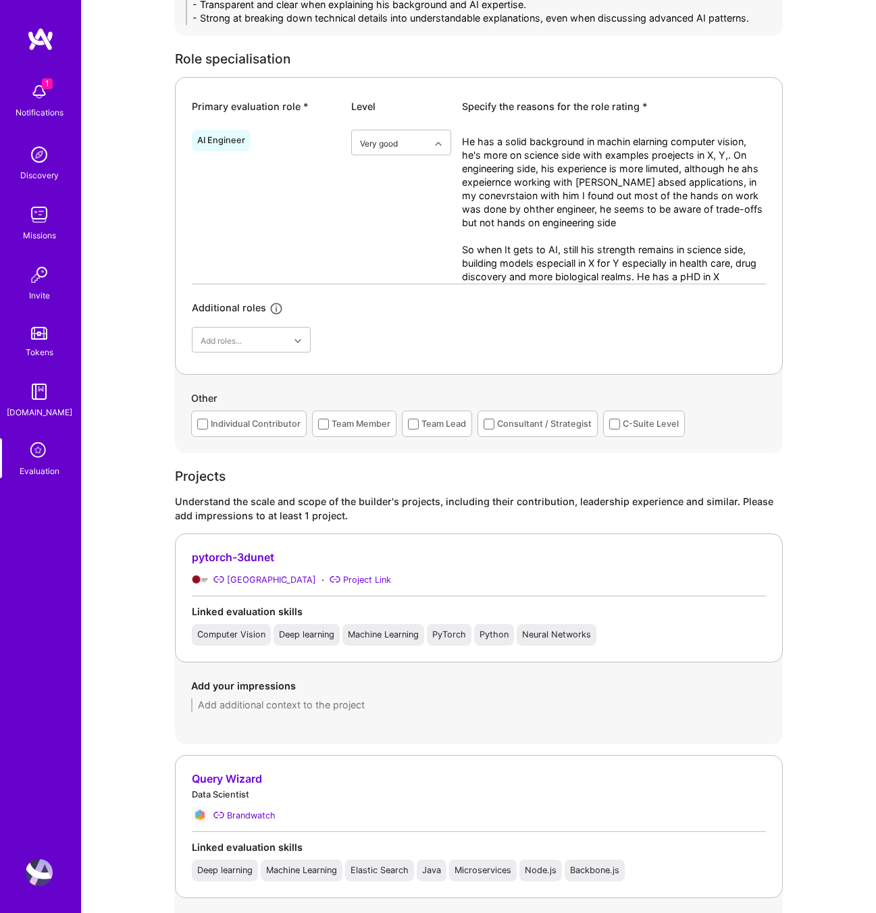
type textarea "- Friendly, approachable, and easy to communicate with. - Transparent and clear…"
click at [648, 244] on textarea "He has a solid background in machin elarning computer vision, he's more on scie…" at bounding box center [614, 209] width 304 height 149
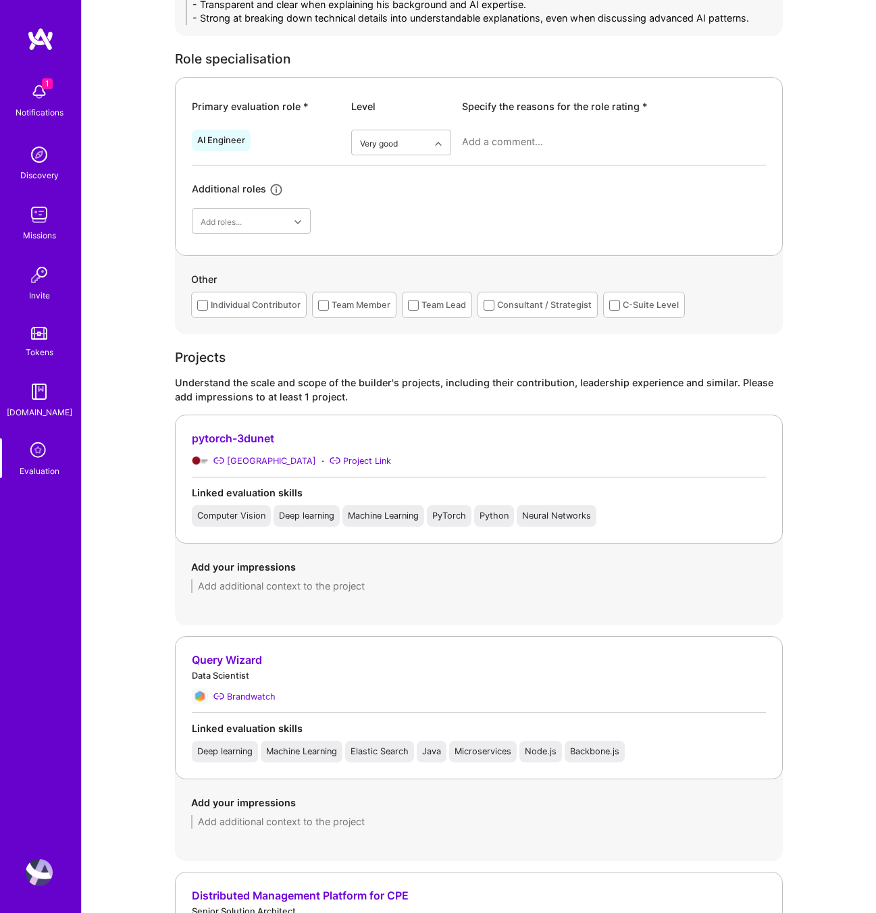
paste textarea "Adrian has a strong scientific background with a PhD, particularly in computer …"
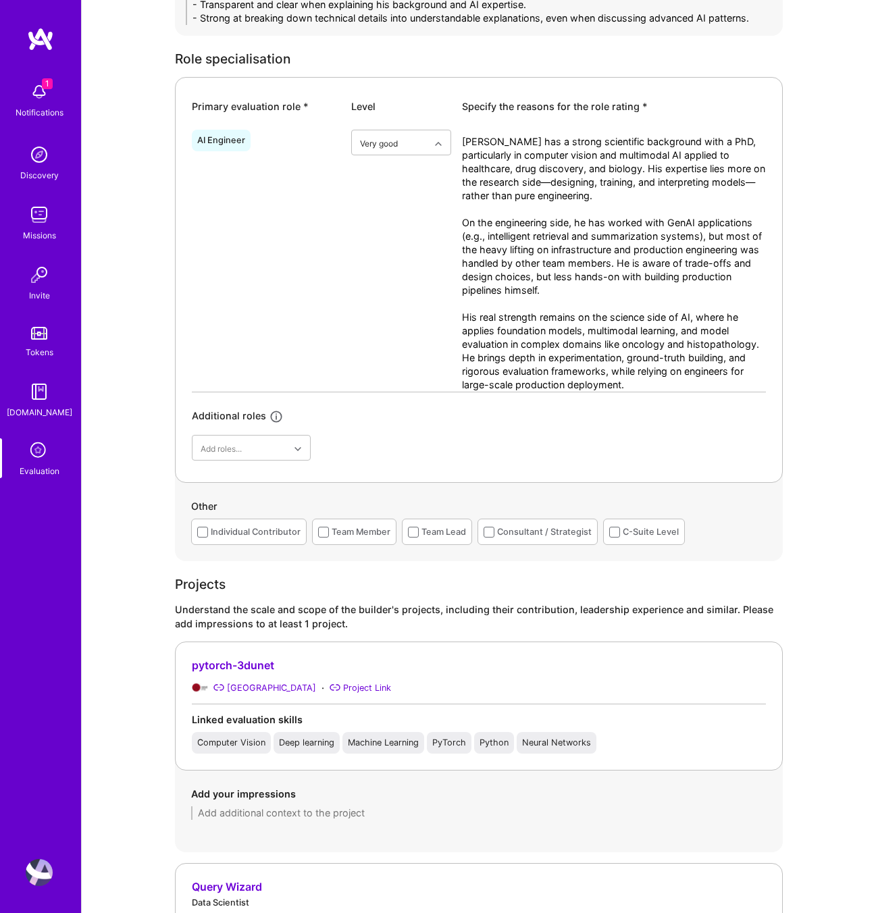
drag, startPoint x: 515, startPoint y: 385, endPoint x: 450, endPoint y: 383, distance: 64.9
click at [450, 383] on div "AI Engineer option Very good, selected. Select is focused ,type to refine list,…" at bounding box center [479, 258] width 574 height 268
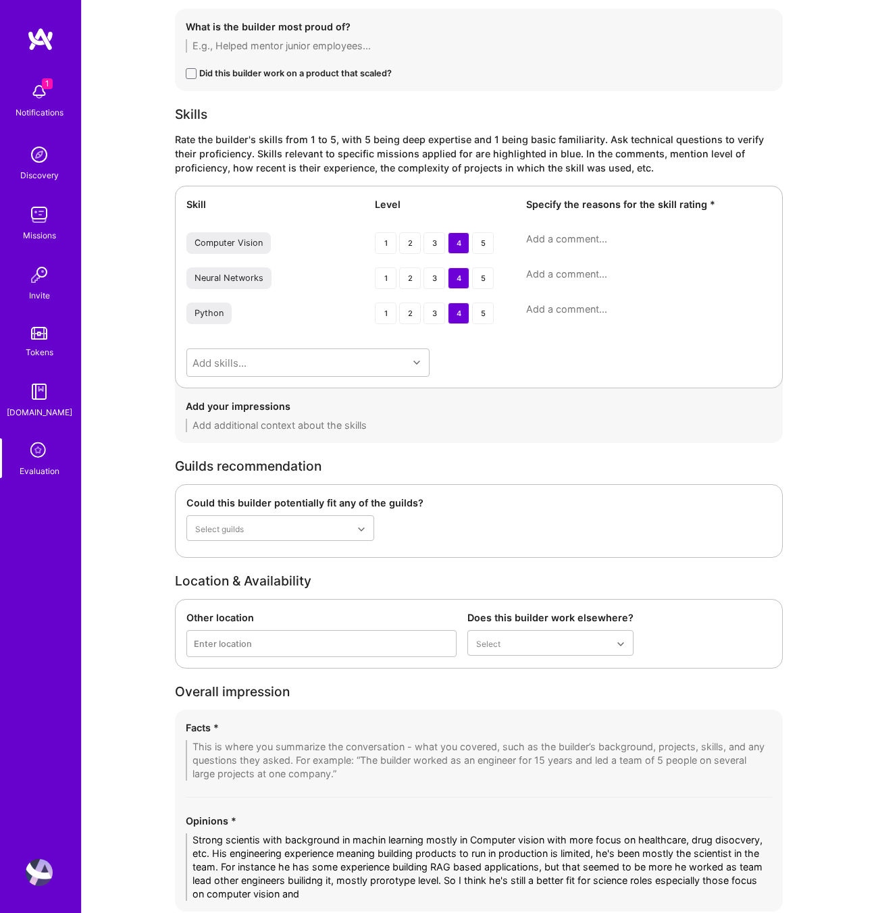
scroll to position [2051, 0]
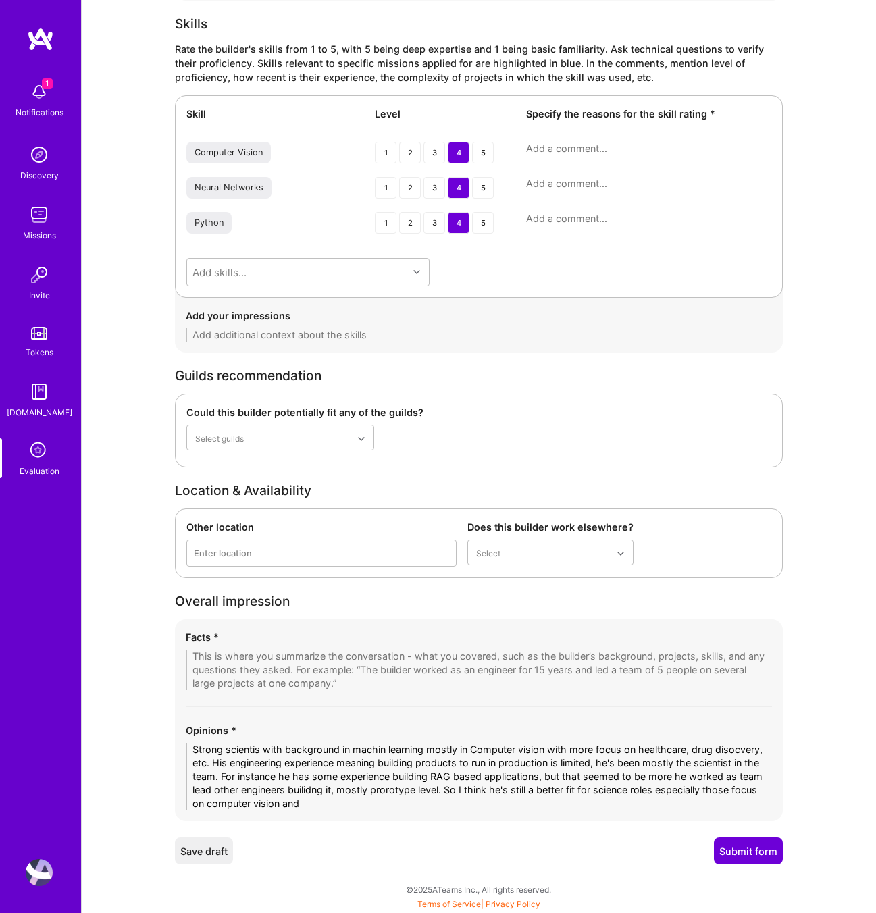
type textarea "[PERSON_NAME] has a strong scientific background with a PhD, particularly in co…"
click at [201, 651] on textarea at bounding box center [479, 670] width 586 height 41
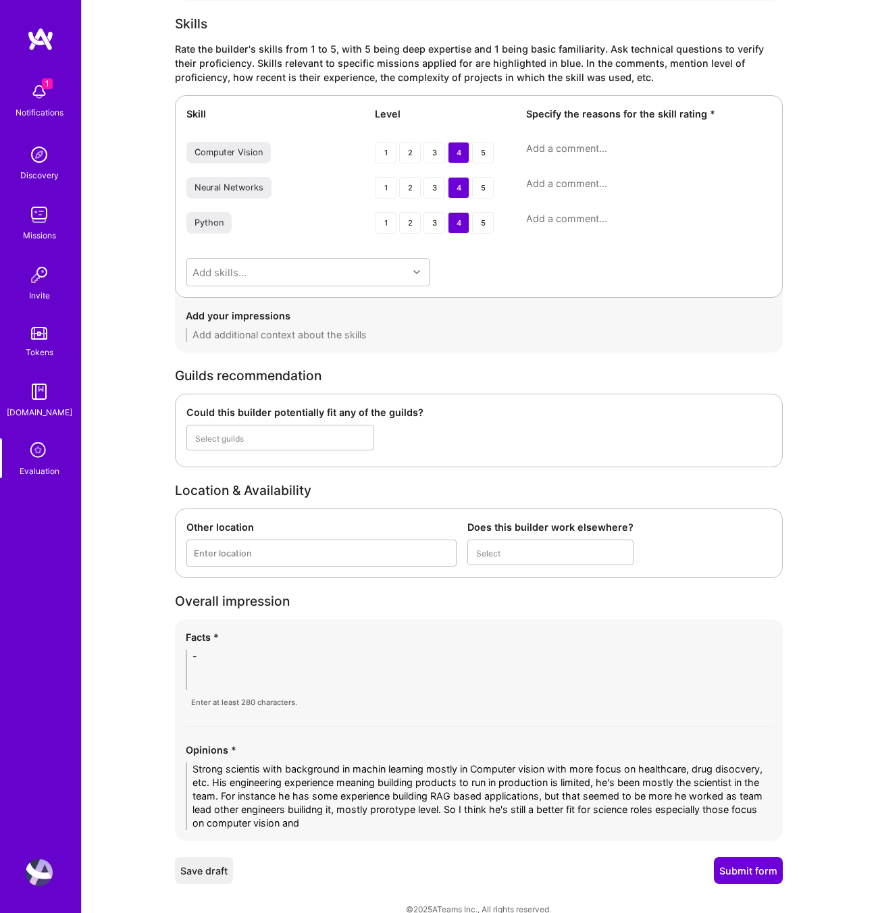
scroll to position [2044, 0]
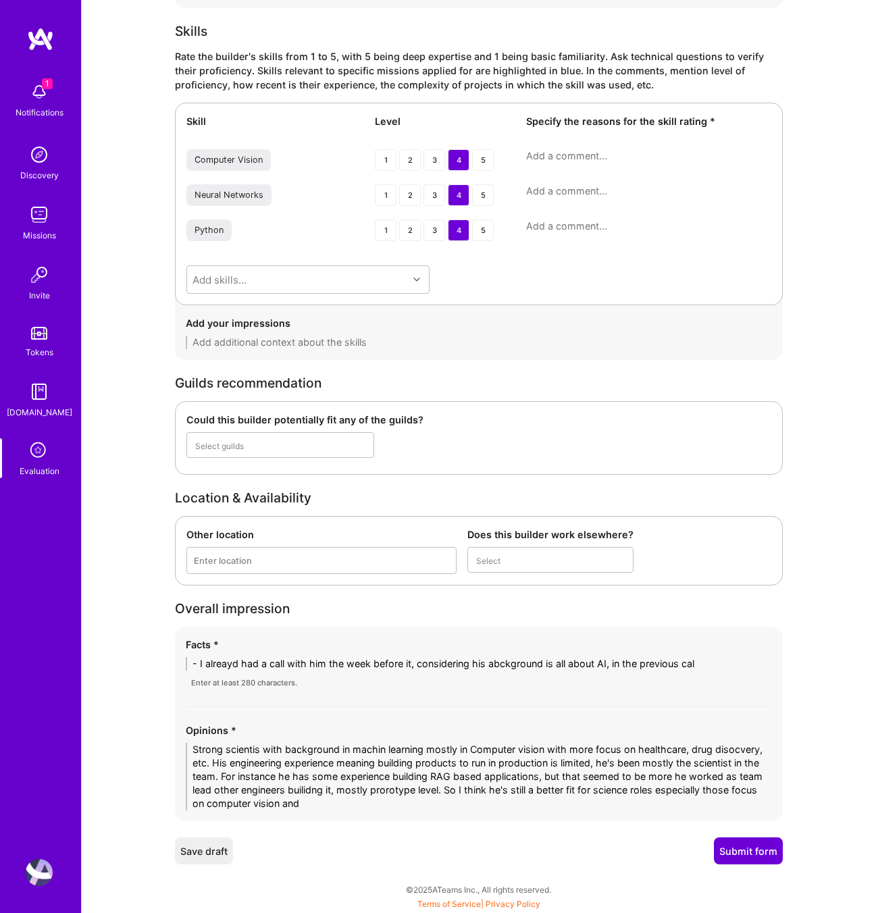
type textarea "- I alreayd had a call with him the week before it, considering his abckground …"
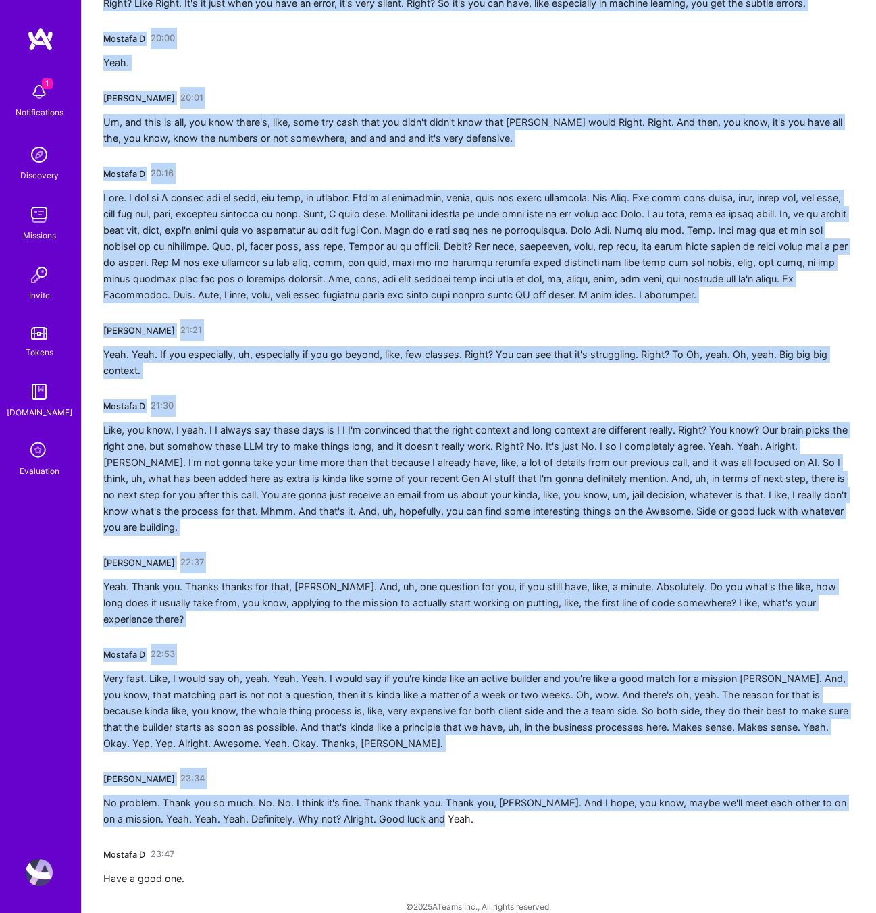
scroll to position [3705, 0]
drag, startPoint x: 105, startPoint y: 241, endPoint x: 750, endPoint y: 913, distance: 930.9
copy div "[PERSON_NAME] 00:00 Hey, [PERSON_NAME]. [PERSON_NAME] D 00:02 Hi. Awesome. Awes…"
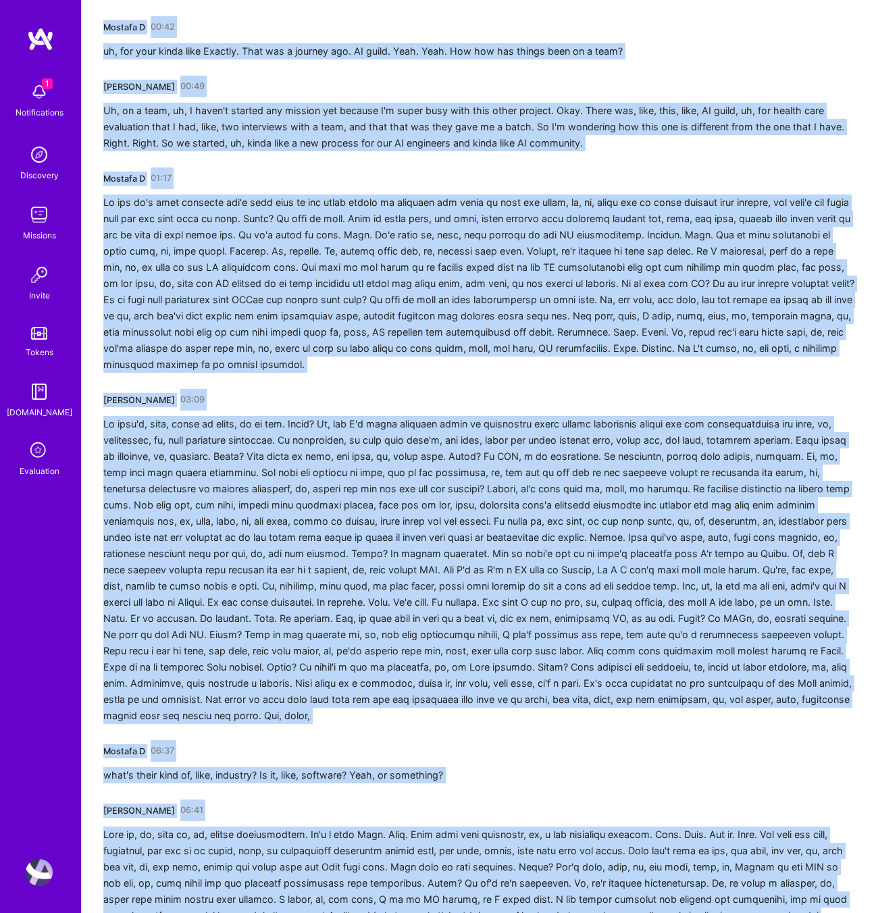
scroll to position [0, 0]
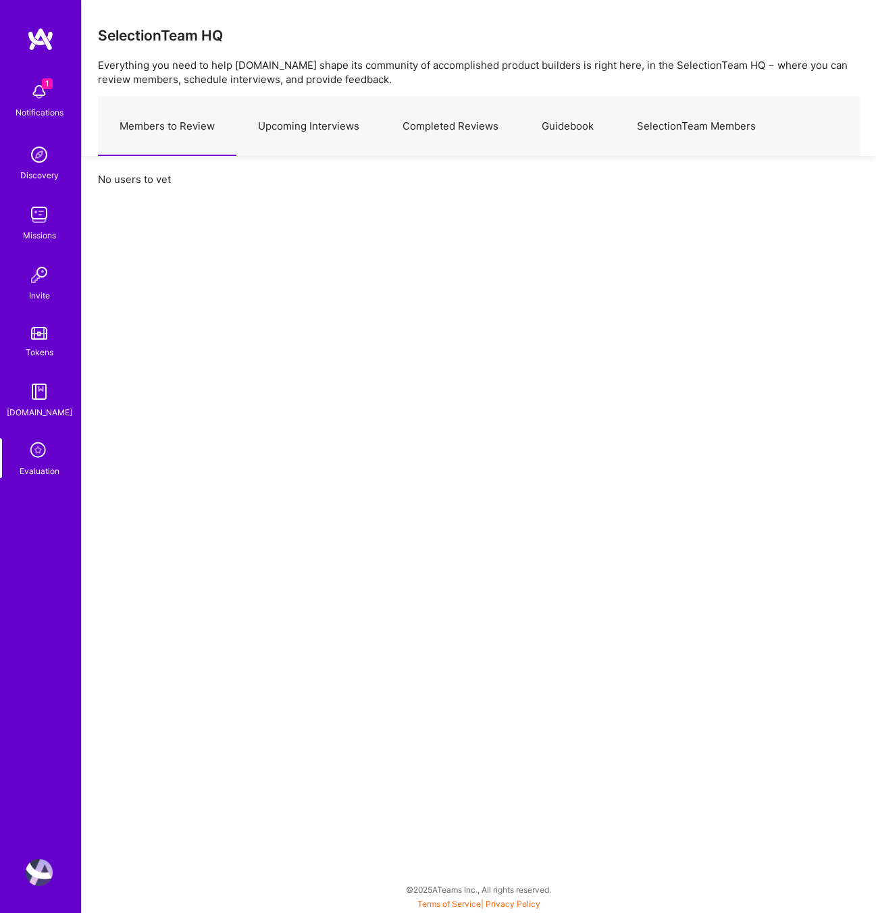
click at [300, 107] on link "Upcoming Interviews" at bounding box center [308, 126] width 145 height 59
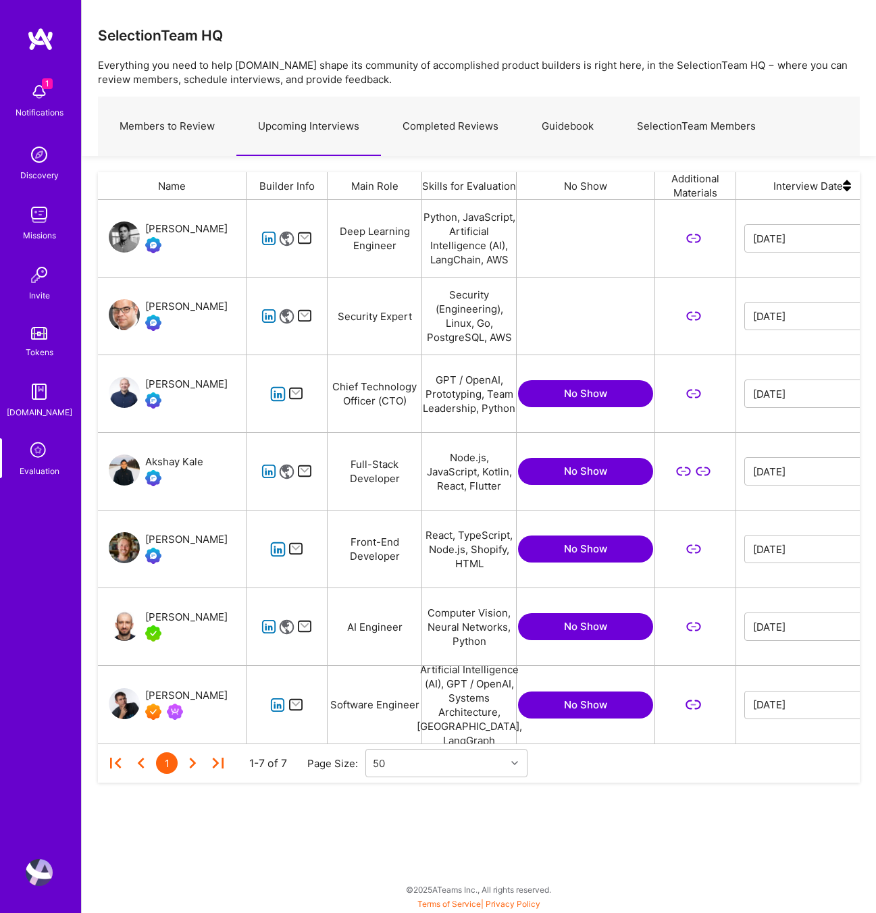
scroll to position [544, 762]
click at [427, 120] on link "Completed Reviews" at bounding box center [450, 126] width 139 height 59
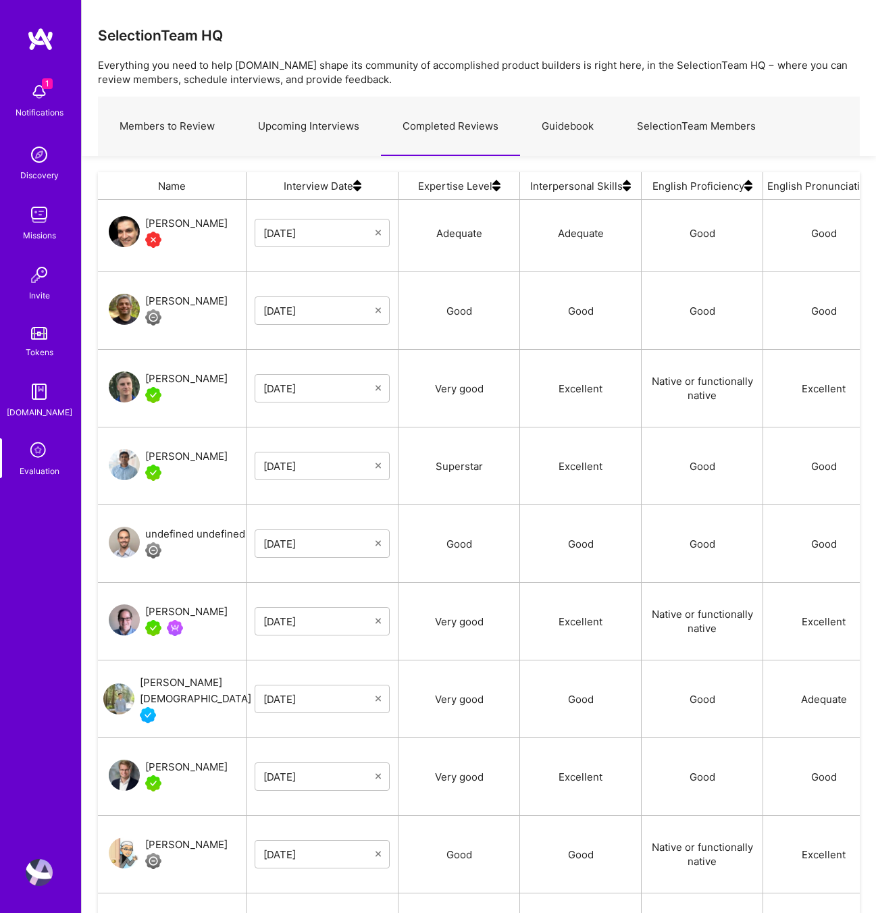
scroll to position [143, 0]
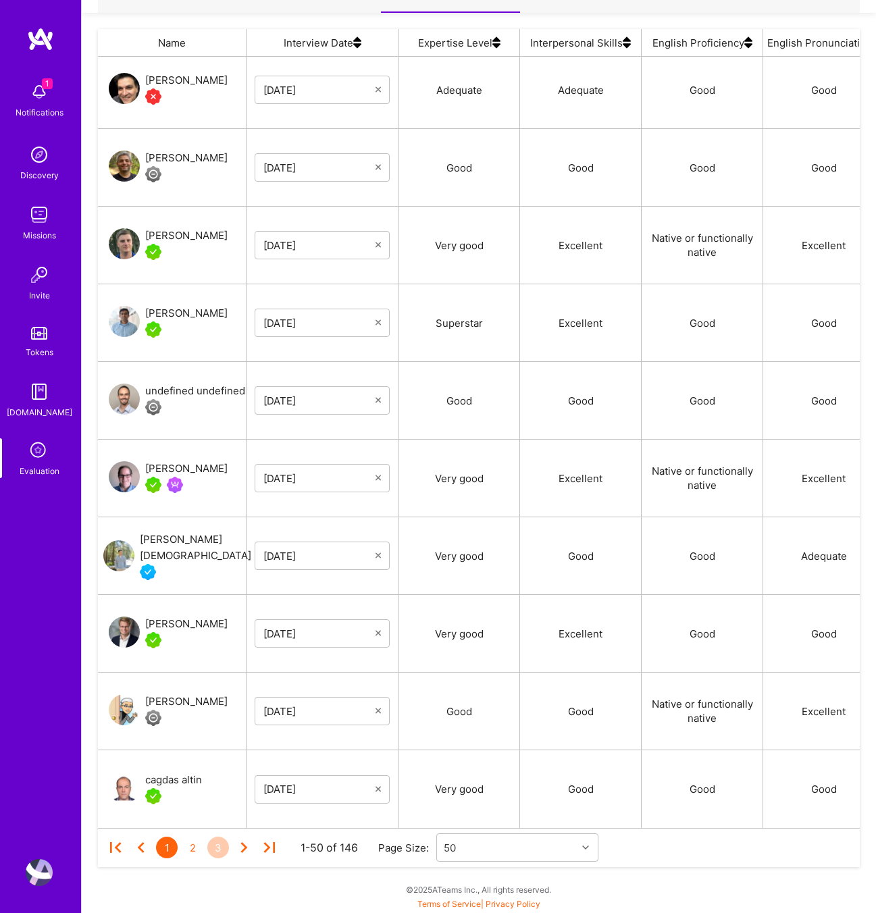
click at [210, 855] on div "3" at bounding box center [218, 848] width 22 height 22
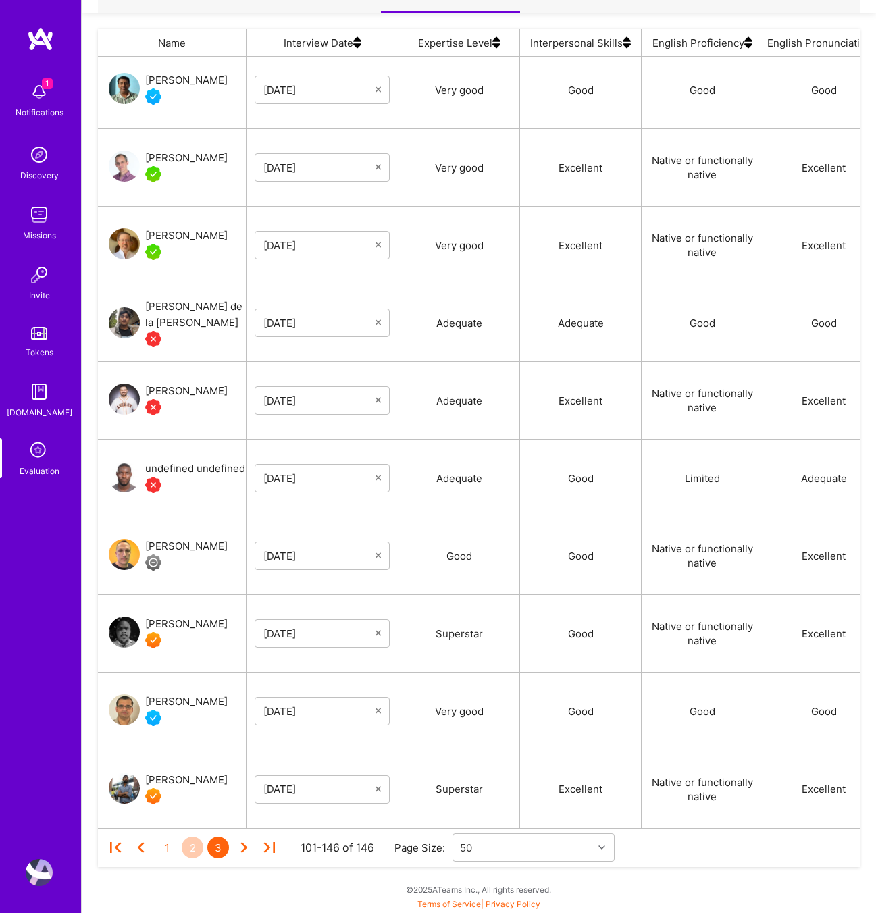
click at [195, 846] on div "2" at bounding box center [193, 848] width 22 height 22
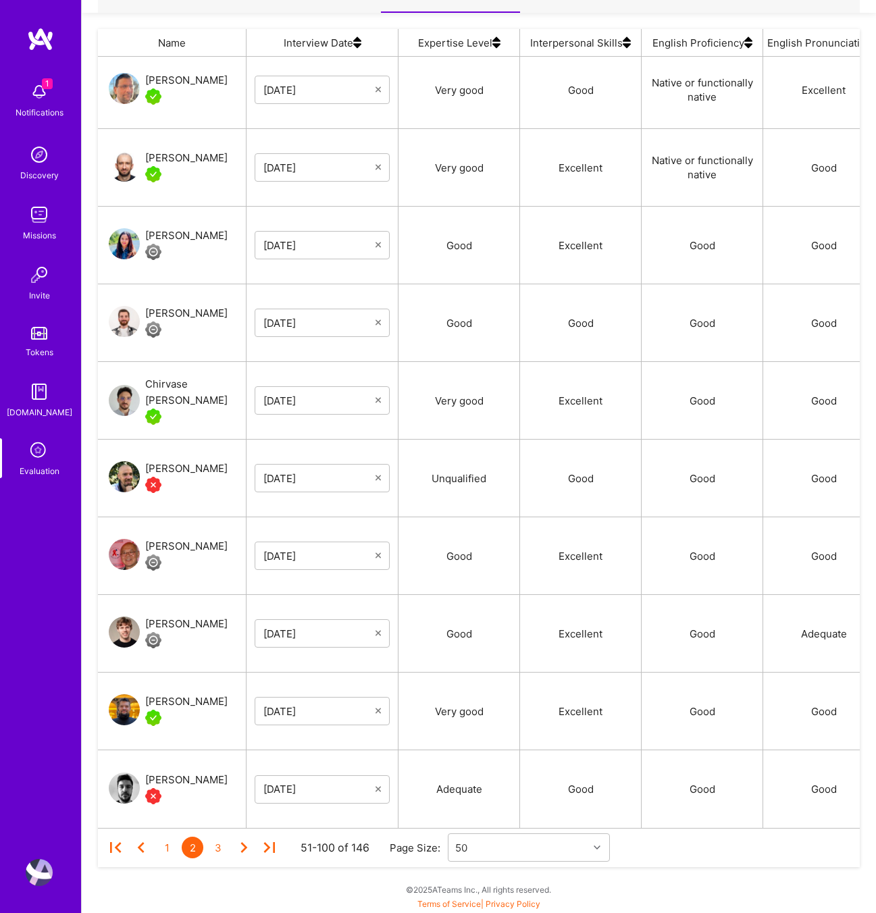
click at [186, 41] on div "Name" at bounding box center [172, 42] width 149 height 27
click at [216, 850] on div "3" at bounding box center [218, 848] width 22 height 22
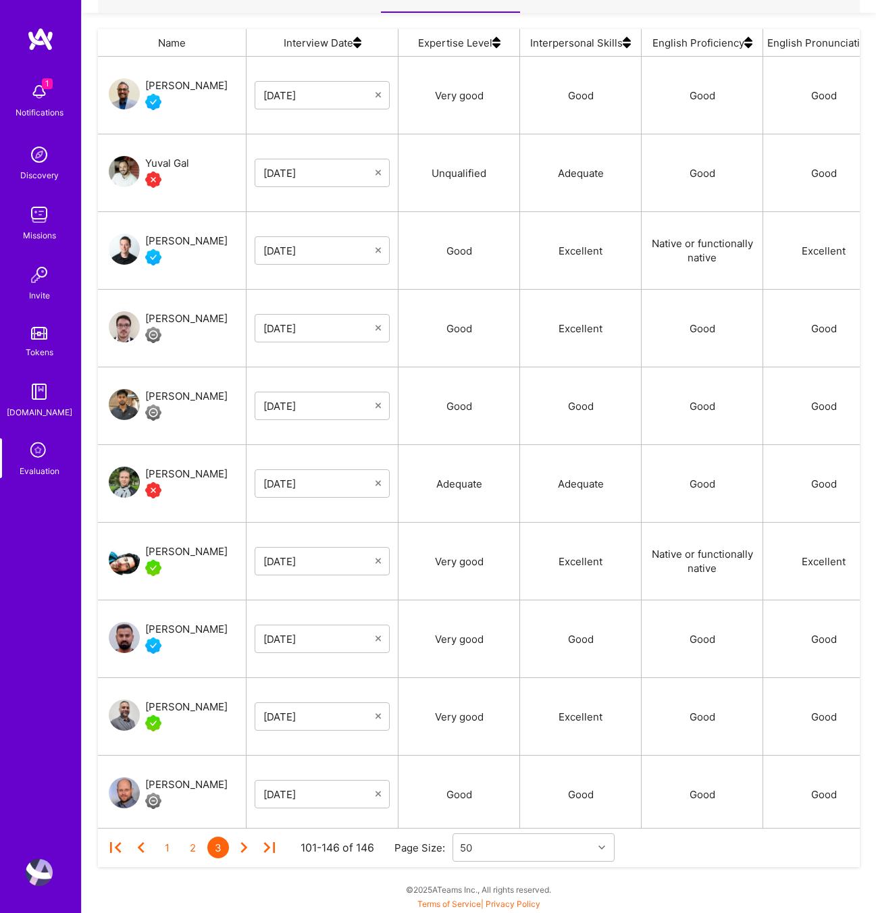
scroll to position [0, 0]
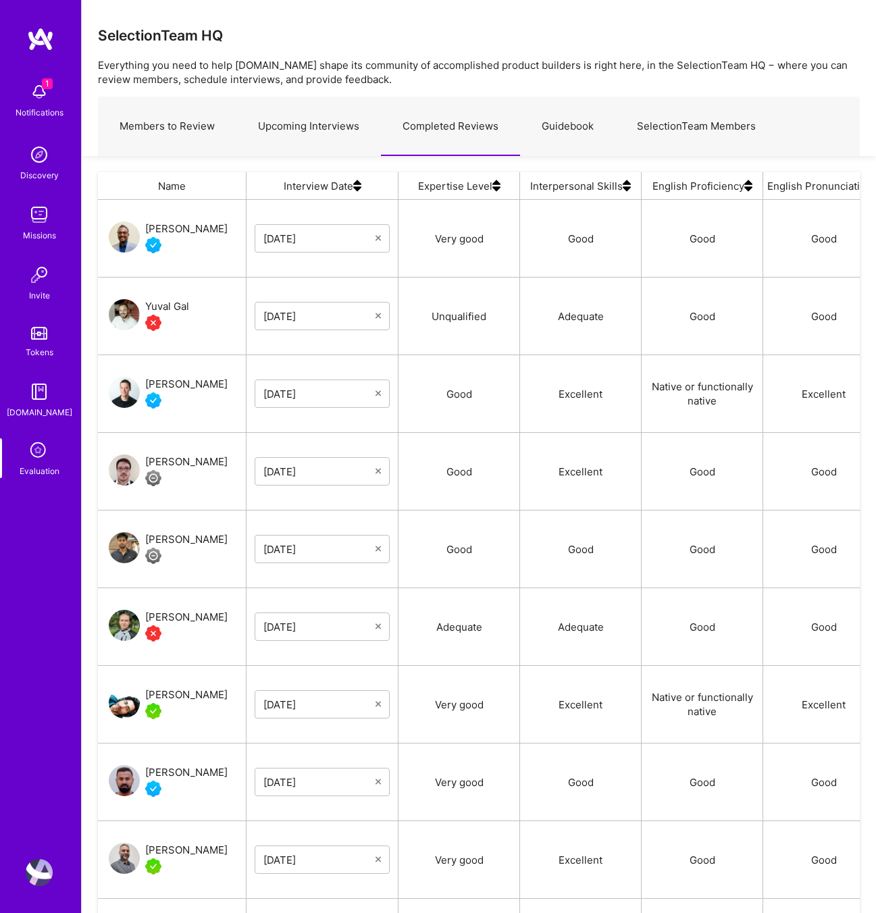
click at [302, 126] on link "Upcoming Interviews" at bounding box center [308, 126] width 145 height 59
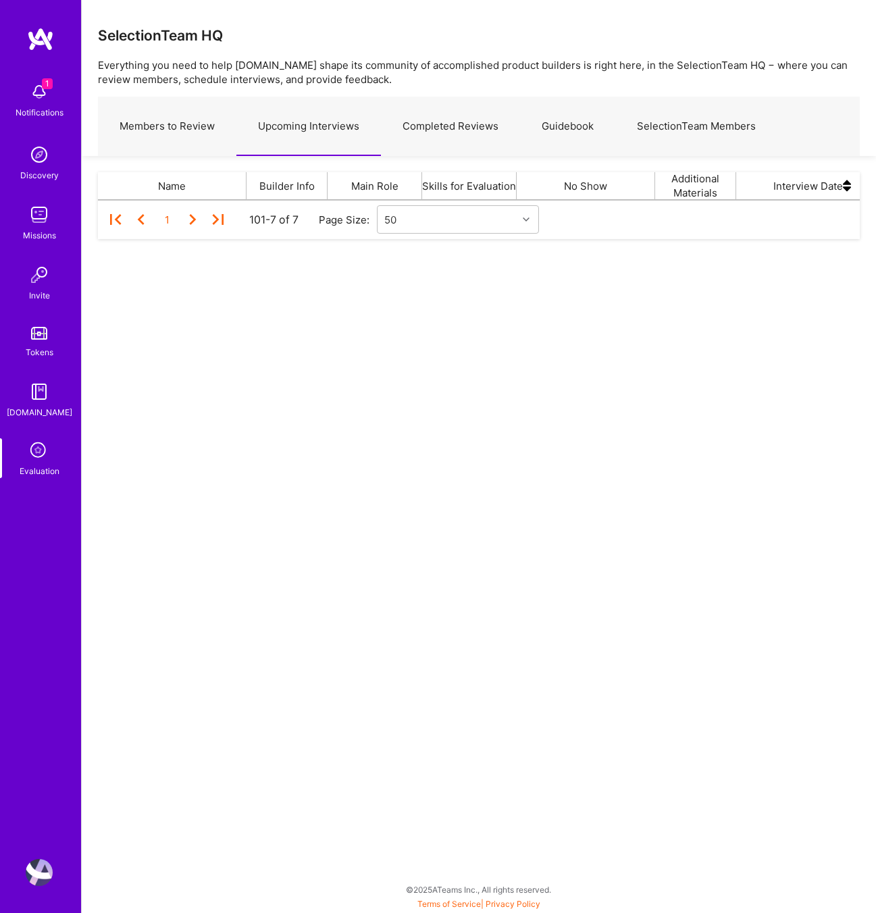
scroll to position [1, 1]
click at [141, 122] on link "Members to Review" at bounding box center [167, 126] width 139 height 59
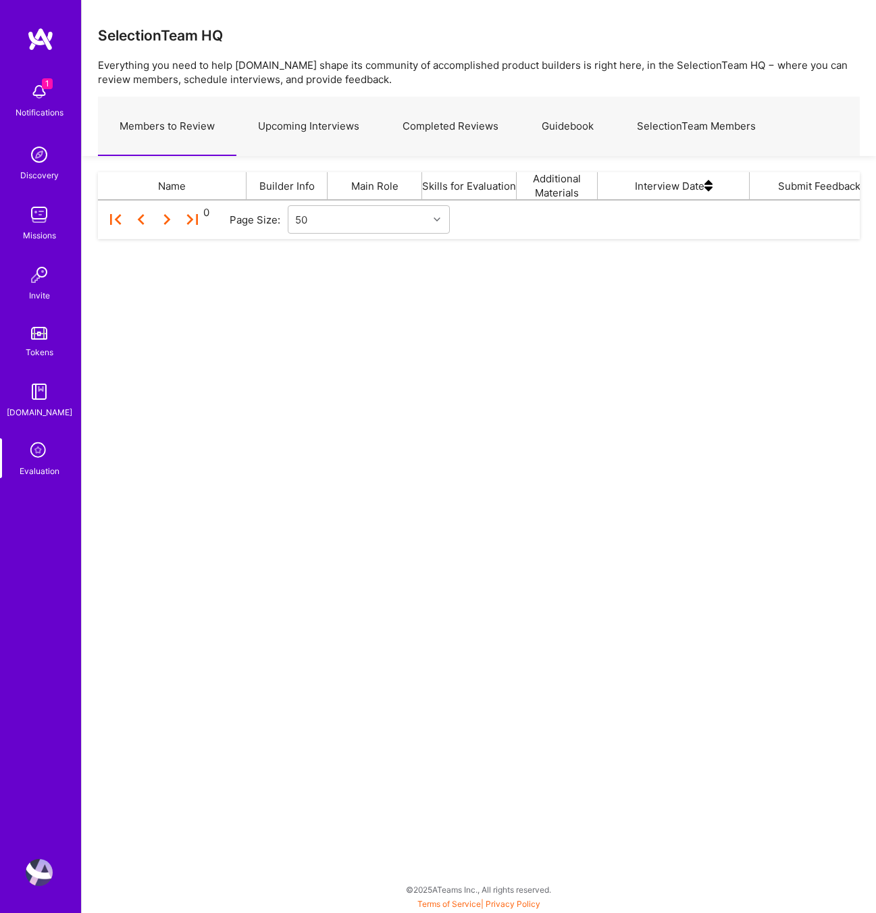
scroll to position [1, 1]
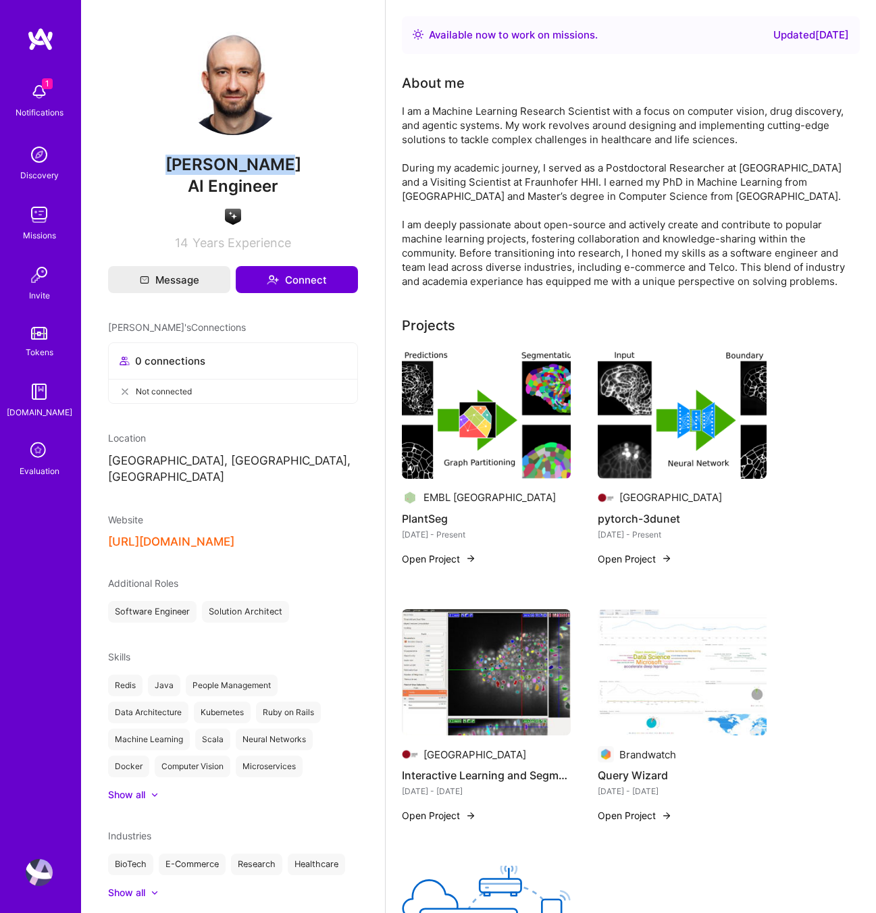
drag, startPoint x: 281, startPoint y: 167, endPoint x: 174, endPoint y: 166, distance: 107.4
click at [174, 166] on span "[PERSON_NAME]" at bounding box center [233, 165] width 250 height 20
copy span "[PERSON_NAME]"
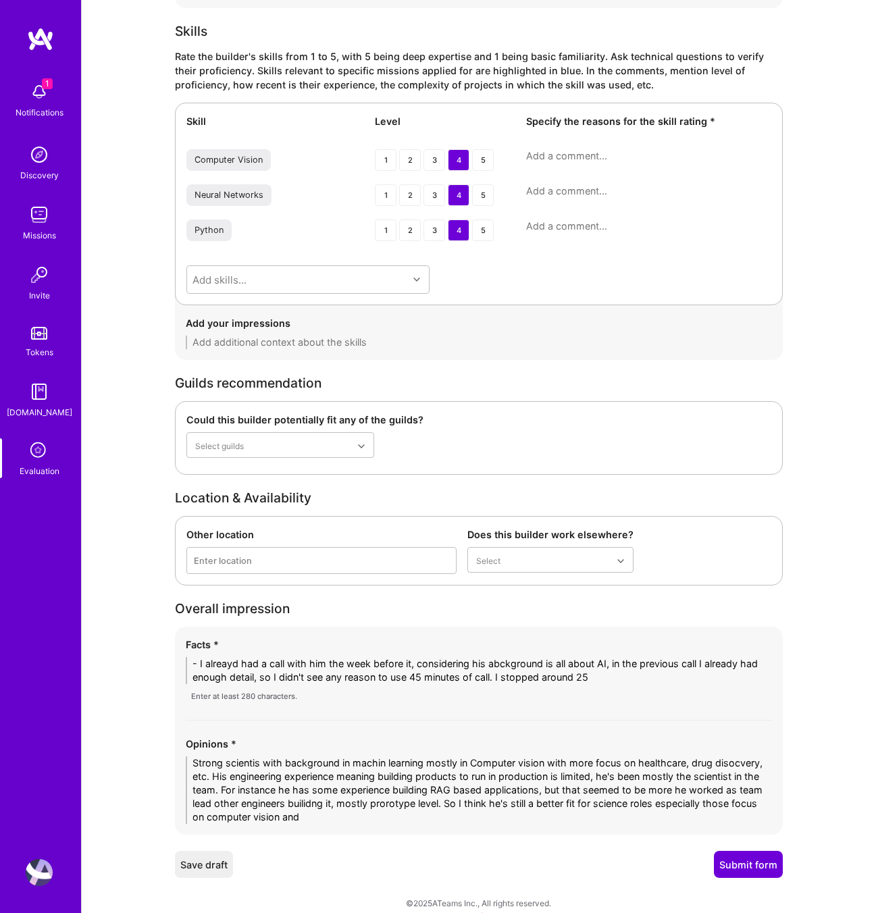
type textarea "- I alreayd had a call with him the week before it, considering his abckground …"
click at [411, 784] on textarea "Strong scientis with background in machin learning mostly in Computer vision wi…" at bounding box center [479, 791] width 586 height 68
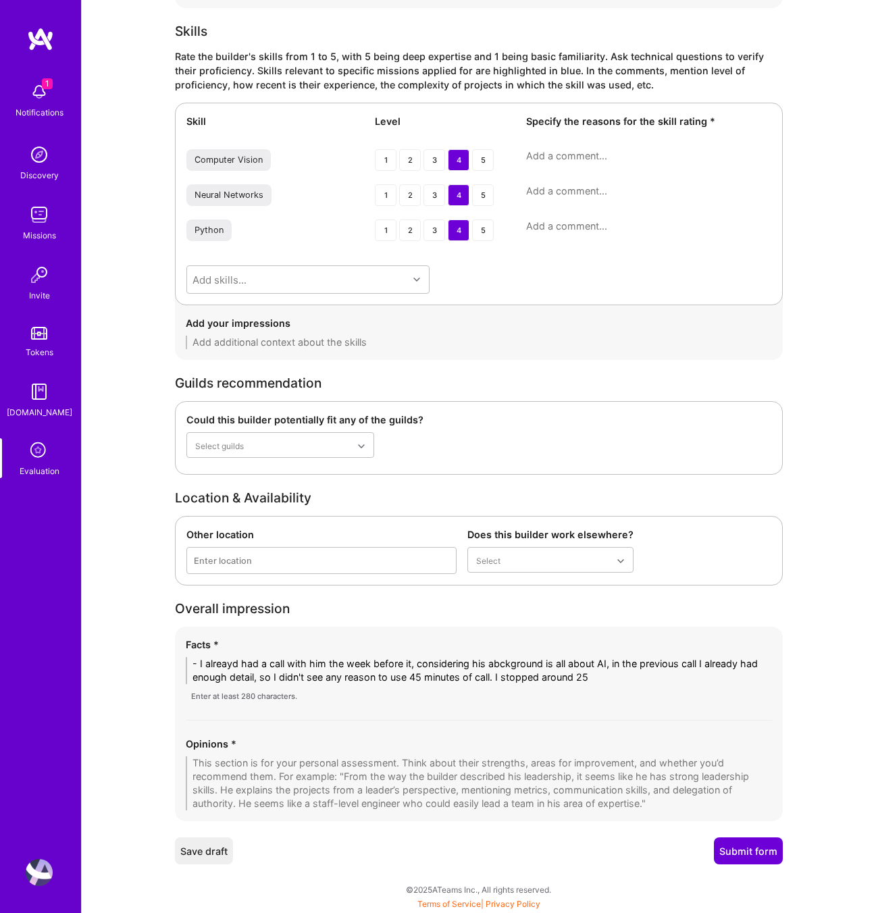
paste textarea "Strong scientist with a background in machine learning, mainly in computer visi…"
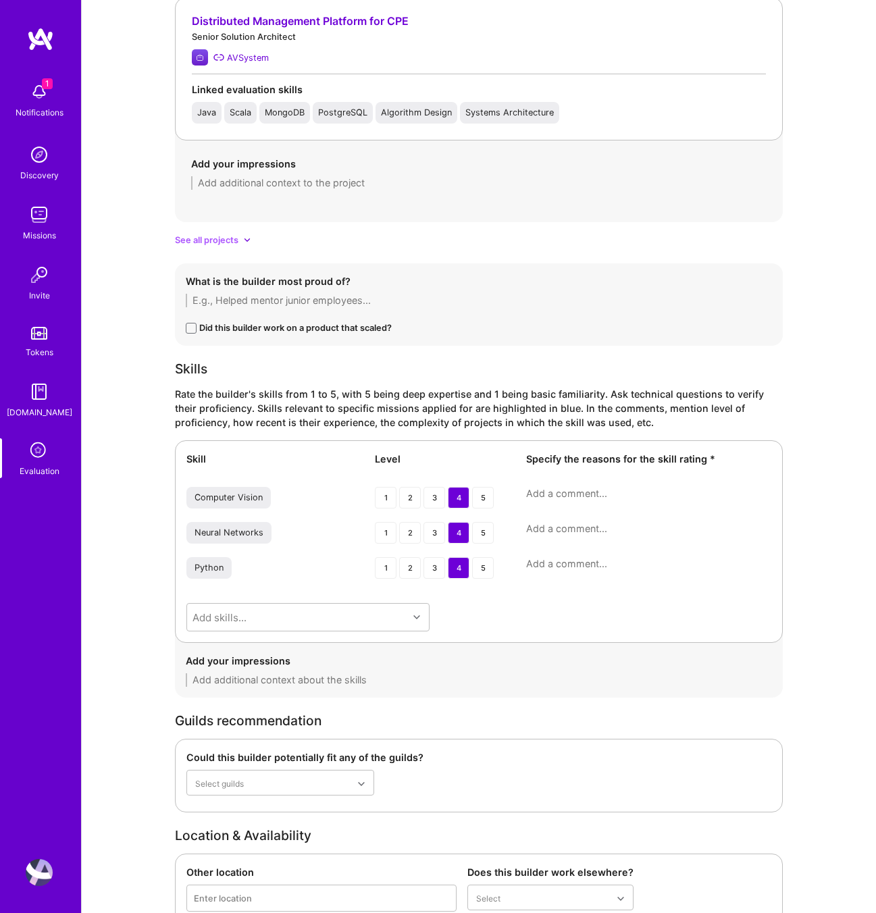
scroll to position [1729, 0]
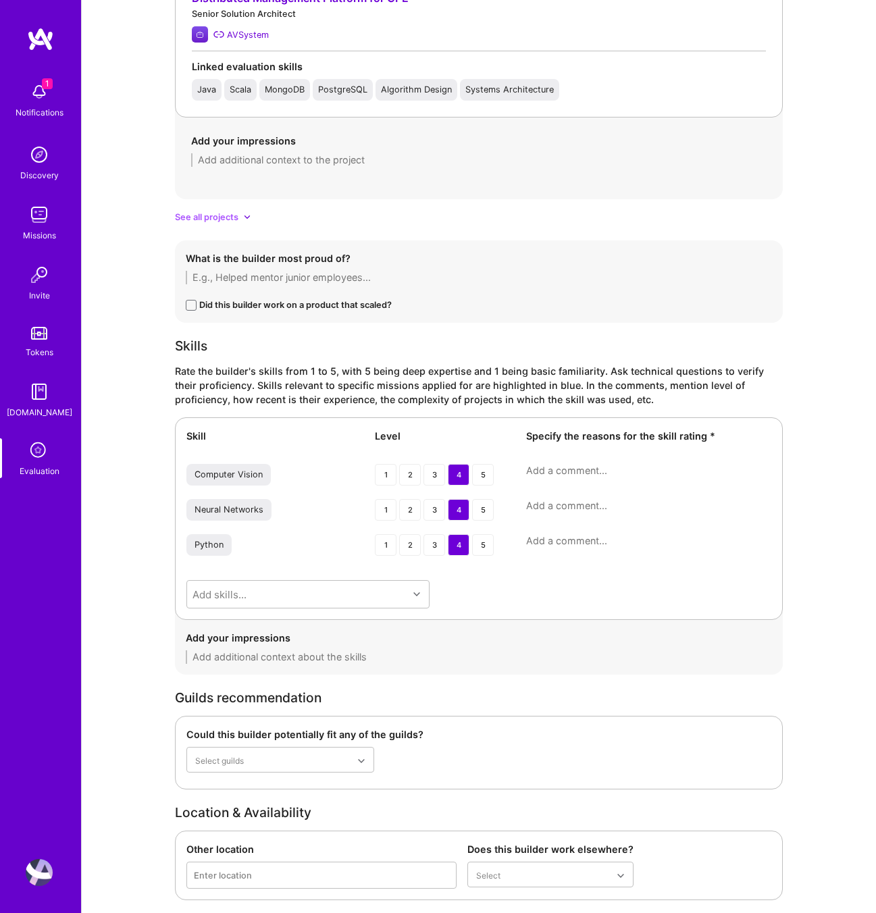
type textarea "Strong scientist with a background in machine learning, mainly in computer visi…"
click at [578, 471] on textarea at bounding box center [648, 471] width 245 height 14
paste textarea "He has extensive early-career experience in computer vision, working with histo…"
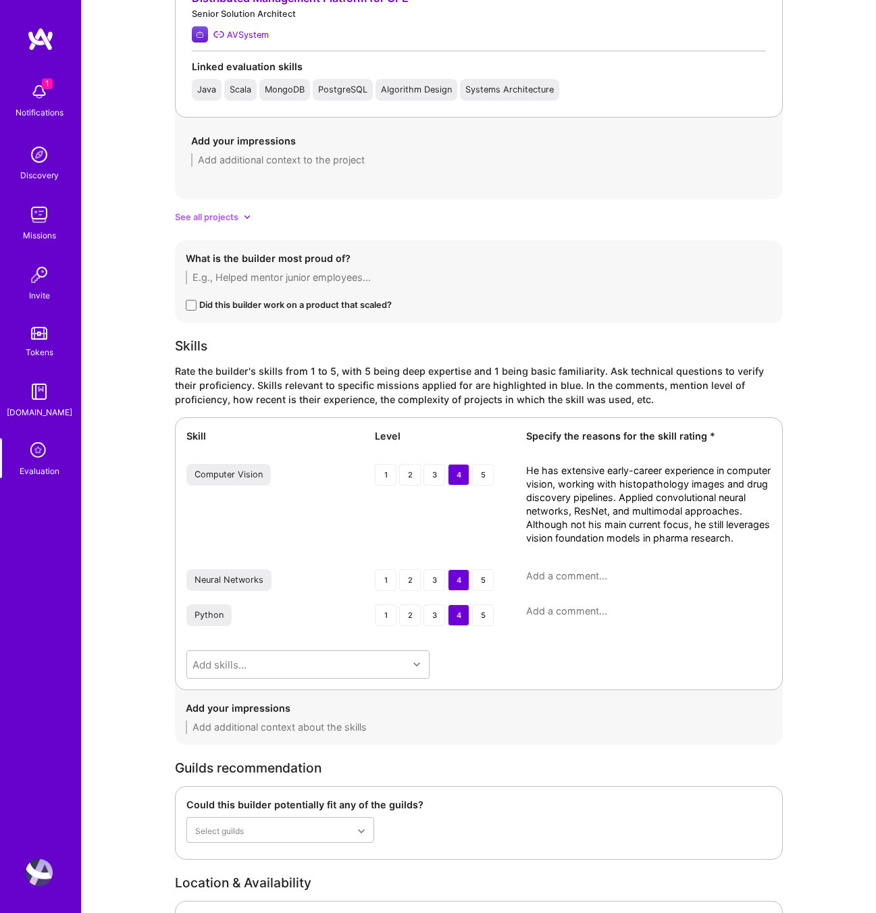
scroll to position [0, 0]
type textarea "He has extensive early-career experience in computer vision, working with histo…"
click at [581, 576] on textarea at bounding box center [648, 577] width 245 height 14
paste textarea "Strong background in applying deep learning architectures across healthcare and…"
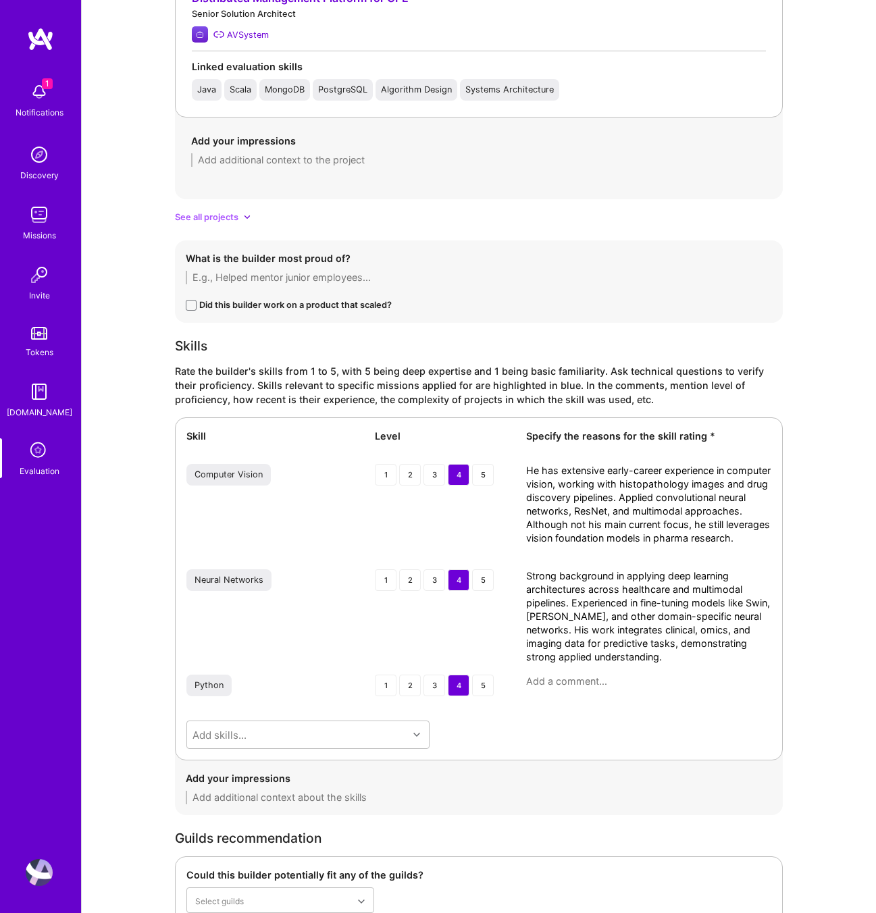
type textarea "Strong background in applying deep learning architectures across healthcare and…"
click at [559, 691] on div "Python 1 2 3 4 5" at bounding box center [478, 687] width 585 height 24
click at [561, 686] on textarea at bounding box center [648, 682] width 245 height 14
paste textarea "Regularly uses Python for ML research and AI prototyping, especially in pharma …"
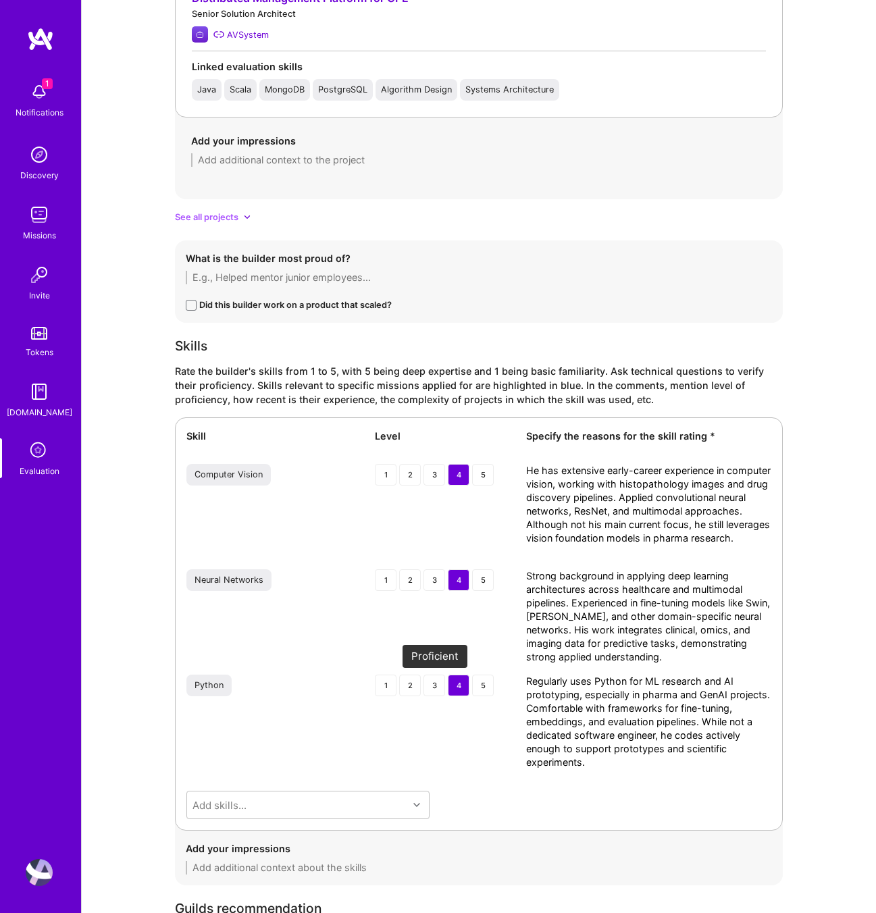
type textarea "Regularly uses Python for ML research and AI prototyping, especially in pharma …"
click at [436, 684] on div "3" at bounding box center [435, 686] width 22 height 22
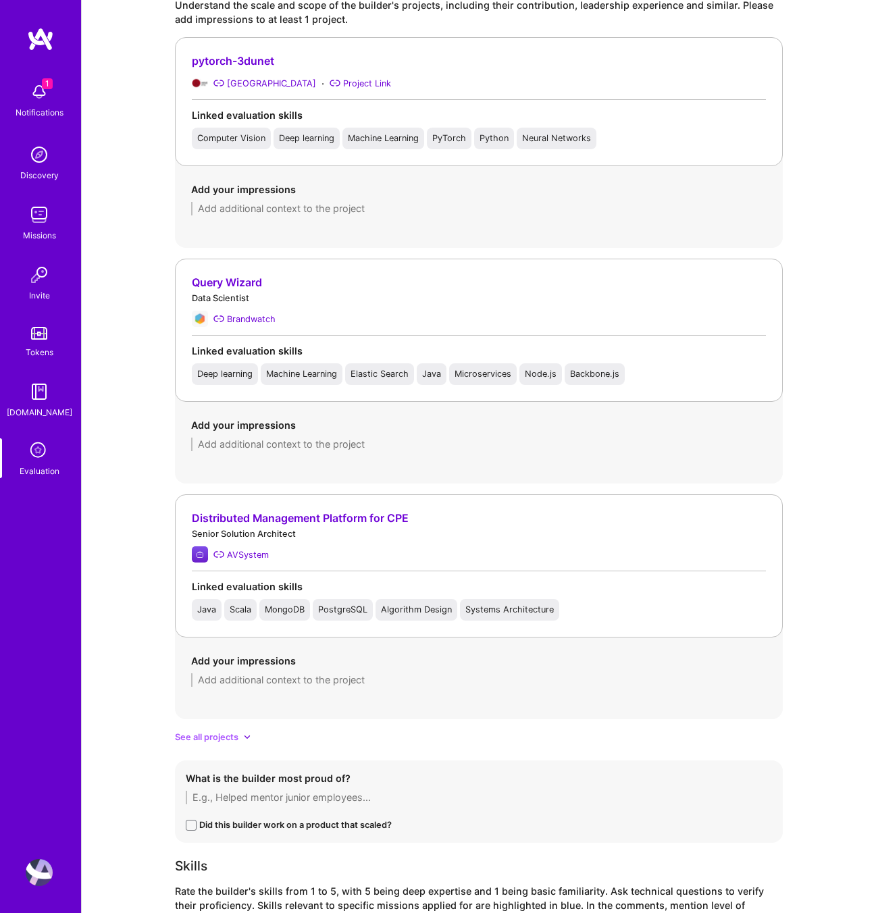
scroll to position [1314, 0]
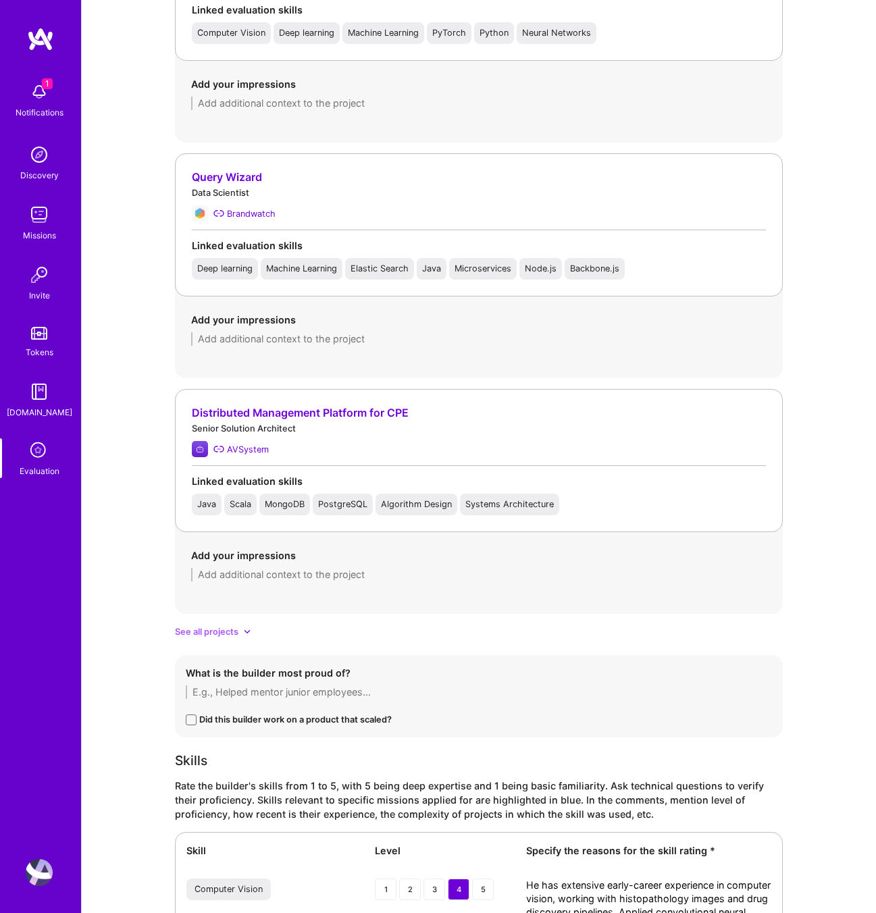
click at [227, 633] on span "See all projects" at bounding box center [207, 632] width 64 height 14
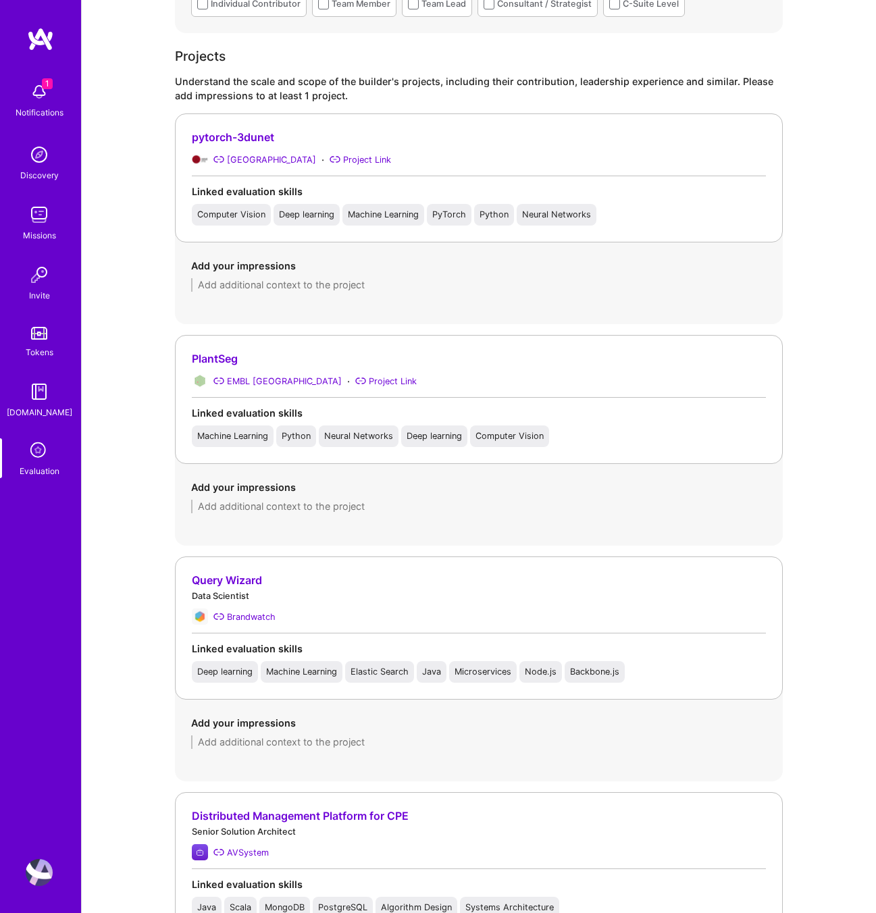
scroll to position [1056, 0]
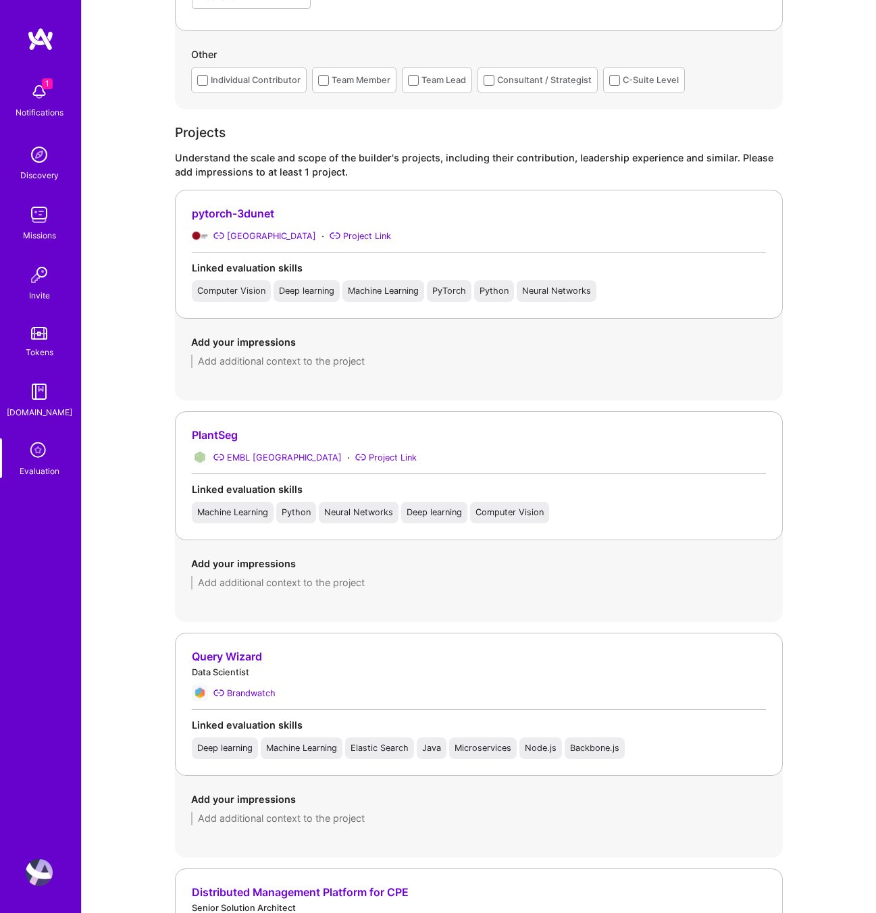
click at [253, 366] on textarea at bounding box center [479, 362] width 576 height 14
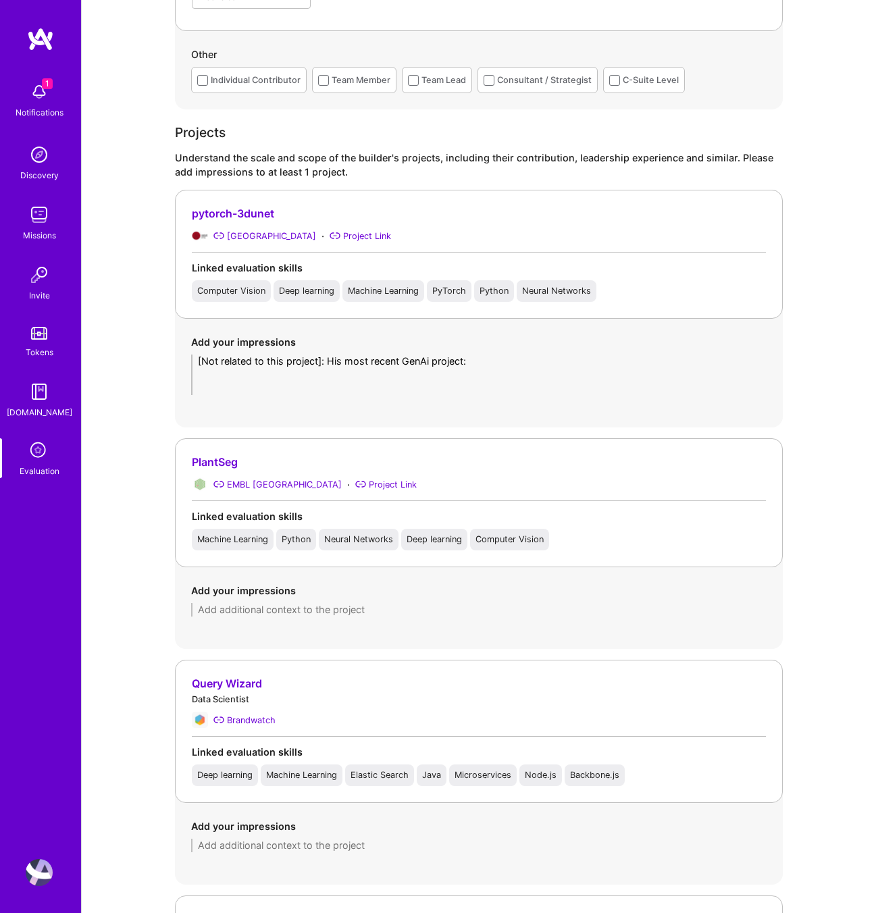
scroll to position [0, 0]
paste textarea "Built a RAG-based intelligent retrieval system for a large event ticketing comp…"
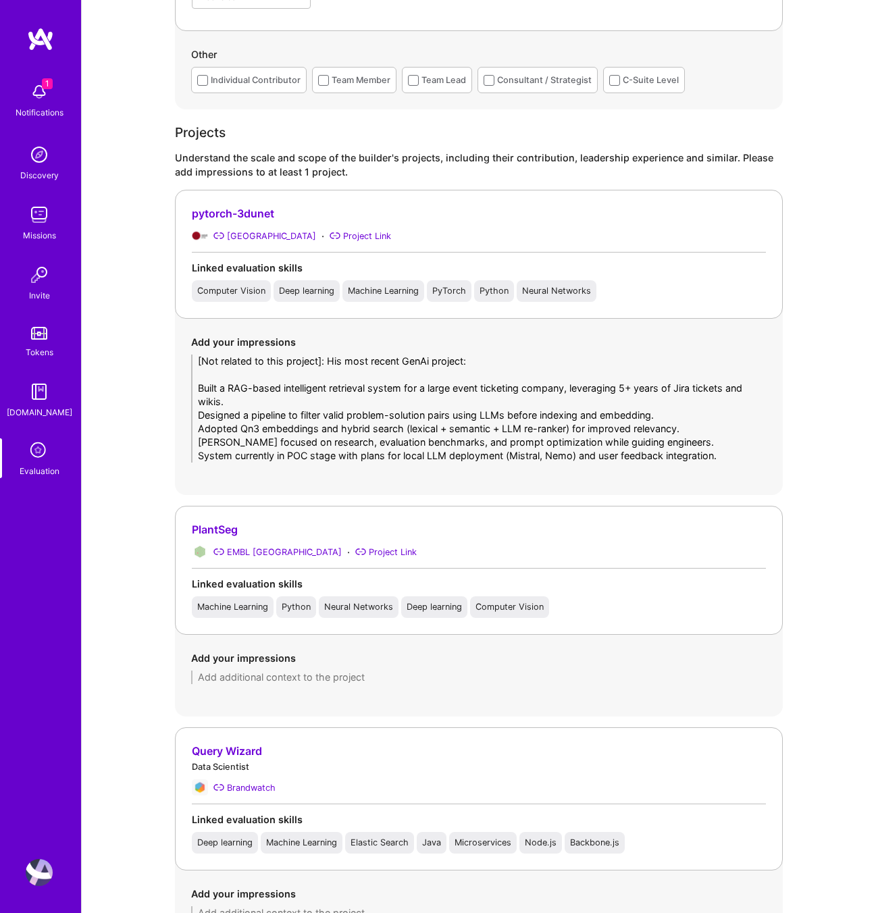
click at [434, 358] on textarea "[Not related to this project]: His most recent GenAi project: Built a RAG-based…" at bounding box center [479, 409] width 576 height 108
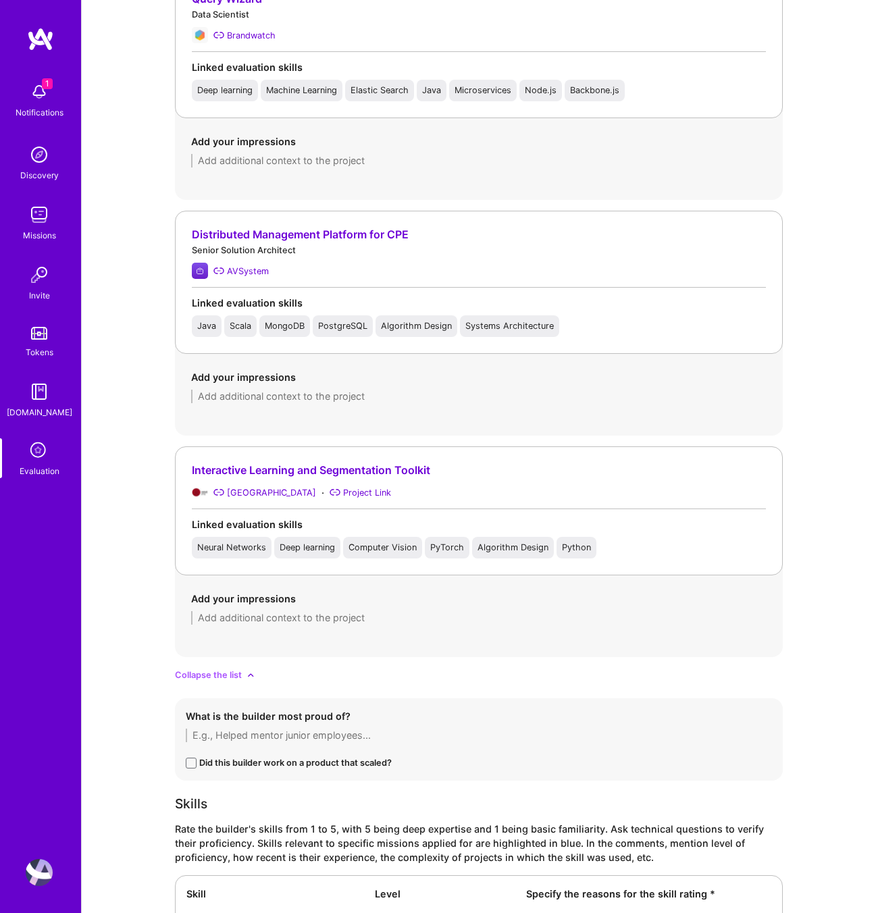
scroll to position [2887, 0]
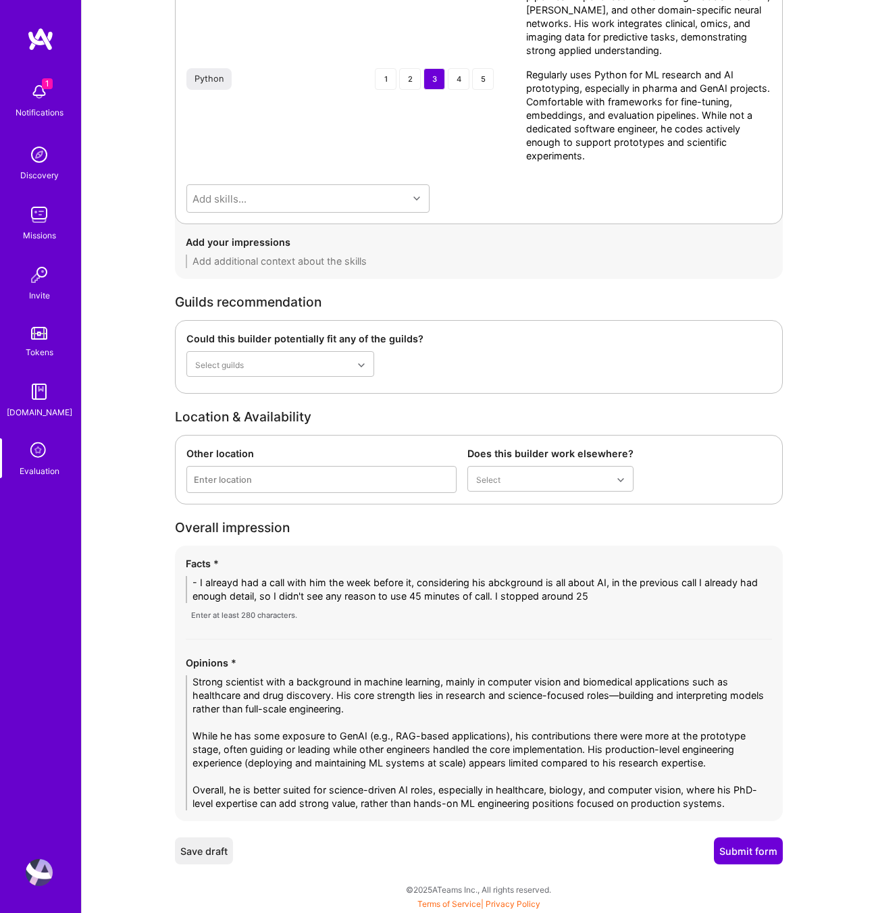
type textarea "[Not related to this project]: His most recent GenAI project: Built a RAG-based…"
click at [229, 595] on textarea "- I alreayd had a call with him the week before it, considering his abckground …" at bounding box center [479, 589] width 586 height 27
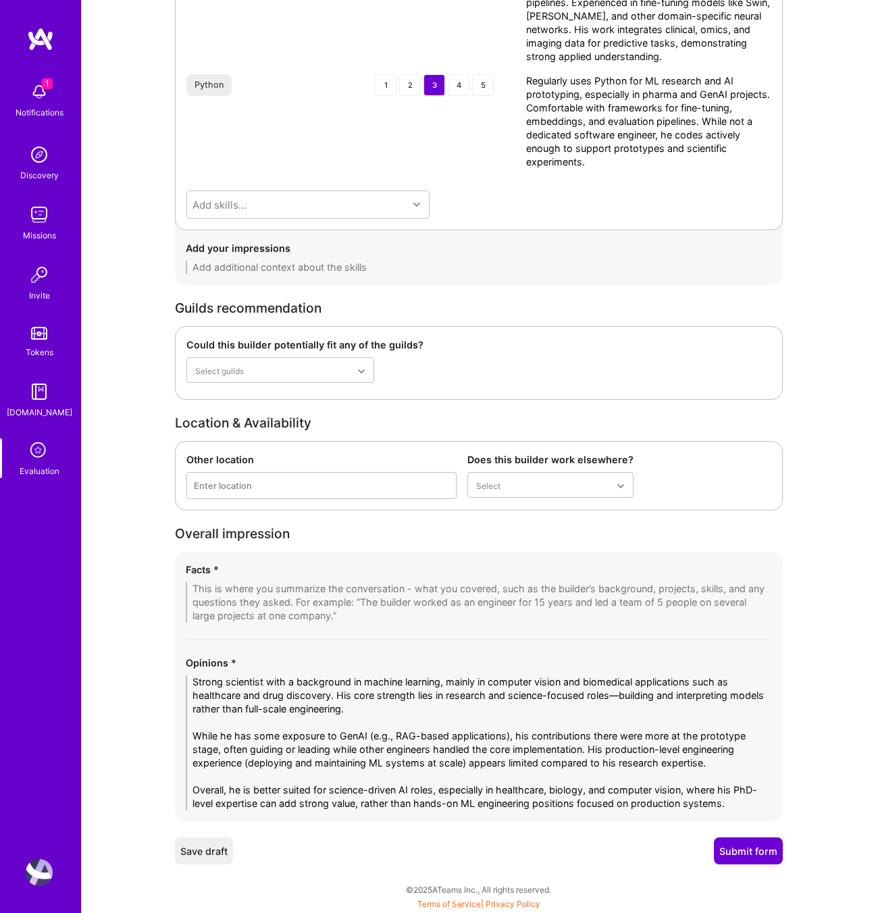
paste textarea "7. Loremipsum Dolorsitam co Adipis & Elitsedd Eiusmodte i utlabore etdolorem al…"
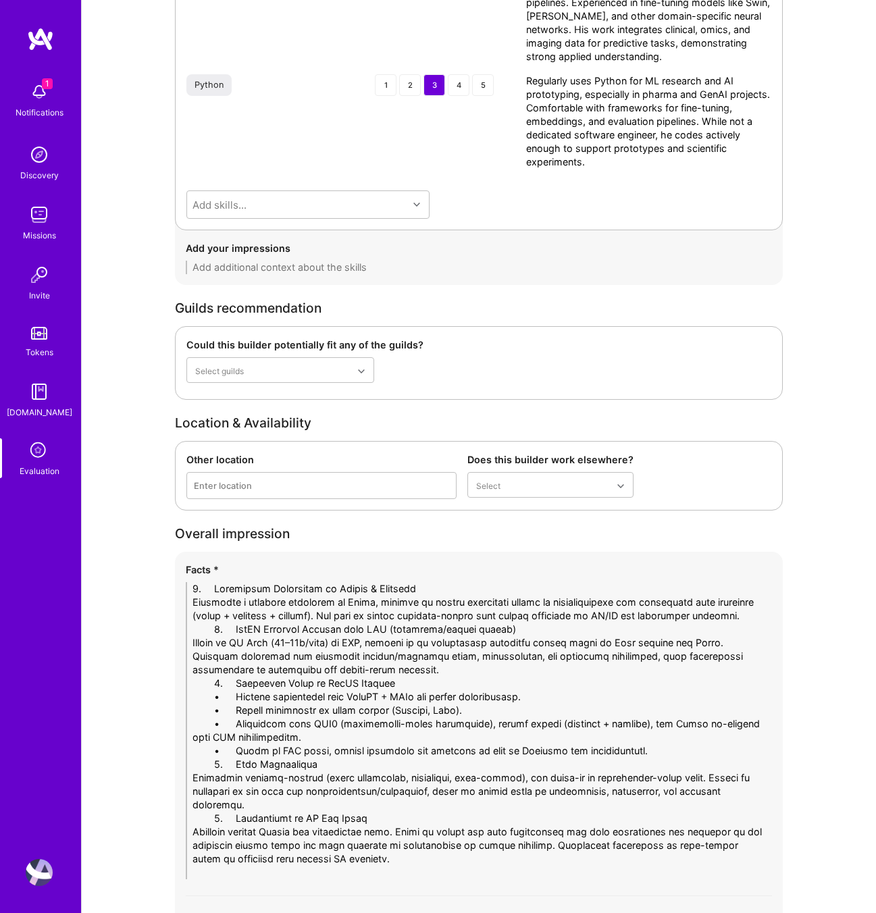
scroll to position [0, 0]
drag, startPoint x: 236, startPoint y: 586, endPoint x: 143, endPoint y: 592, distance: 92.7
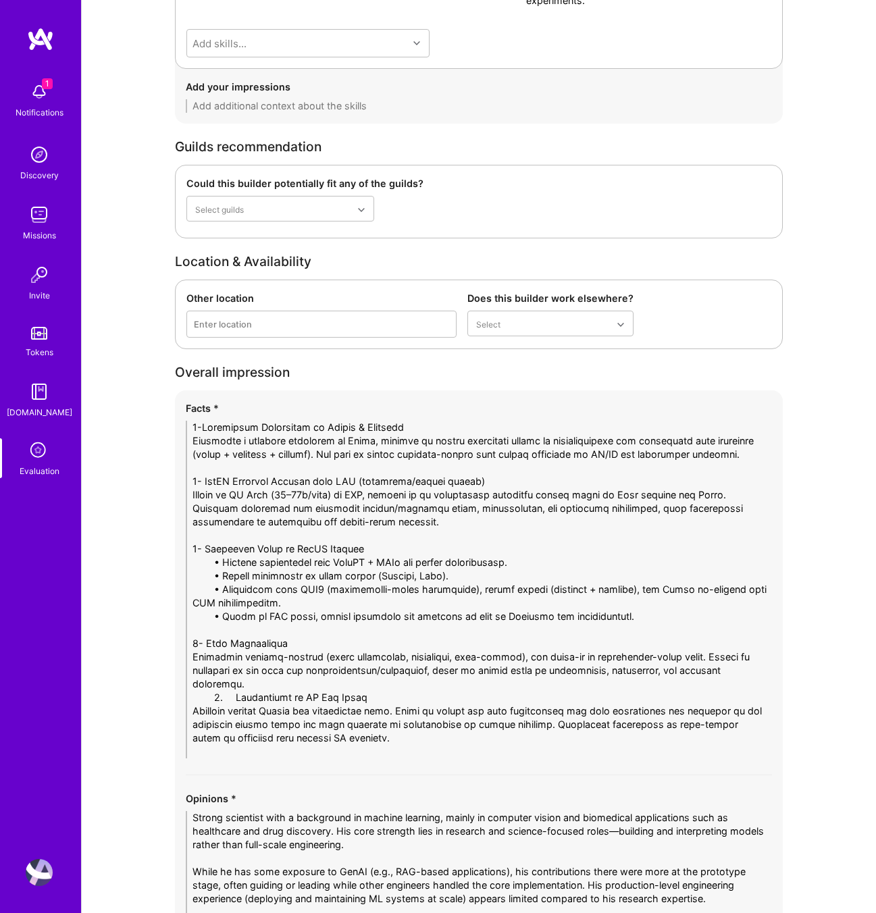
click at [283, 697] on textarea at bounding box center [479, 590] width 586 height 338
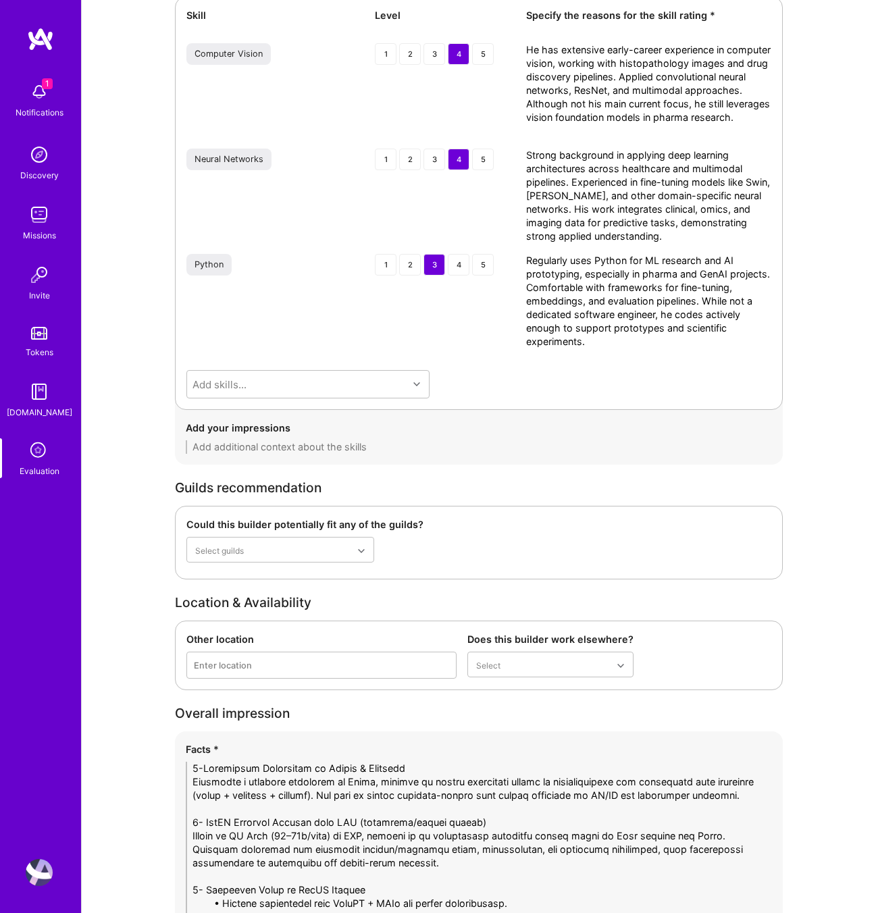
scroll to position [3192, 0]
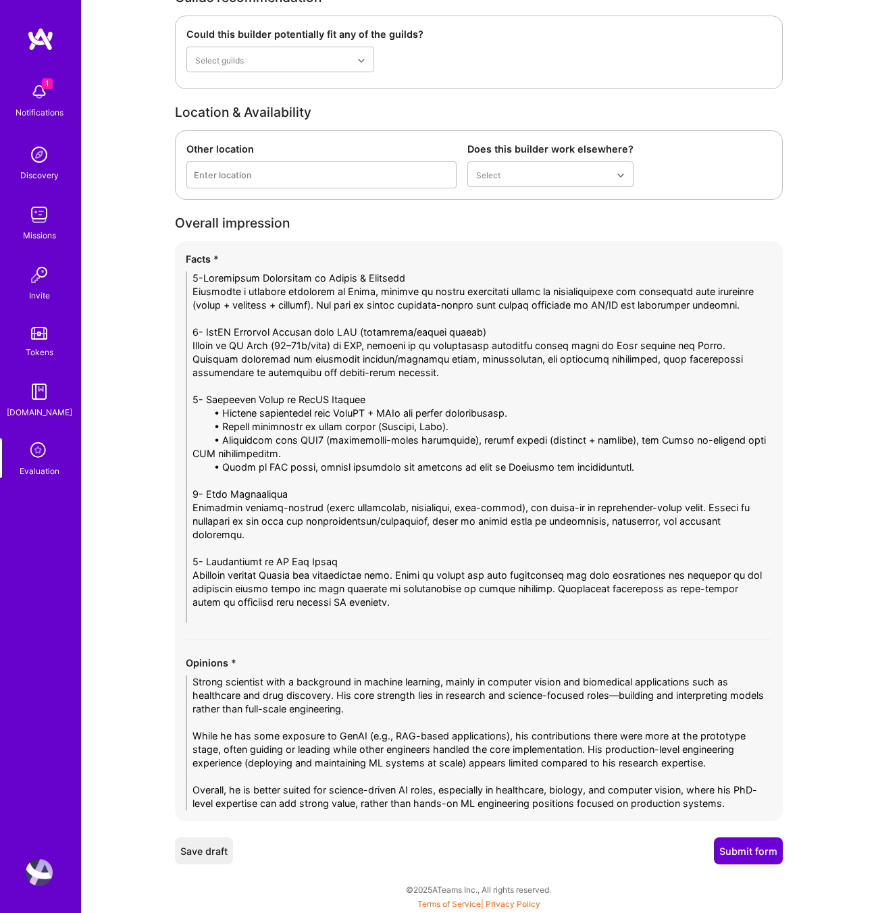
type textarea "2-Loremipsum Dolorsitam co Adipis & Elitsedd Eiusmodte i utlabore etdolorem al …"
click at [746, 849] on button "Submit form" at bounding box center [748, 851] width 69 height 27
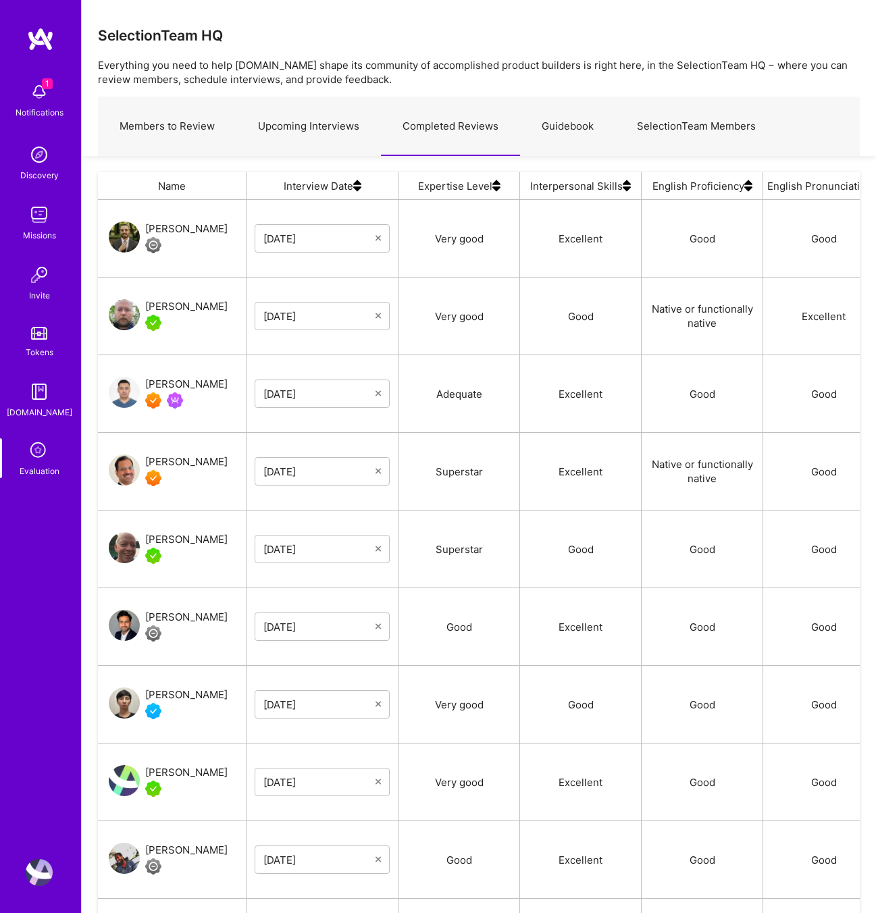
scroll to position [772, 762]
